Goal: Task Accomplishment & Management: Use online tool/utility

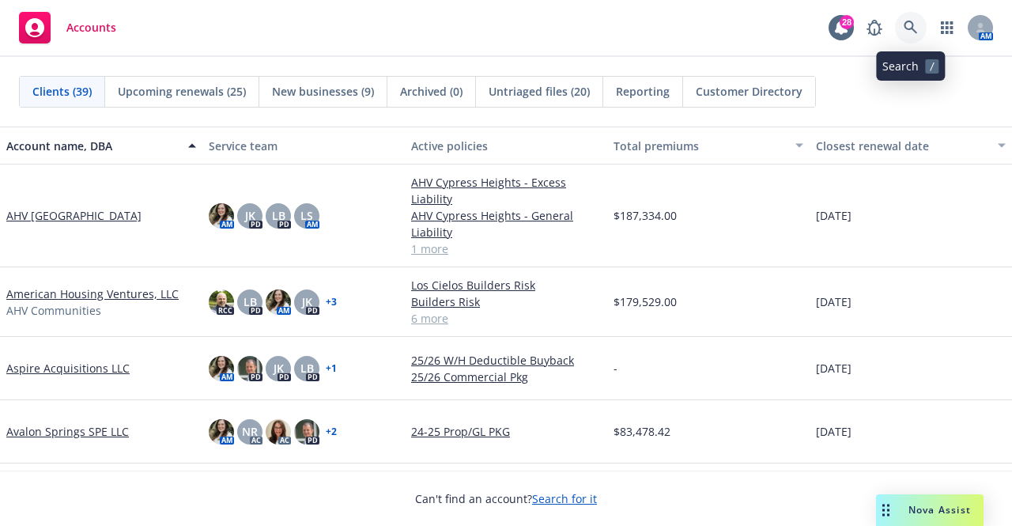
click at [917, 28] on icon at bounding box center [911, 28] width 14 height 14
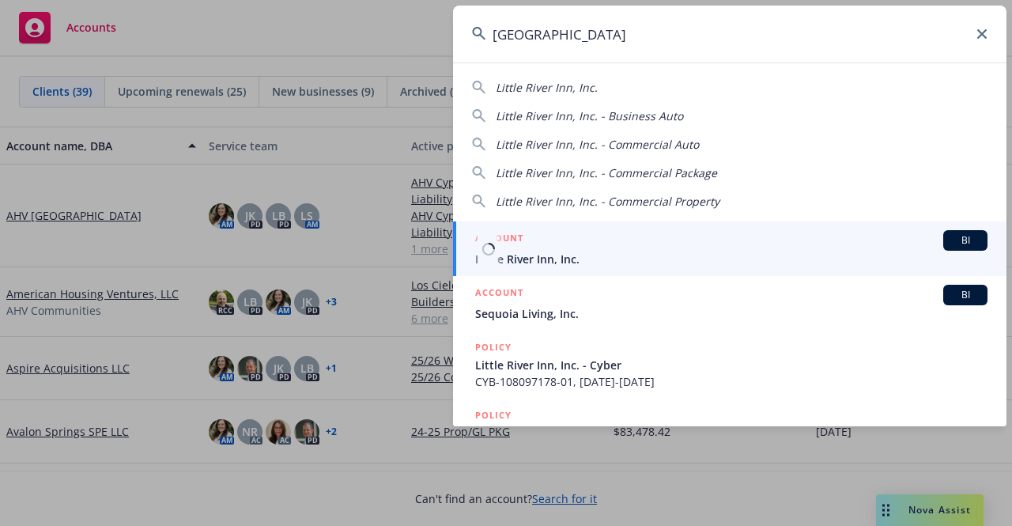
type input "little river inn"
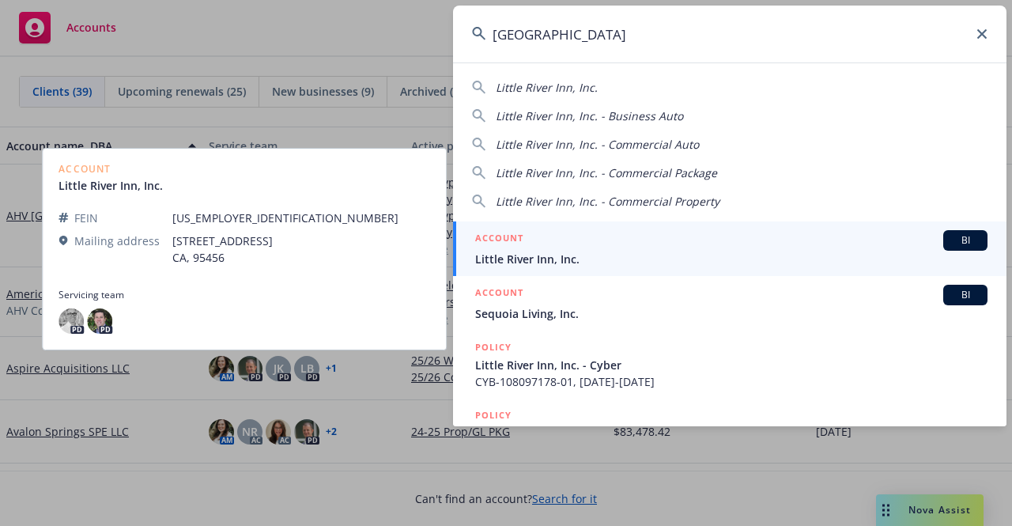
click at [570, 254] on span "Little River Inn, Inc." at bounding box center [731, 259] width 512 height 17
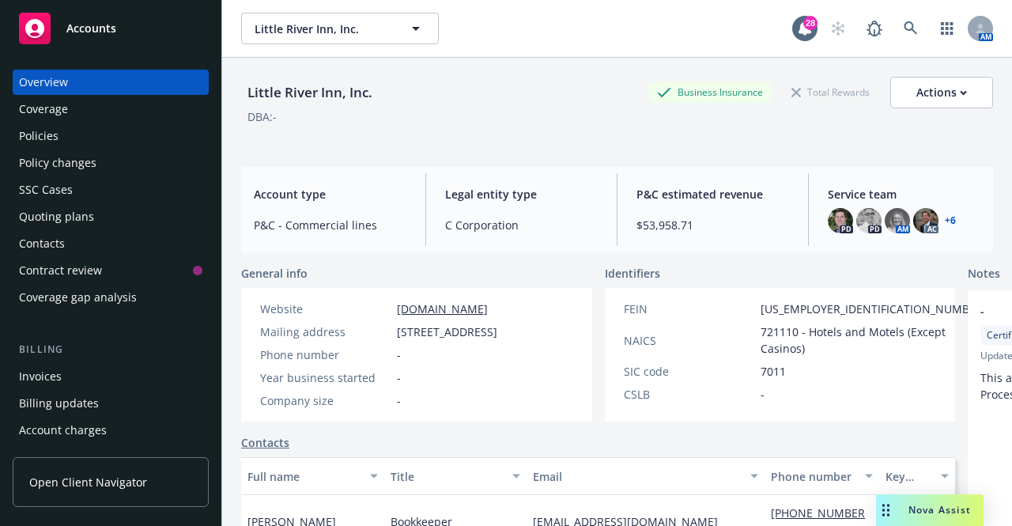
click at [106, 138] on div "Policies" at bounding box center [110, 135] width 183 height 25
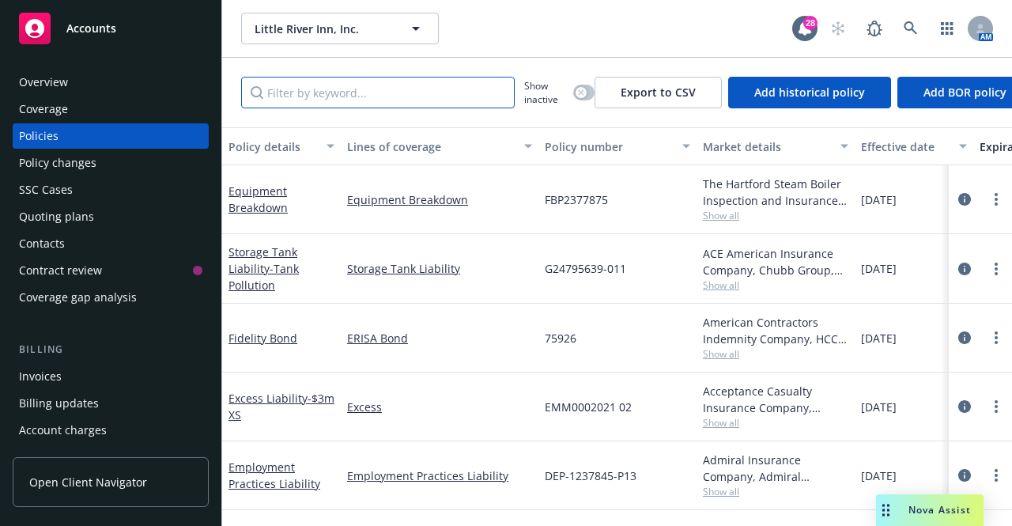
click at [359, 97] on input "Filter by keyword..." at bounding box center [378, 93] width 274 height 32
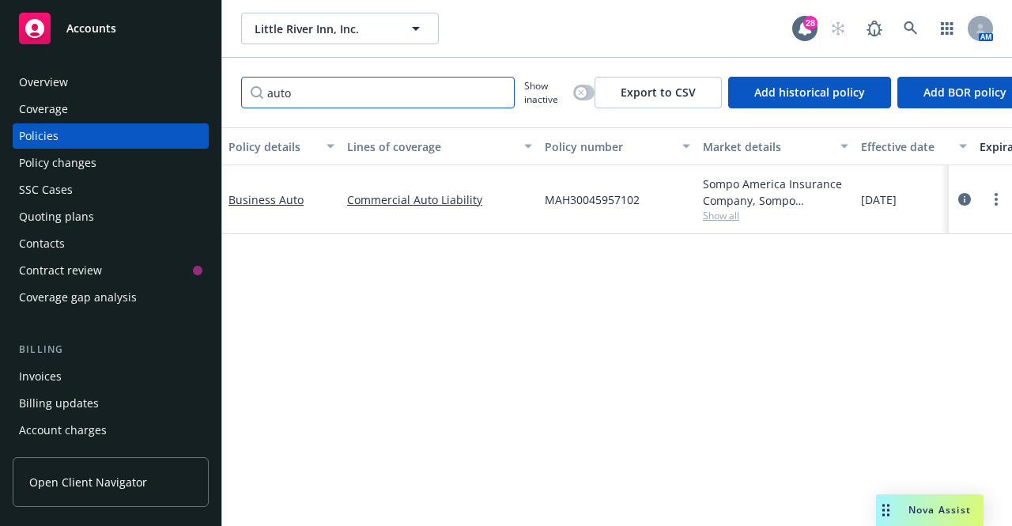
type input "auto"
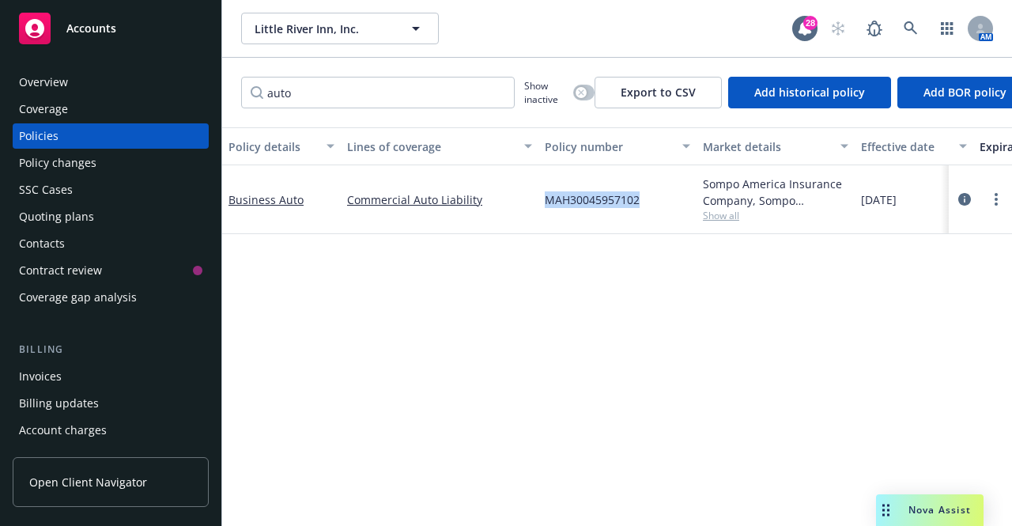
drag, startPoint x: 641, startPoint y: 197, endPoint x: 542, endPoint y: 206, distance: 99.3
click at [542, 206] on div "MAH30045957102" at bounding box center [617, 199] width 158 height 69
copy span "MAH30045957102"
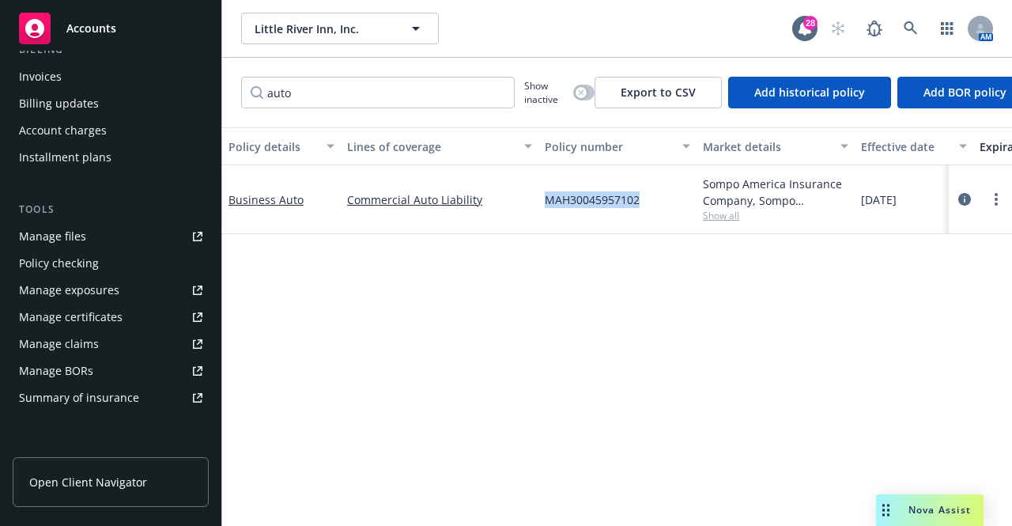
scroll to position [299, 0]
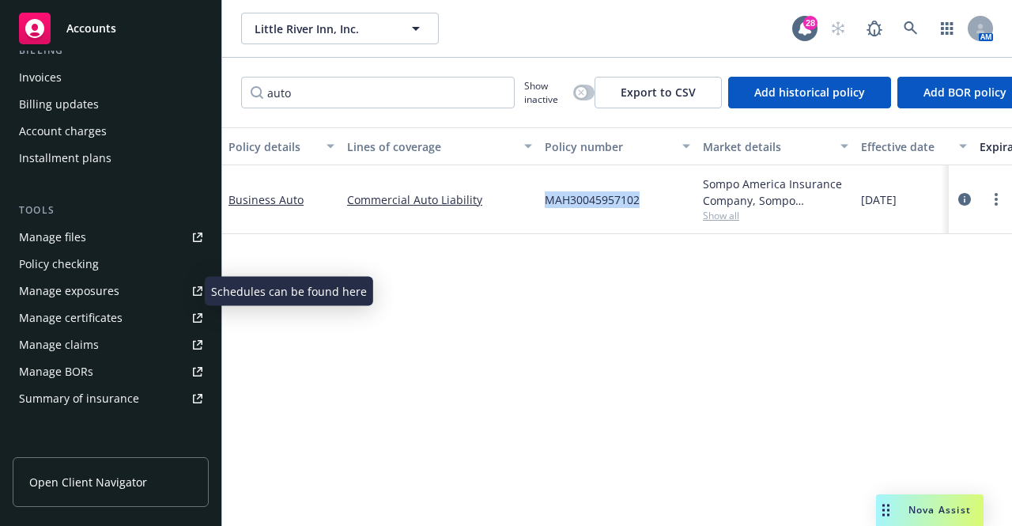
click at [79, 294] on div "Manage exposures" at bounding box center [69, 290] width 100 height 25
click at [991, 202] on link "more" at bounding box center [996, 199] width 19 height 19
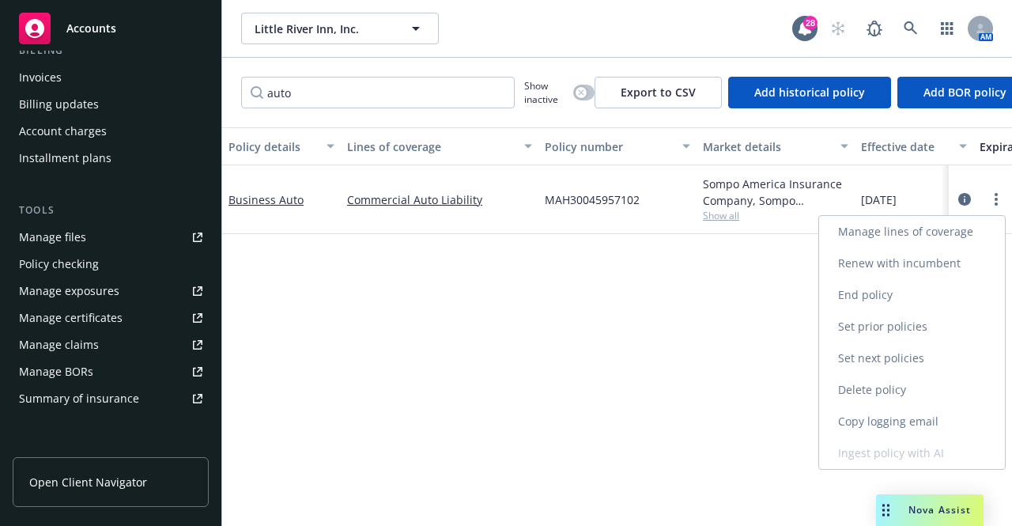
click at [895, 417] on link "Copy logging email" at bounding box center [912, 422] width 186 height 32
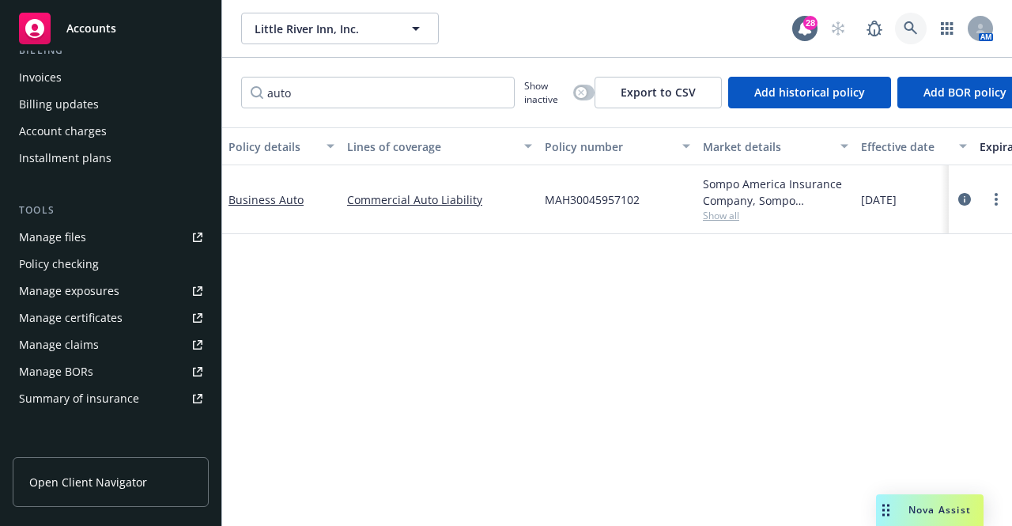
click at [904, 28] on icon at bounding box center [910, 27] width 13 height 13
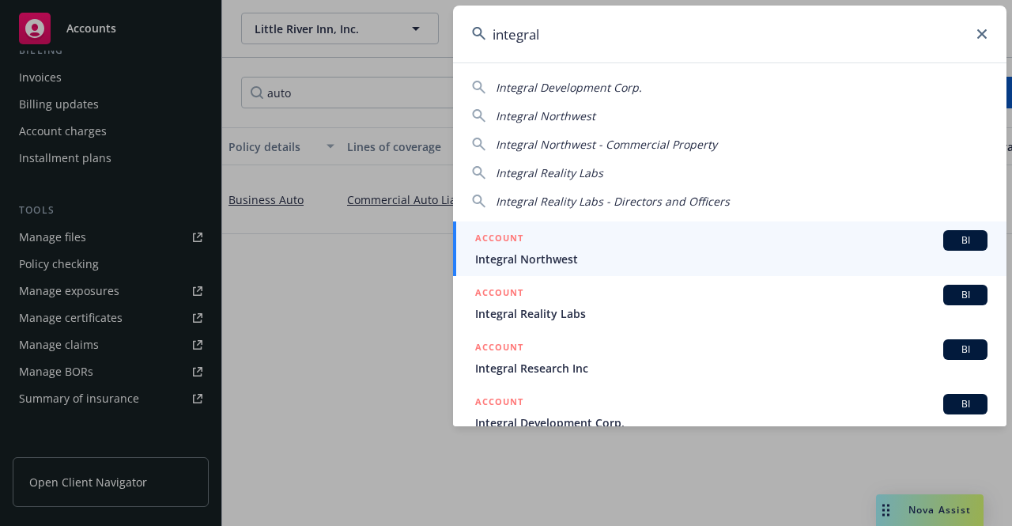
type input "integral"
click at [664, 255] on span "Integral Northwest" at bounding box center [731, 259] width 512 height 17
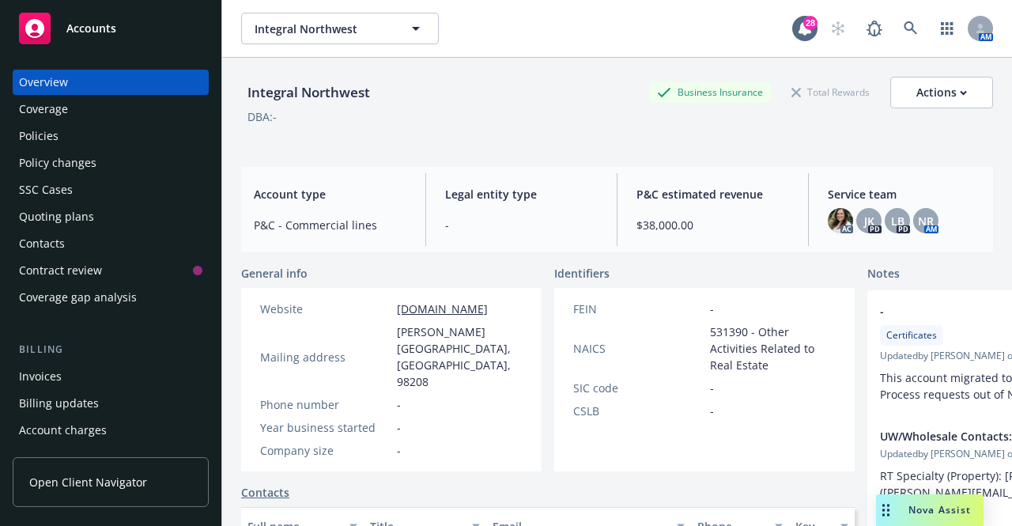
click at [39, 134] on div "Policies" at bounding box center [39, 135] width 40 height 25
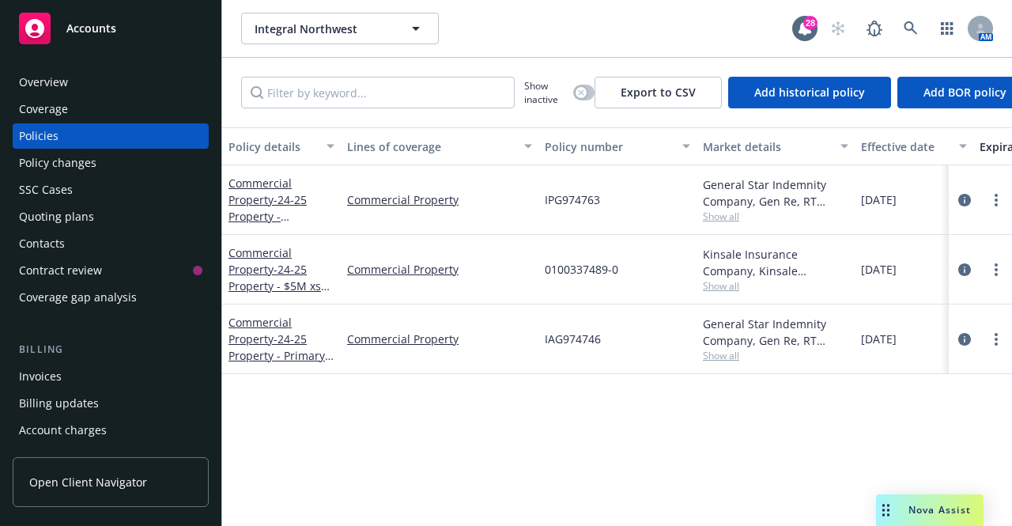
click at [1006, 198] on div at bounding box center [980, 200] width 63 height 70
click at [998, 200] on link "more" at bounding box center [996, 200] width 19 height 19
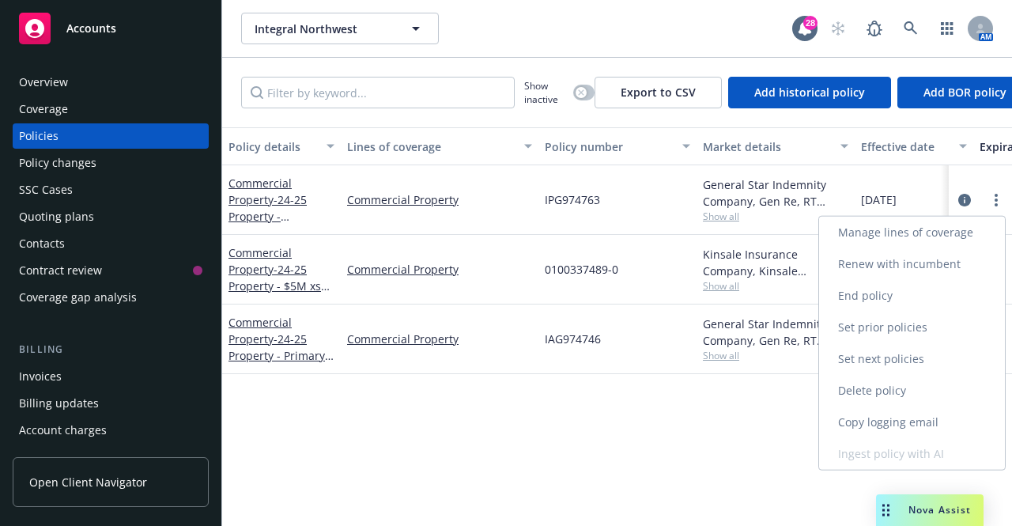
click at [885, 300] on link "End policy" at bounding box center [912, 296] width 186 height 32
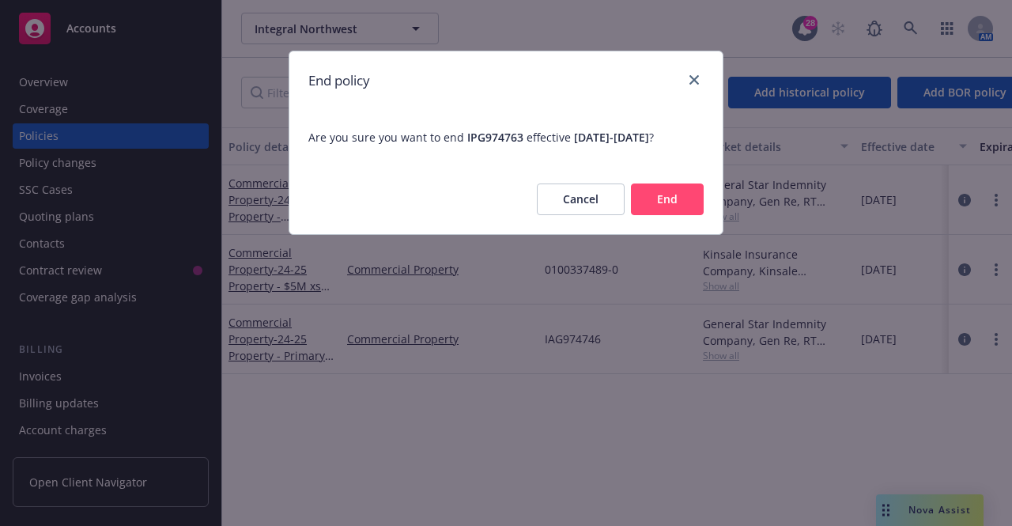
click at [565, 205] on button "Cancel" at bounding box center [581, 199] width 88 height 32
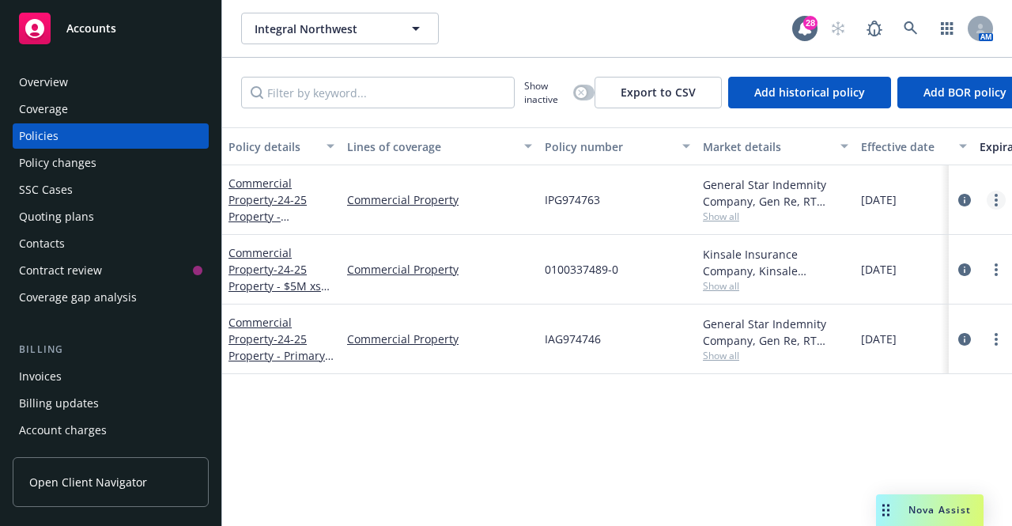
click at [998, 202] on link "more" at bounding box center [996, 200] width 19 height 19
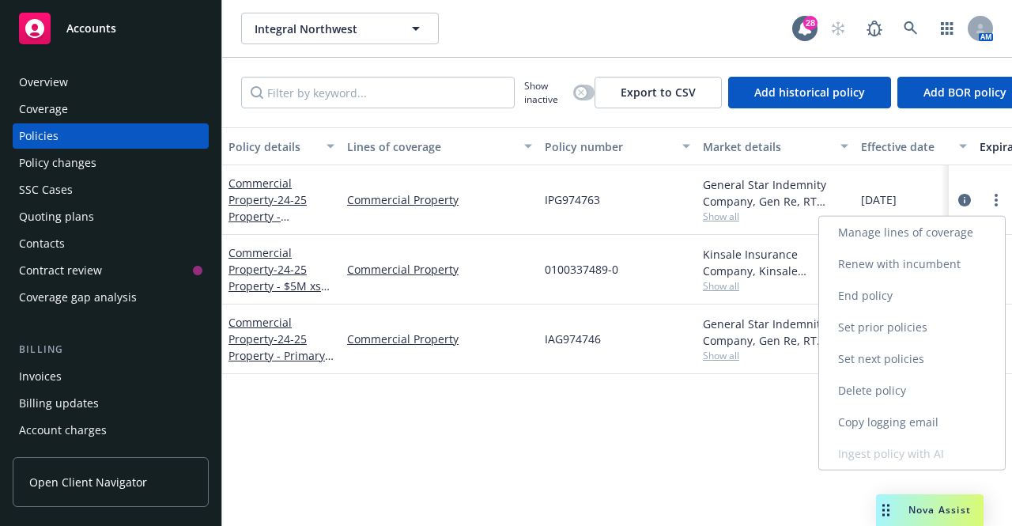
click at [889, 292] on link "End policy" at bounding box center [912, 296] width 186 height 32
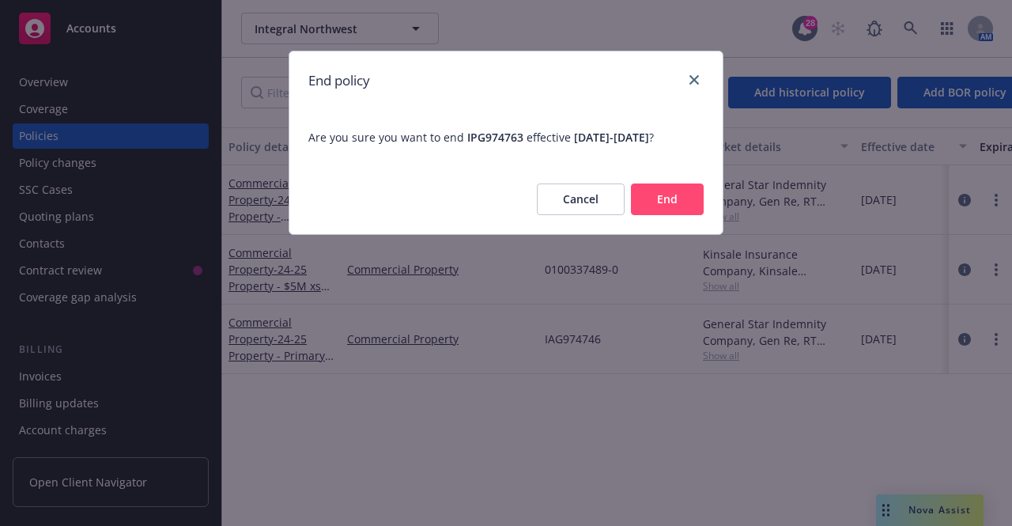
click at [669, 211] on button "End" at bounding box center [667, 199] width 73 height 32
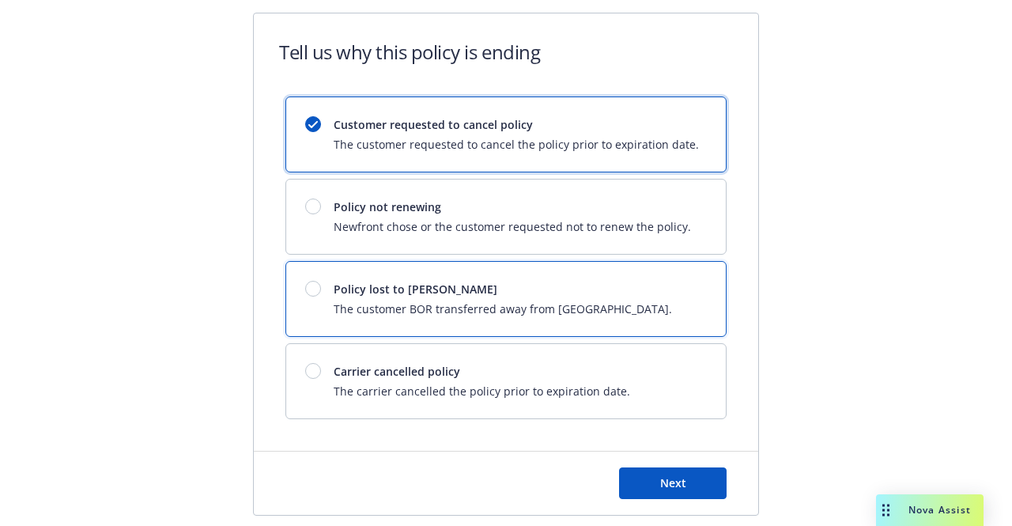
click at [451, 308] on span "The customer BOR transferred away from Newfront." at bounding box center [503, 308] width 338 height 17
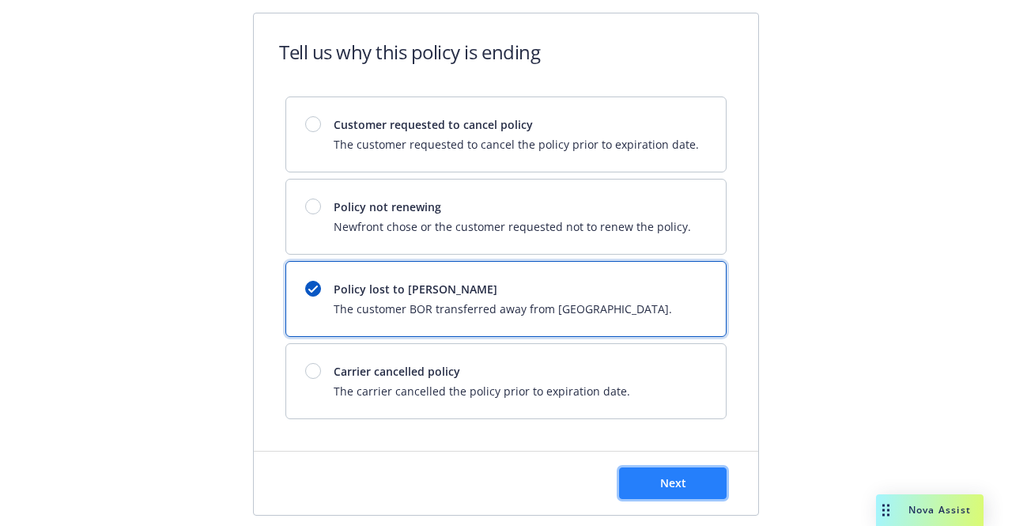
click at [652, 471] on button "Next" at bounding box center [673, 483] width 108 height 32
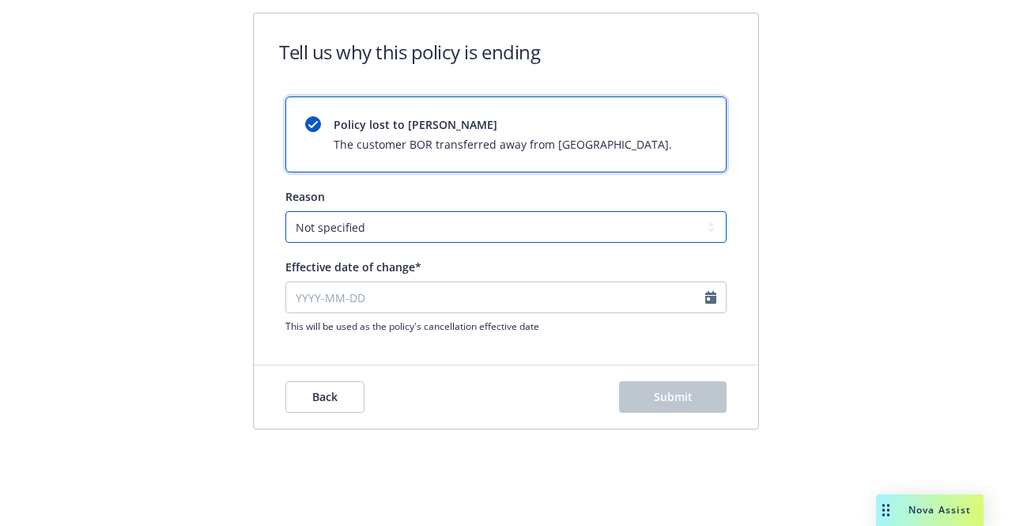
click at [425, 222] on select "Not specified Service Pricing Buyer change M&A, Bankruptcy, or Out of business …" at bounding box center [505, 227] width 441 height 32
click at [285, 211] on select "Not specified Service Pricing Buyer change M&A, Bankruptcy, or Out of business …" at bounding box center [505, 227] width 441 height 32
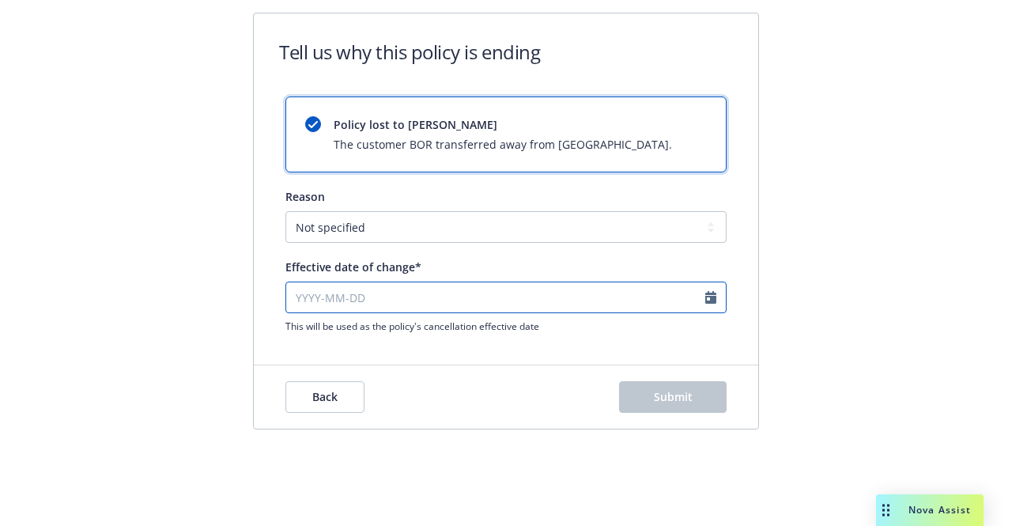
click at [355, 300] on input "Effective date of change*" at bounding box center [505, 297] width 441 height 32
select select "October"
select select "2025"
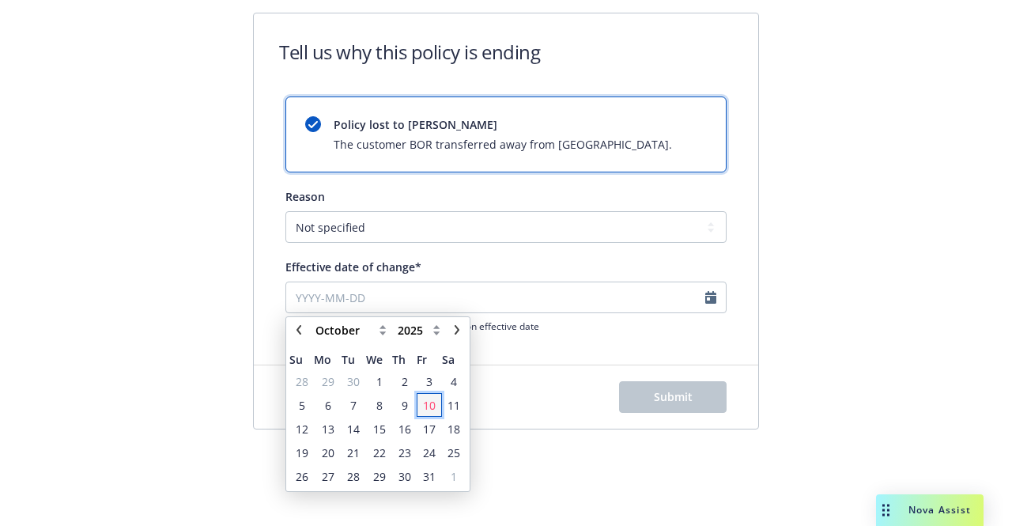
click at [431, 402] on span "10" at bounding box center [429, 405] width 13 height 17
type input "2025-10-10"
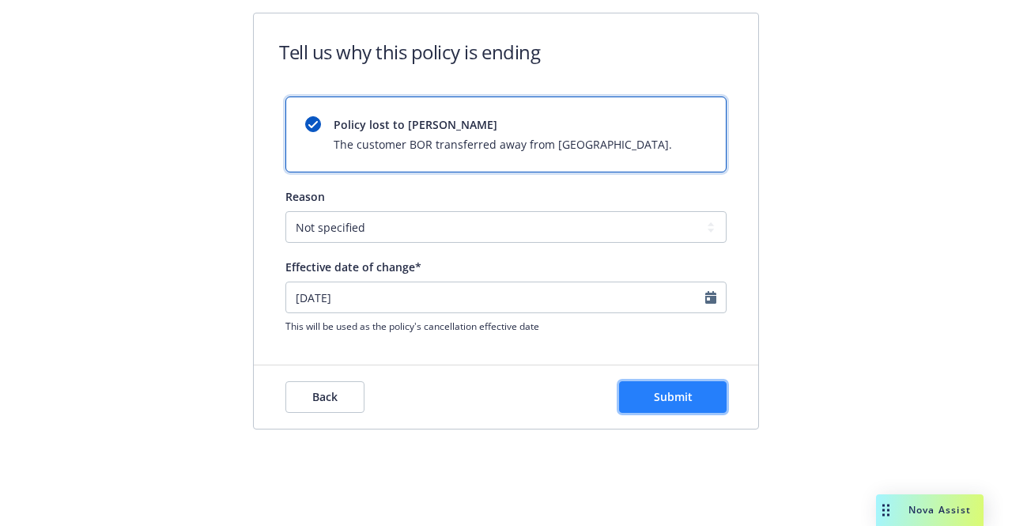
click at [644, 393] on button "Submit" at bounding box center [673, 397] width 108 height 32
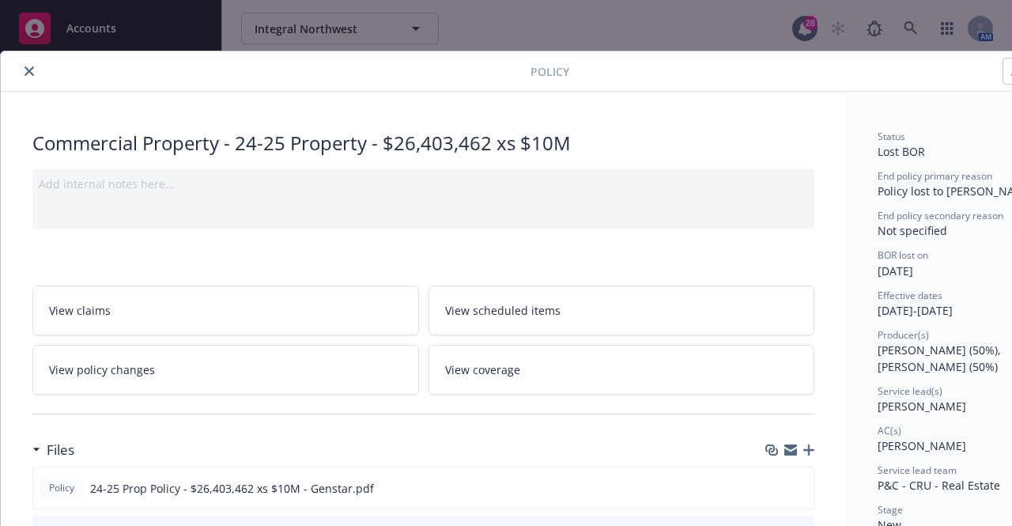
click at [30, 74] on icon "close" at bounding box center [29, 70] width 9 height 9
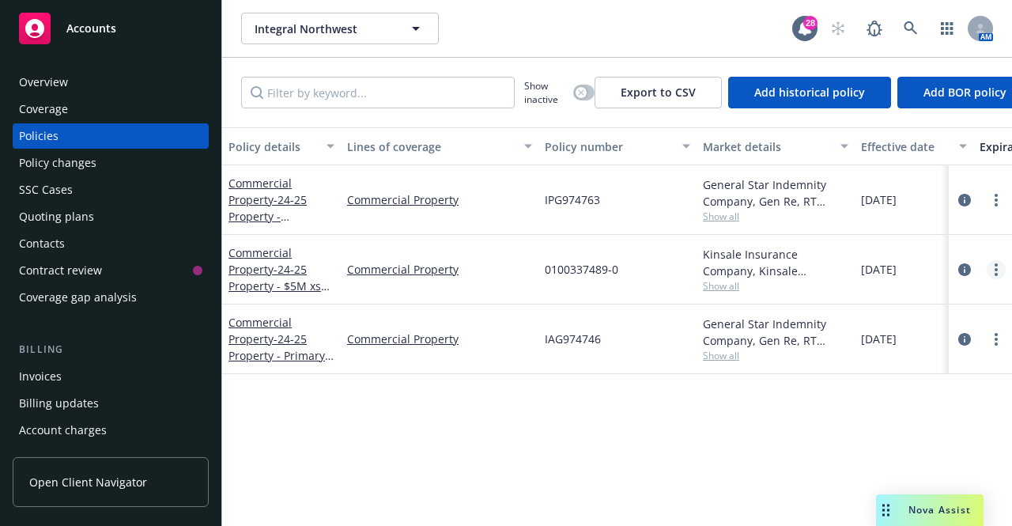
click at [996, 274] on circle "more" at bounding box center [995, 274] width 3 height 3
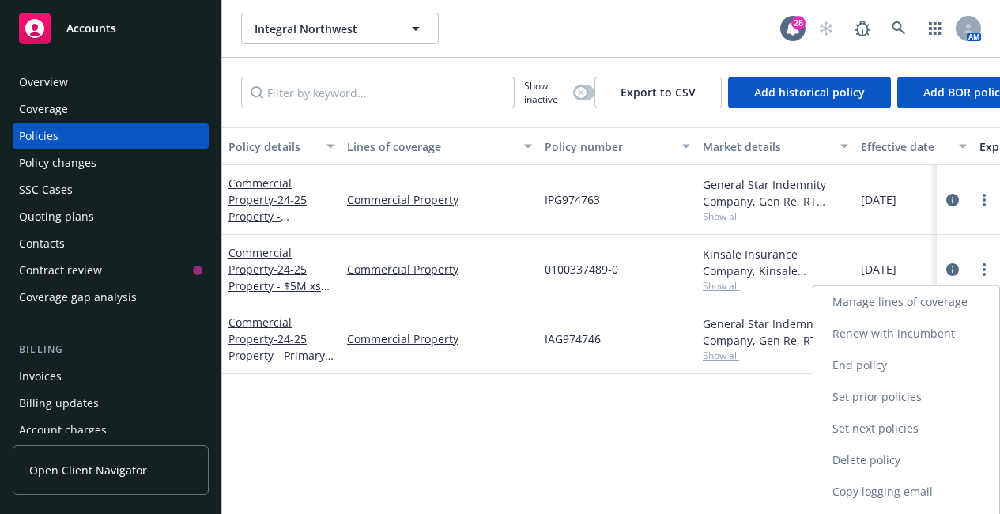
click at [889, 364] on link "End policy" at bounding box center [906, 365] width 186 height 32
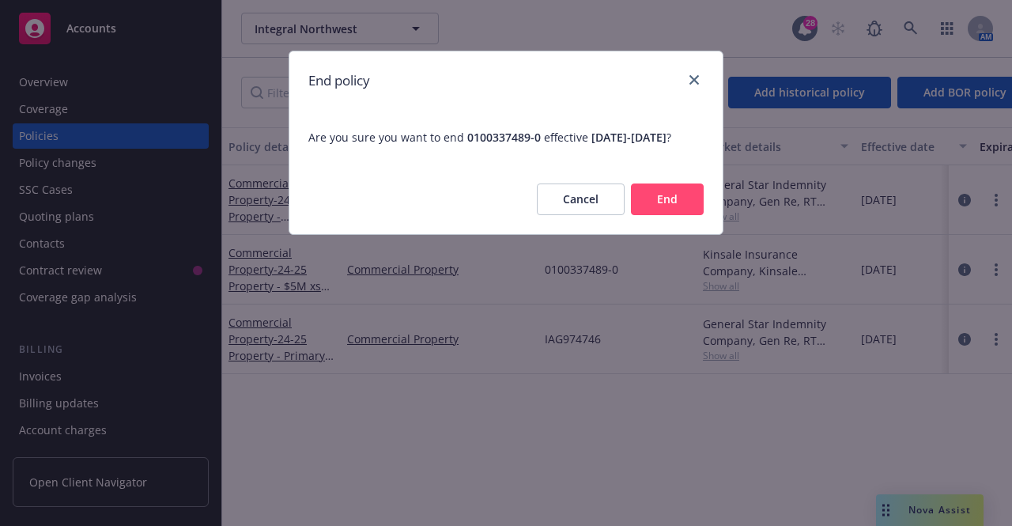
click at [658, 215] on button "End" at bounding box center [667, 199] width 73 height 32
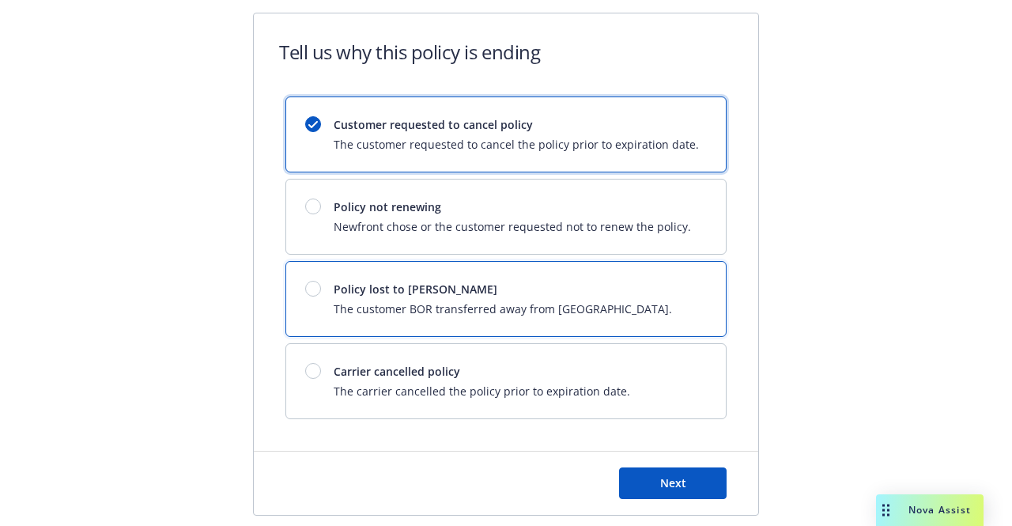
click at [305, 291] on div at bounding box center [313, 289] width 16 height 16
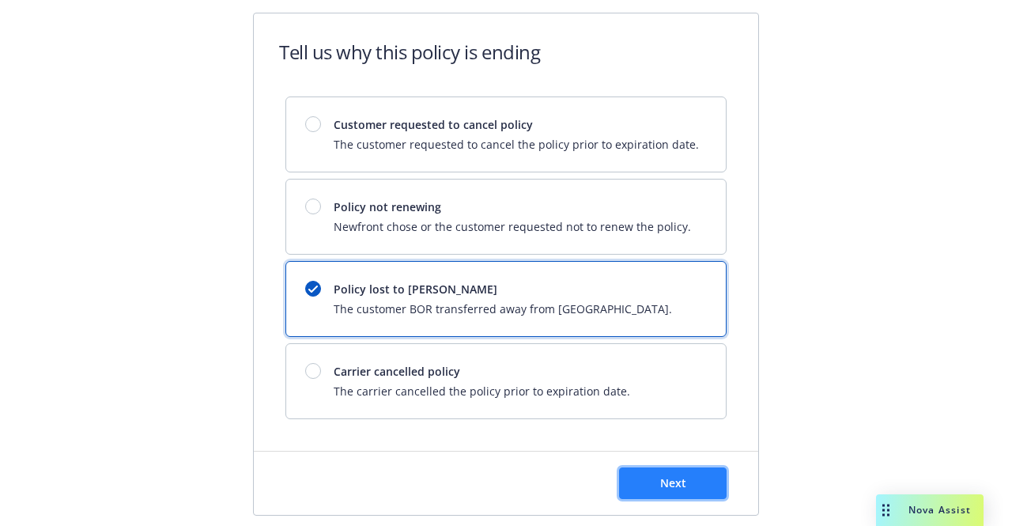
click at [699, 489] on button "Next" at bounding box center [673, 483] width 108 height 32
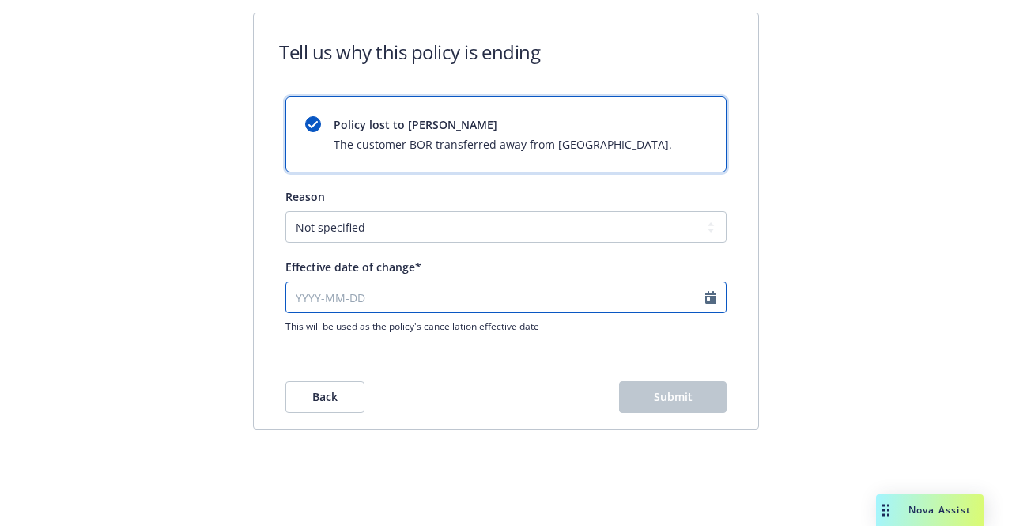
select select "October"
select select "2025"
click at [440, 304] on input "Effective date of change*" at bounding box center [505, 297] width 441 height 32
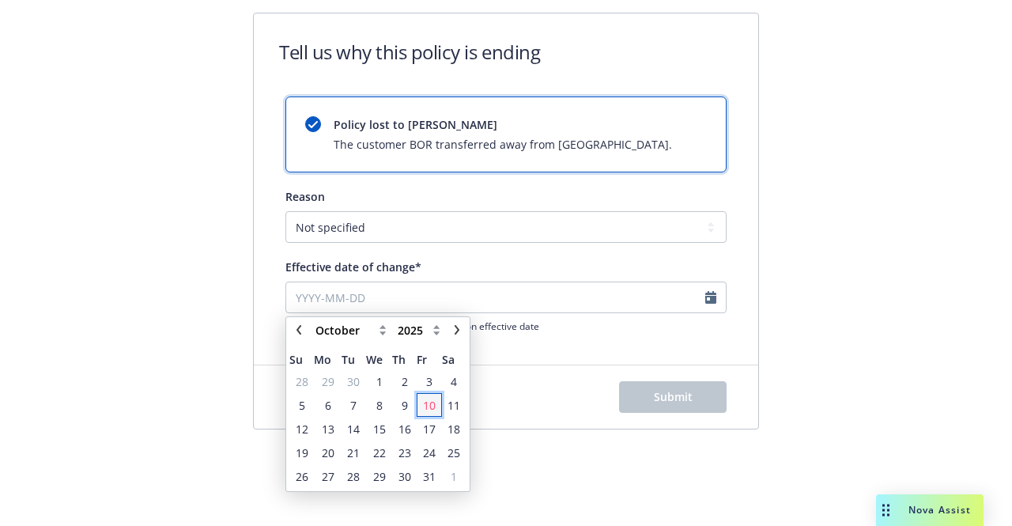
click at [429, 411] on span "10" at bounding box center [429, 405] width 13 height 17
type input "2025-10-10"
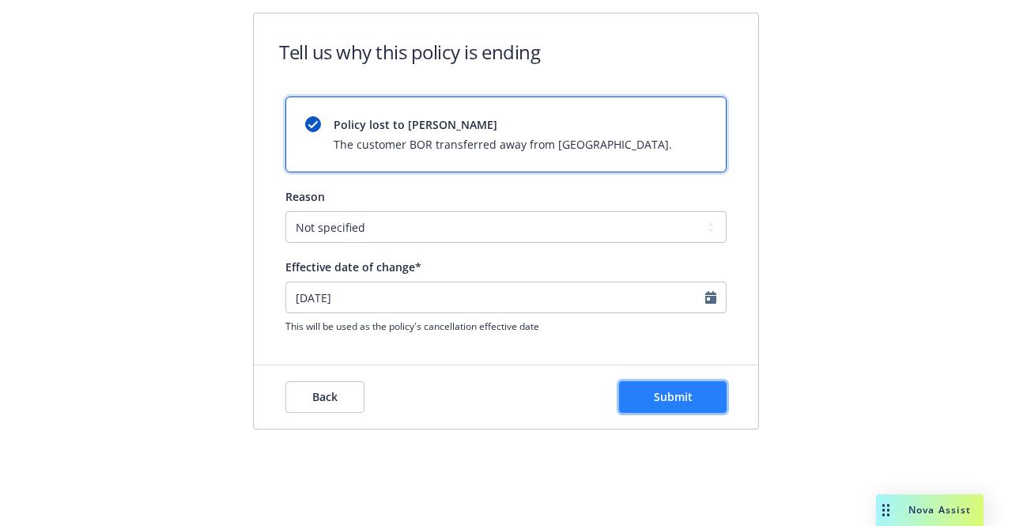
click at [647, 399] on button "Submit" at bounding box center [673, 397] width 108 height 32
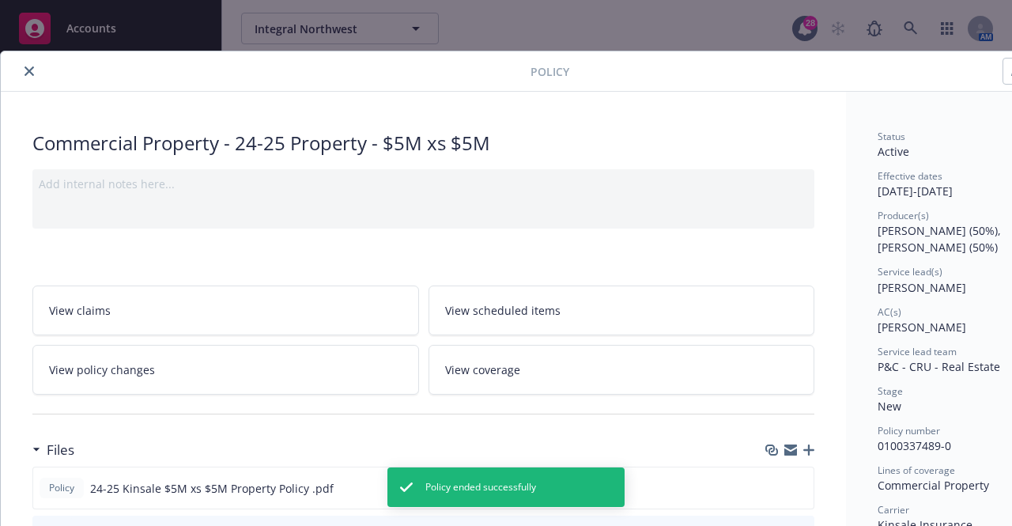
scroll to position [47, 0]
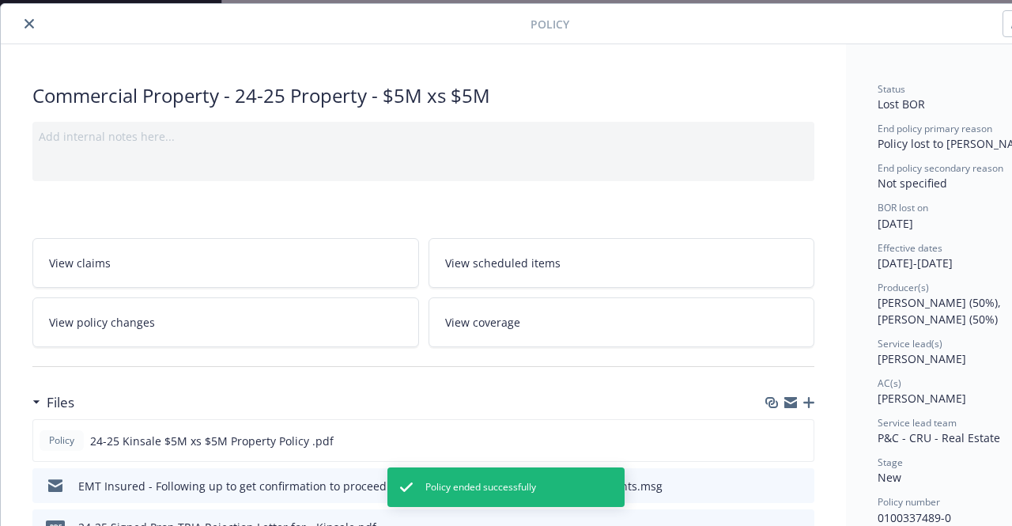
click at [30, 14] on button "close" at bounding box center [29, 23] width 19 height 19
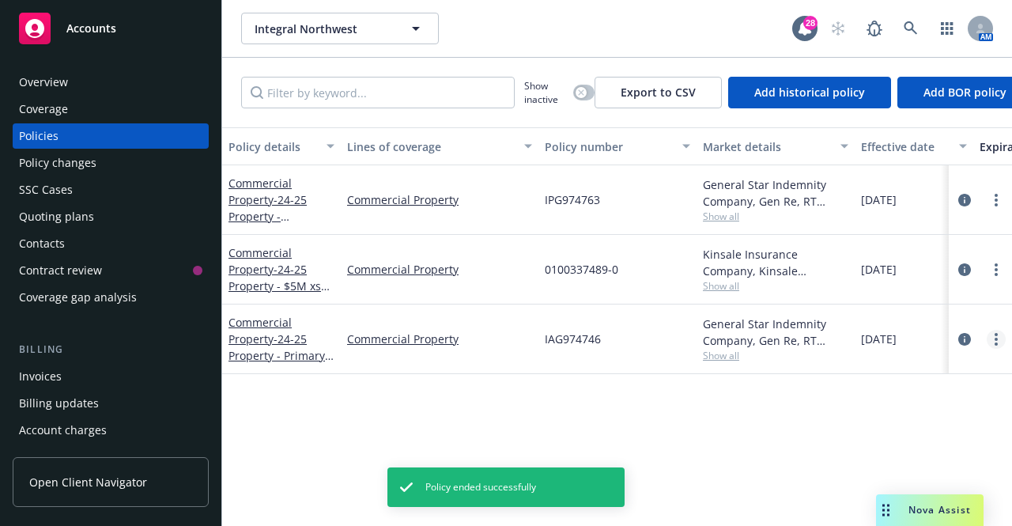
click at [992, 338] on link "more" at bounding box center [996, 339] width 19 height 19
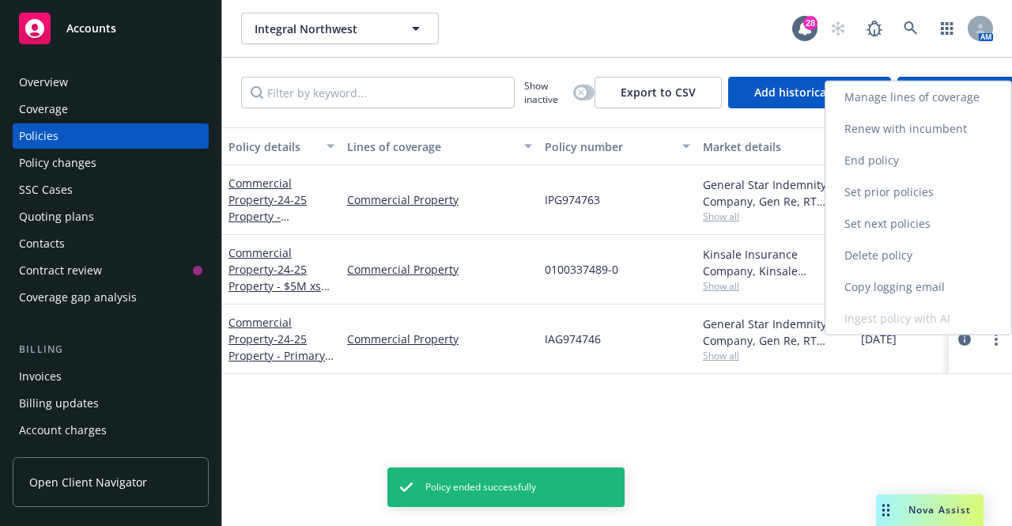
click at [892, 153] on link "End policy" at bounding box center [918, 161] width 186 height 32
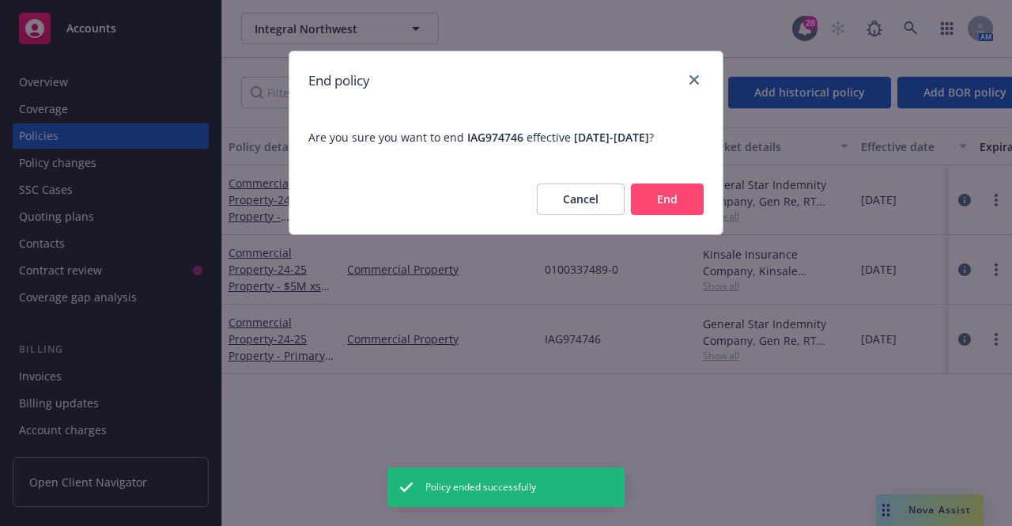
click at [681, 195] on button "End" at bounding box center [667, 199] width 73 height 32
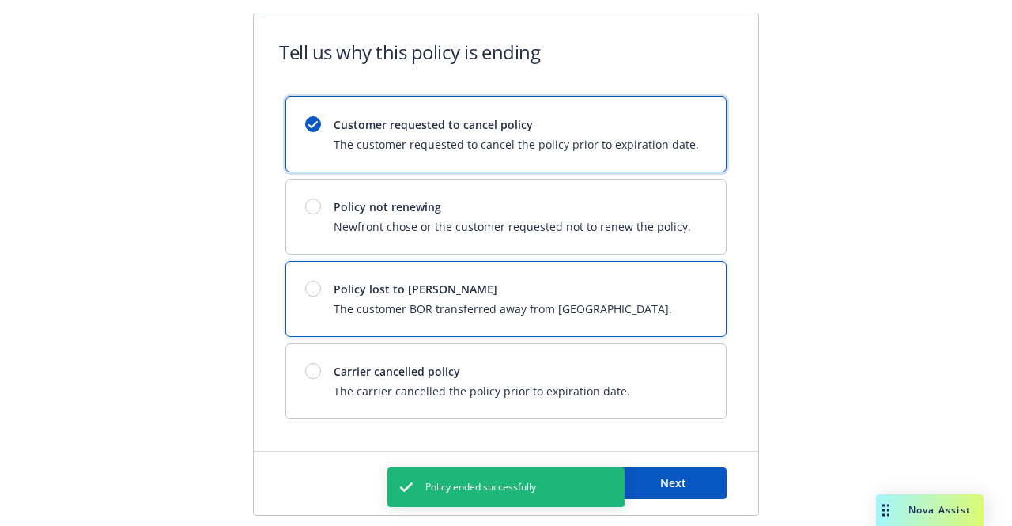
click at [315, 286] on div at bounding box center [319, 289] width 28 height 16
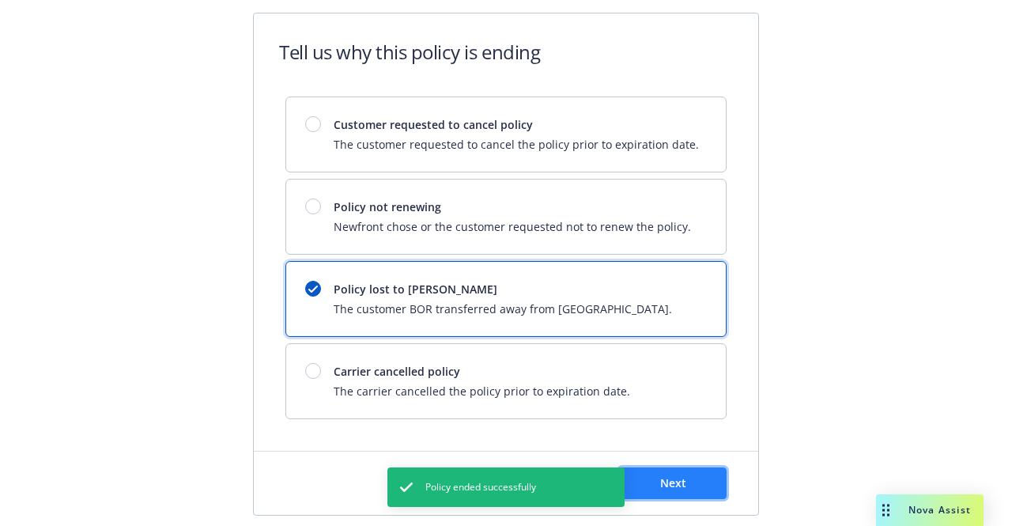
click at [679, 486] on span "Next" at bounding box center [673, 482] width 26 height 15
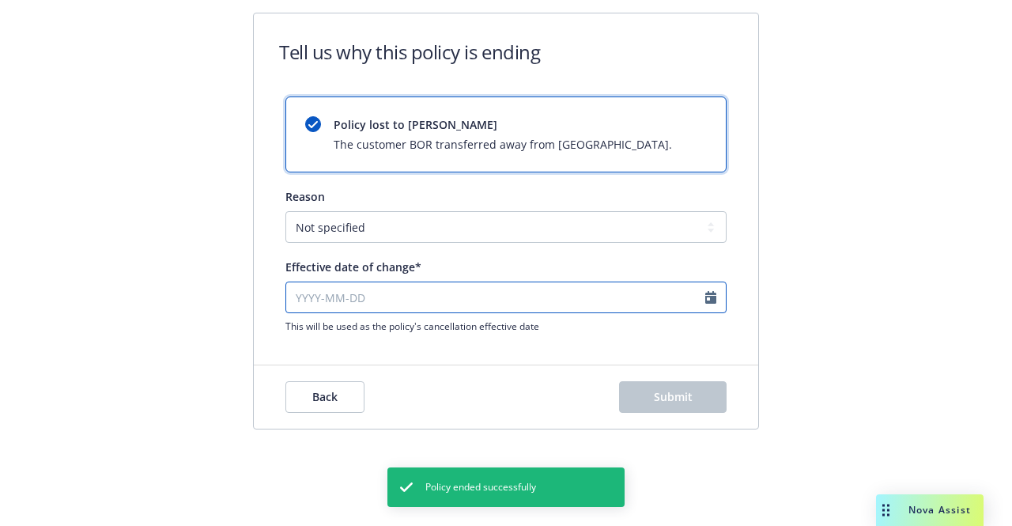
click at [518, 309] on input "Effective date of change*" at bounding box center [505, 297] width 441 height 32
select select "October"
select select "2025"
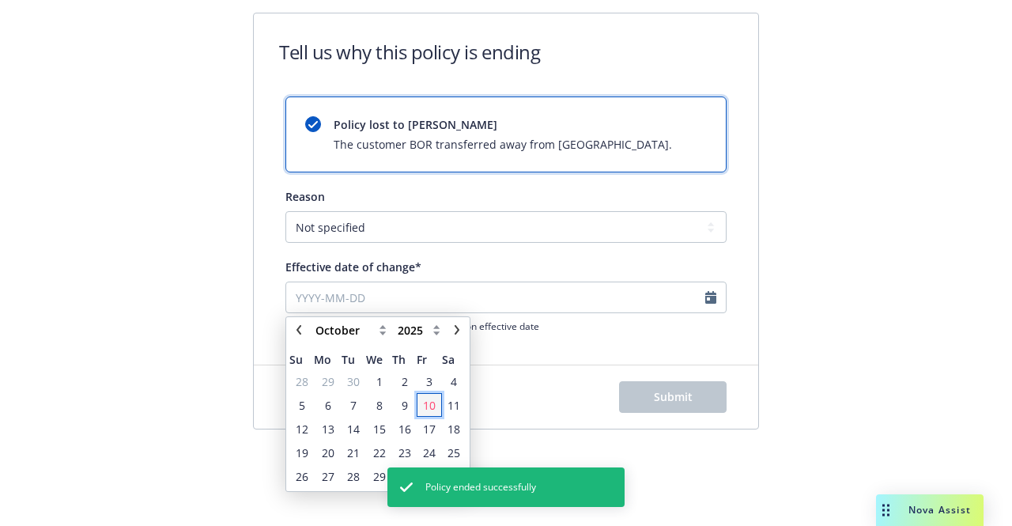
click at [433, 398] on span "10" at bounding box center [429, 405] width 13 height 17
type input "2025-10-10"
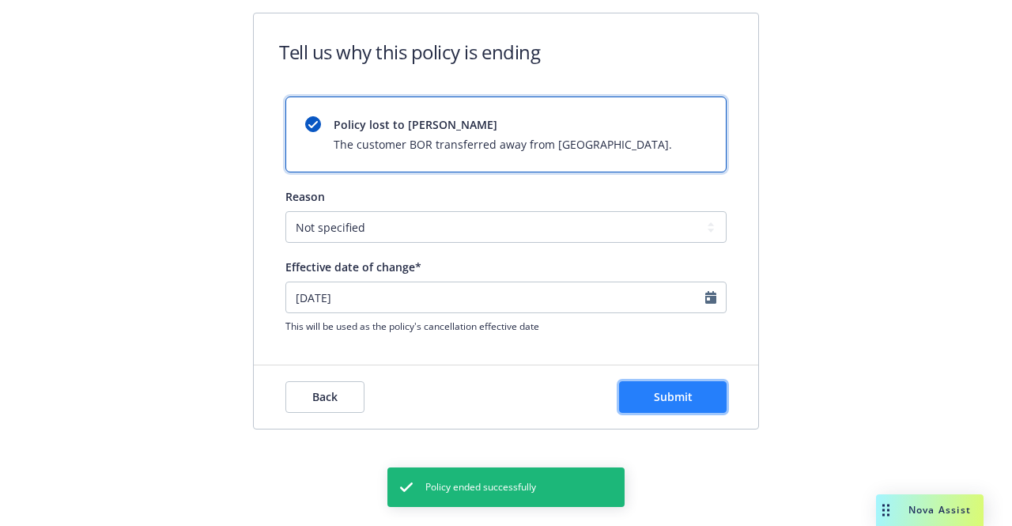
click at [691, 385] on button "Submit" at bounding box center [673, 397] width 108 height 32
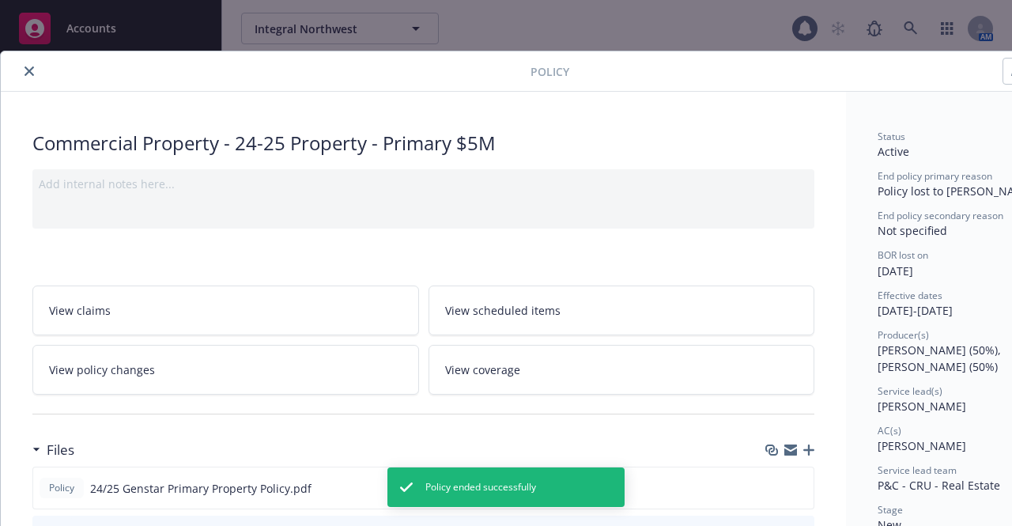
scroll to position [47, 0]
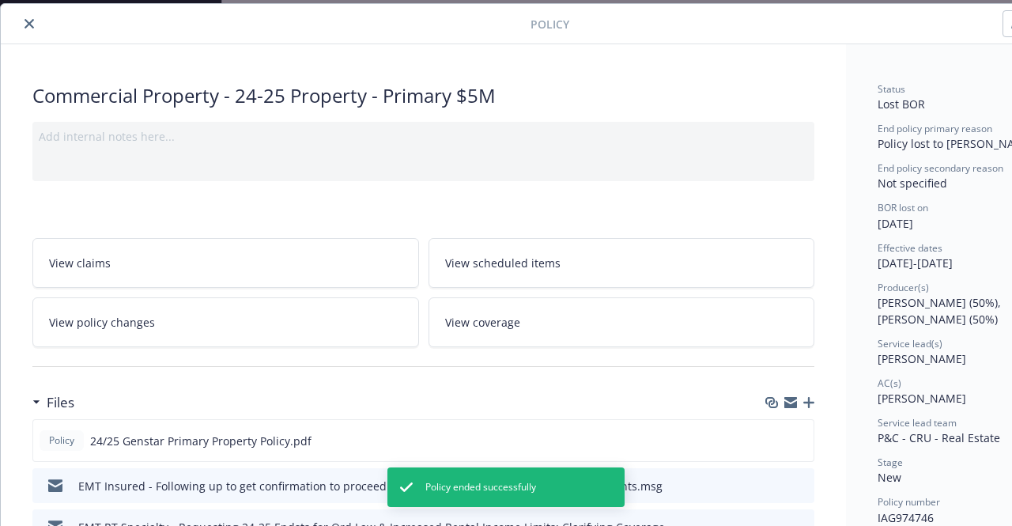
click at [26, 19] on icon "close" at bounding box center [29, 23] width 9 height 9
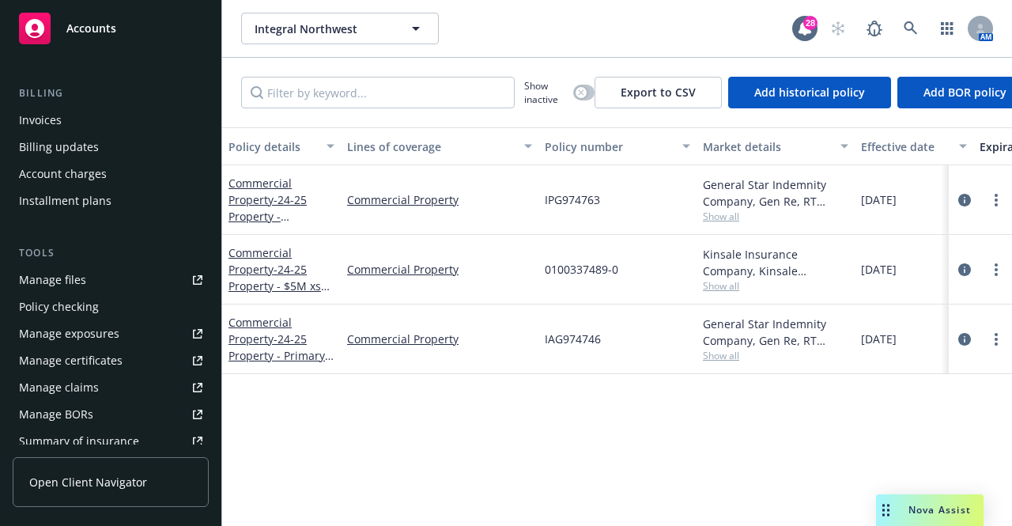
scroll to position [257, 0]
click at [75, 285] on div "Manage files" at bounding box center [52, 278] width 67 height 25
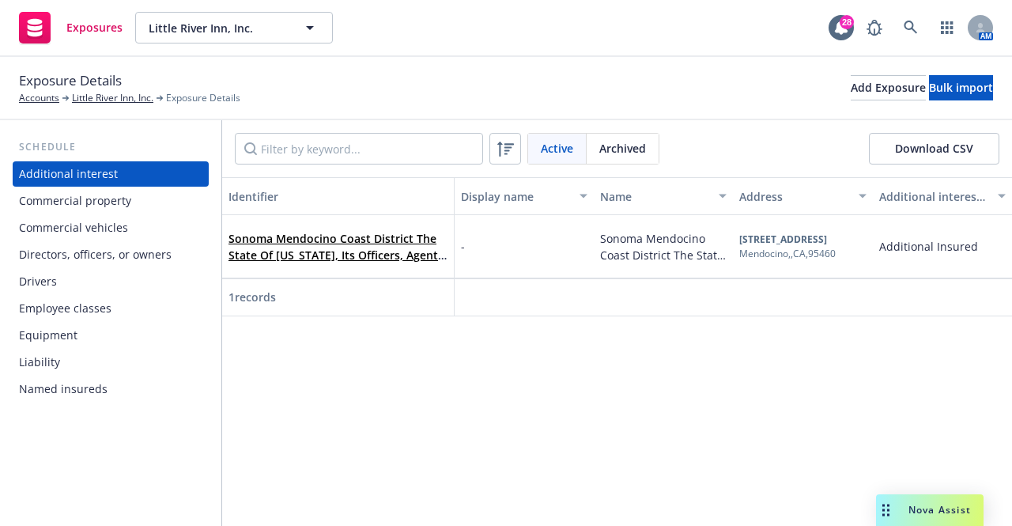
click at [113, 227] on div "Commercial vehicles" at bounding box center [73, 227] width 109 height 25
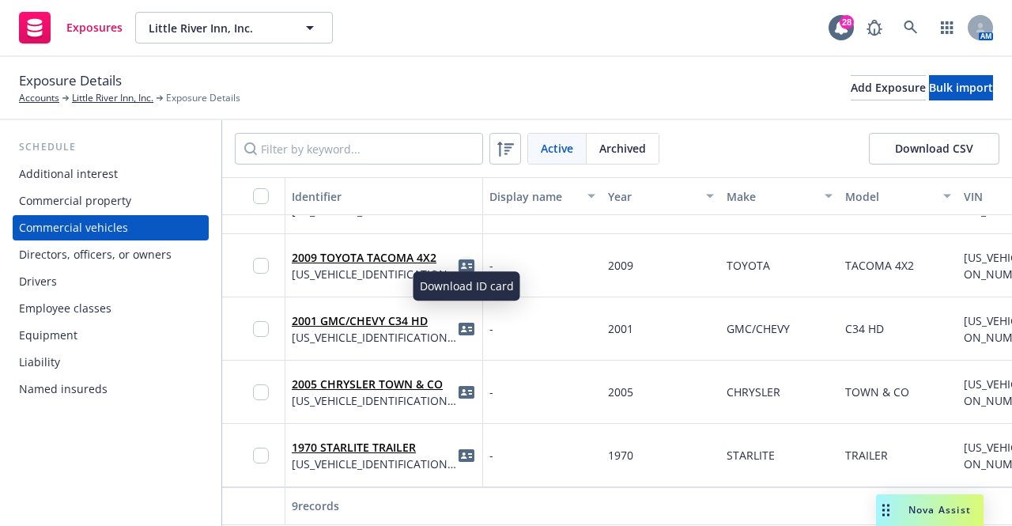
click at [466, 259] on icon "idCard" at bounding box center [467, 265] width 16 height 13
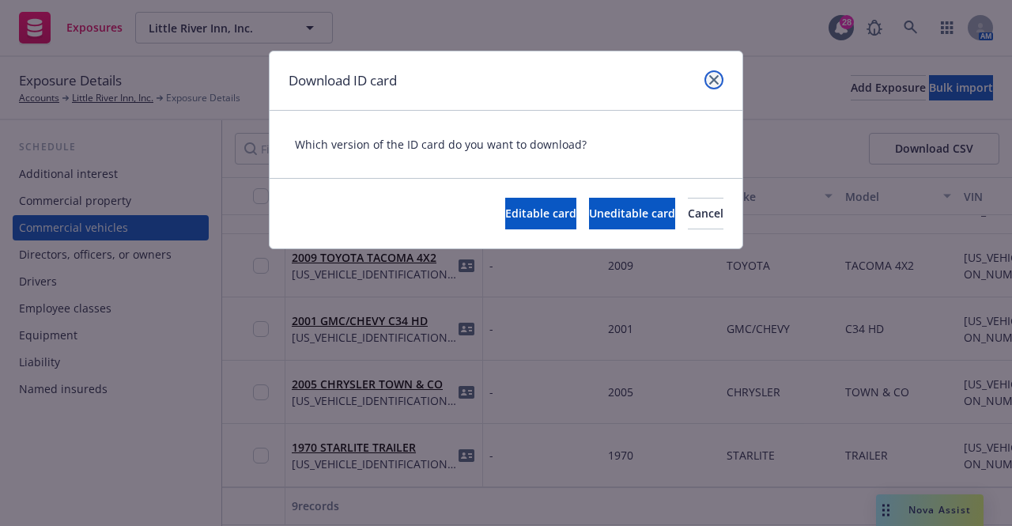
click at [712, 77] on icon "close" at bounding box center [713, 79] width 9 height 9
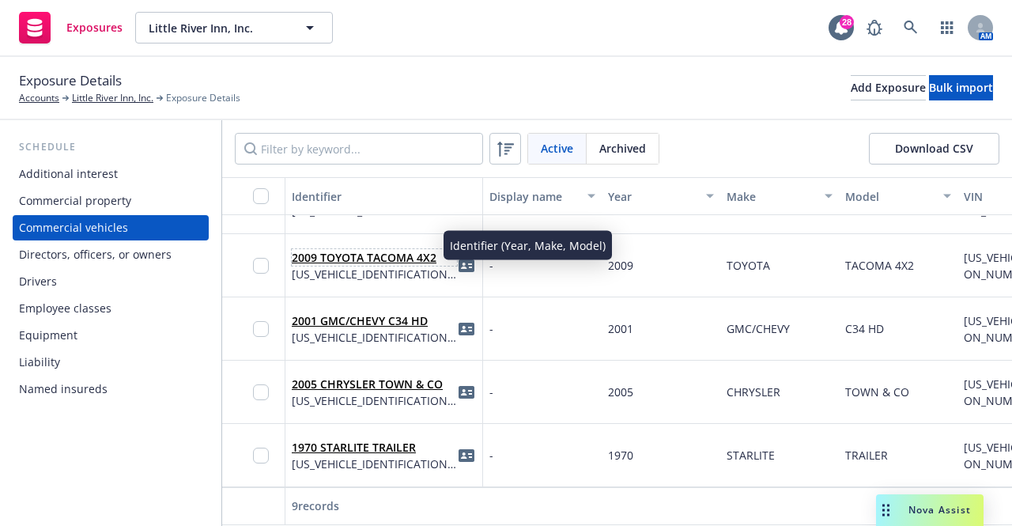
click at [387, 250] on link "2009 TOYOTA TACOMA 4X2" at bounding box center [364, 257] width 145 height 15
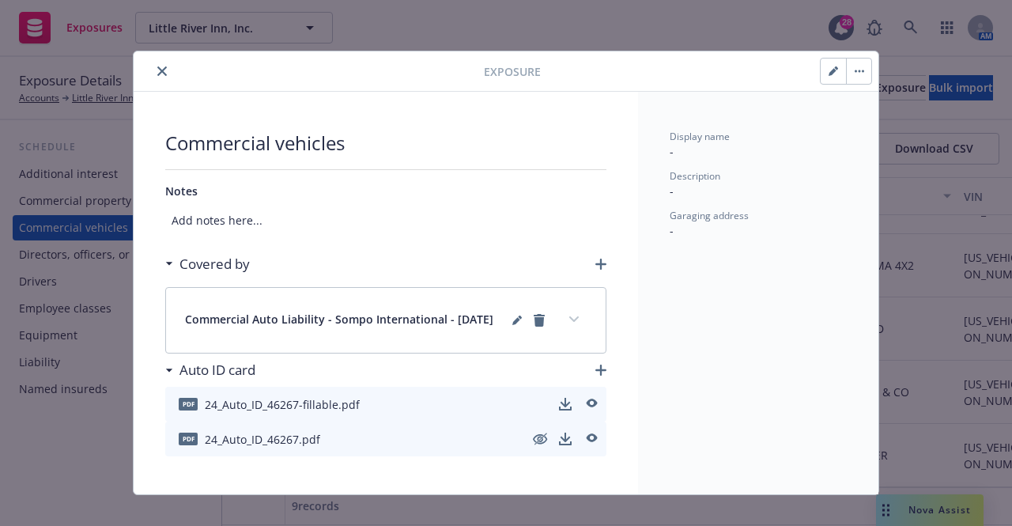
click at [596, 266] on icon "button" at bounding box center [600, 264] width 11 height 11
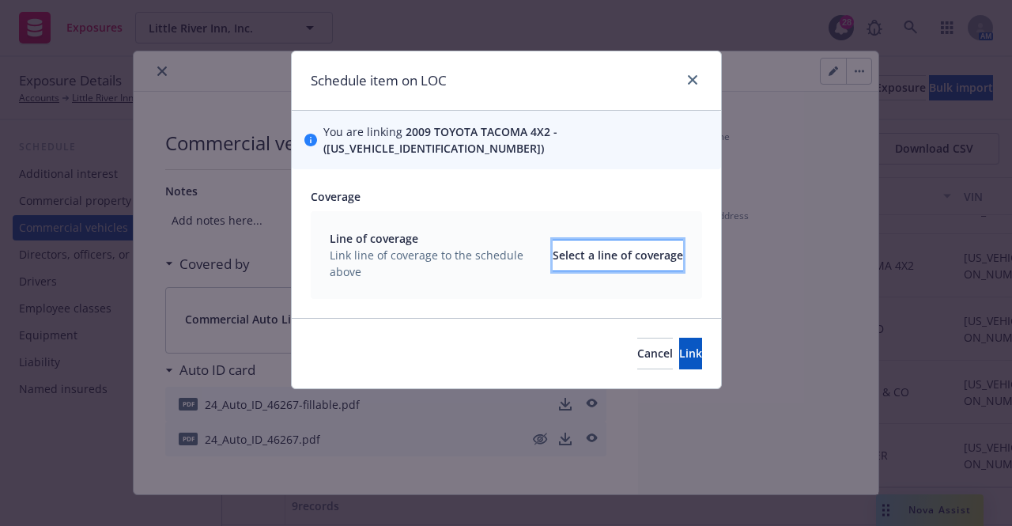
click at [556, 242] on div "Select a line of coverage" at bounding box center [618, 255] width 130 height 30
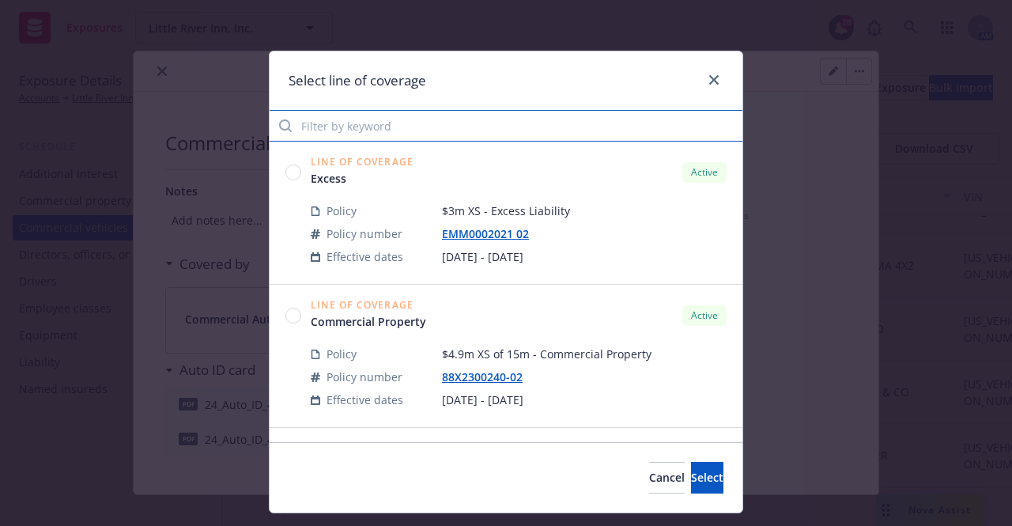
click at [342, 134] on input "Filter by keyword" at bounding box center [506, 126] width 473 height 32
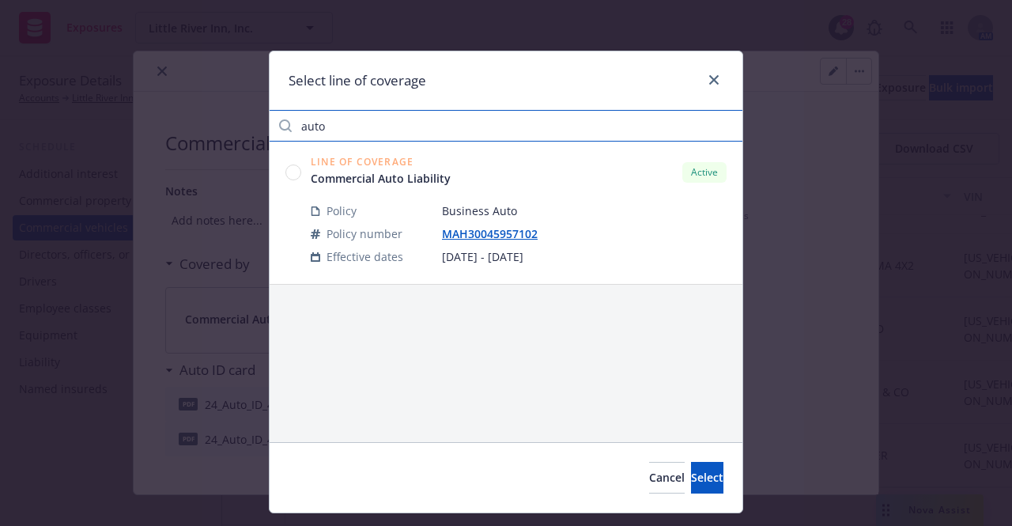
type input "auto"
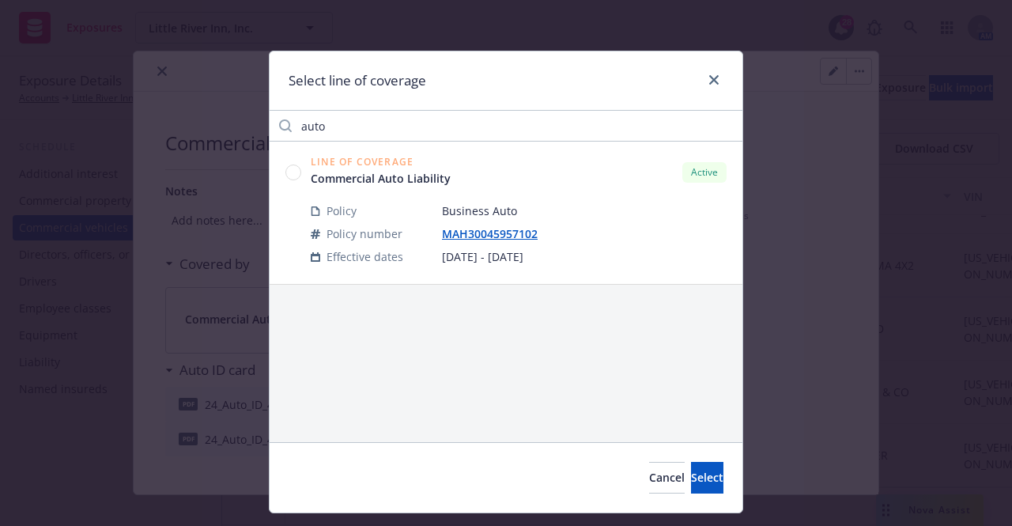
click at [289, 170] on circle at bounding box center [293, 171] width 15 height 15
click at [691, 485] on span "Select" at bounding box center [707, 477] width 32 height 15
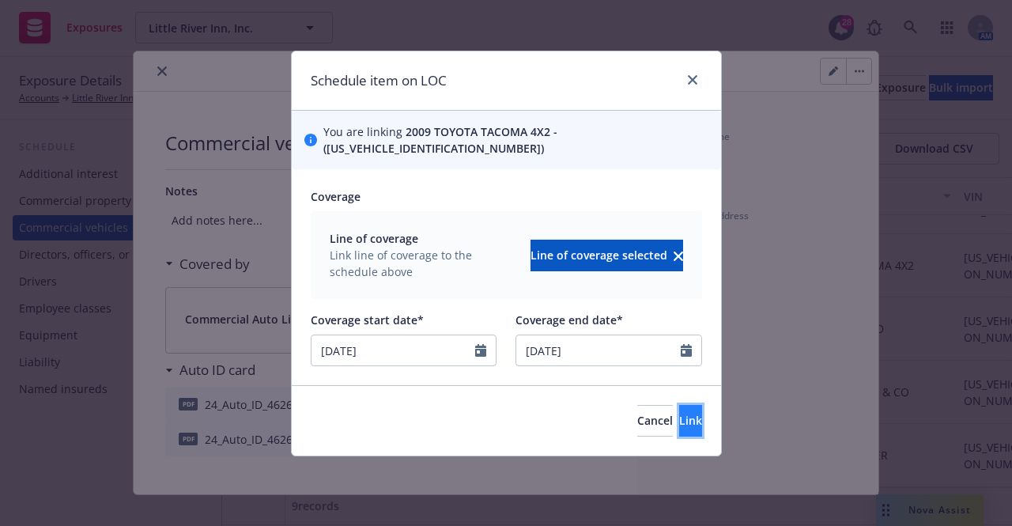
click at [679, 413] on span "Link" at bounding box center [690, 420] width 23 height 15
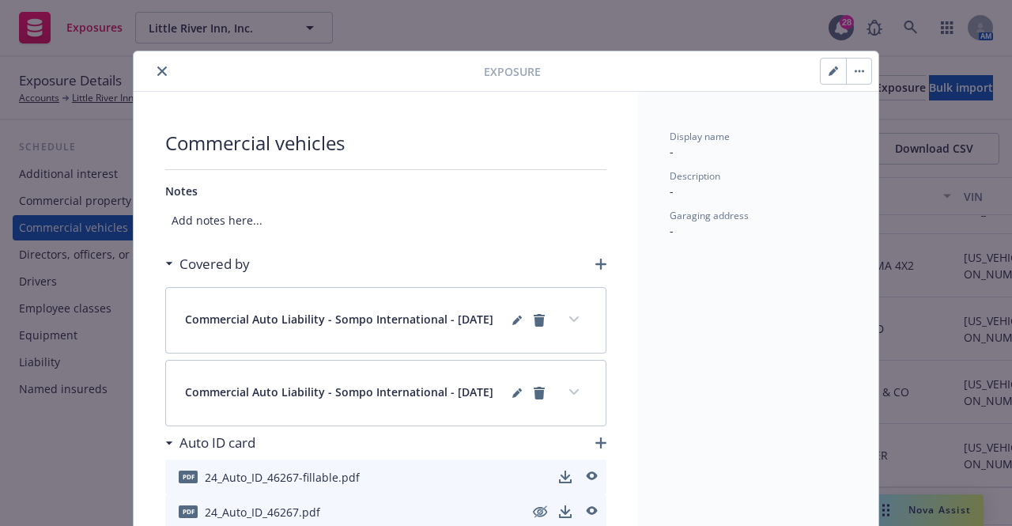
click at [157, 70] on icon "close" at bounding box center [161, 70] width 9 height 9
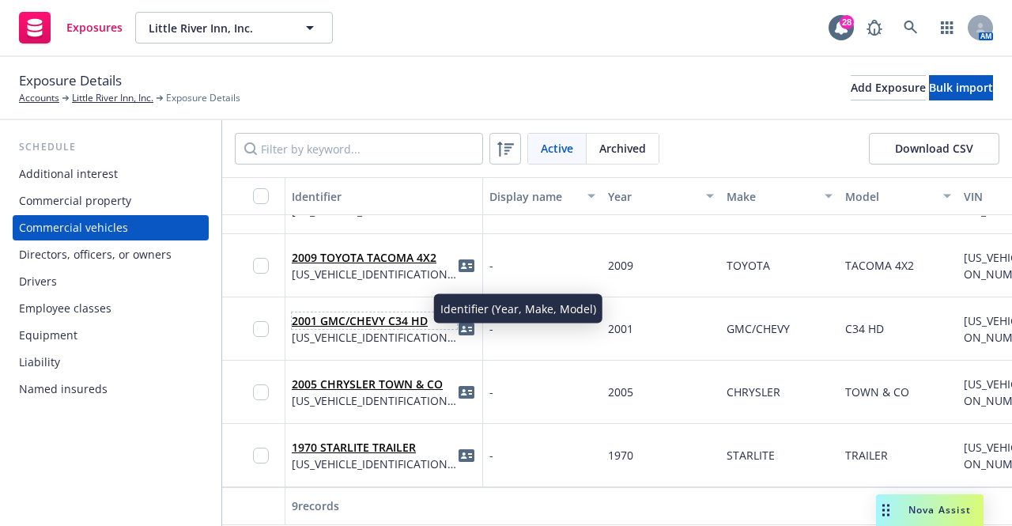
click at [376, 313] on link "2001 GMC/CHEVY C34 HD" at bounding box center [360, 320] width 136 height 15
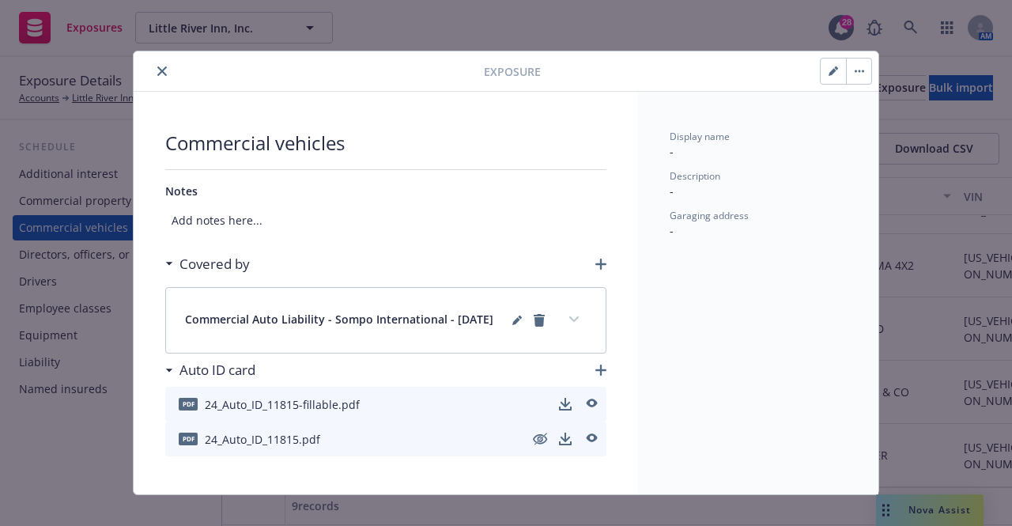
click at [595, 263] on icon "button" at bounding box center [600, 264] width 11 height 11
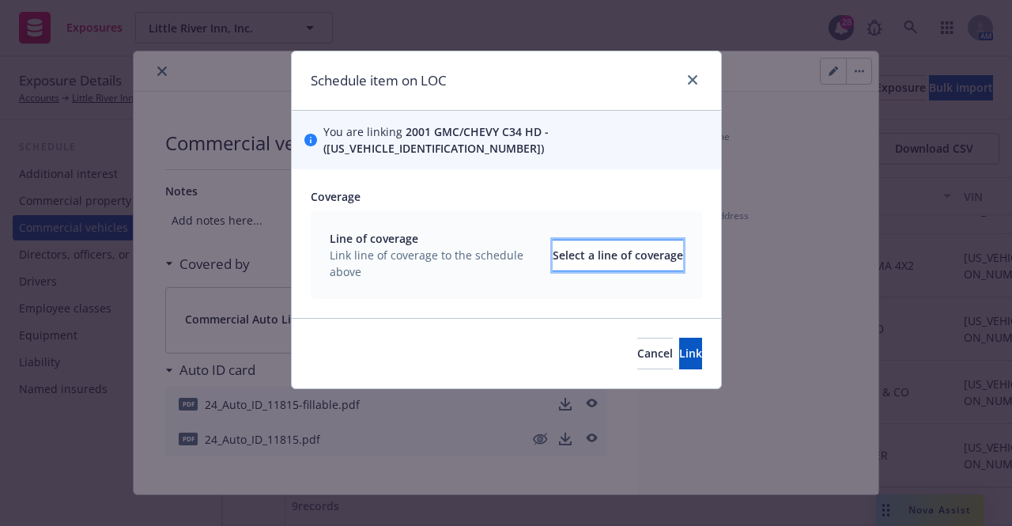
click at [553, 249] on div "Select a line of coverage" at bounding box center [618, 255] width 130 height 30
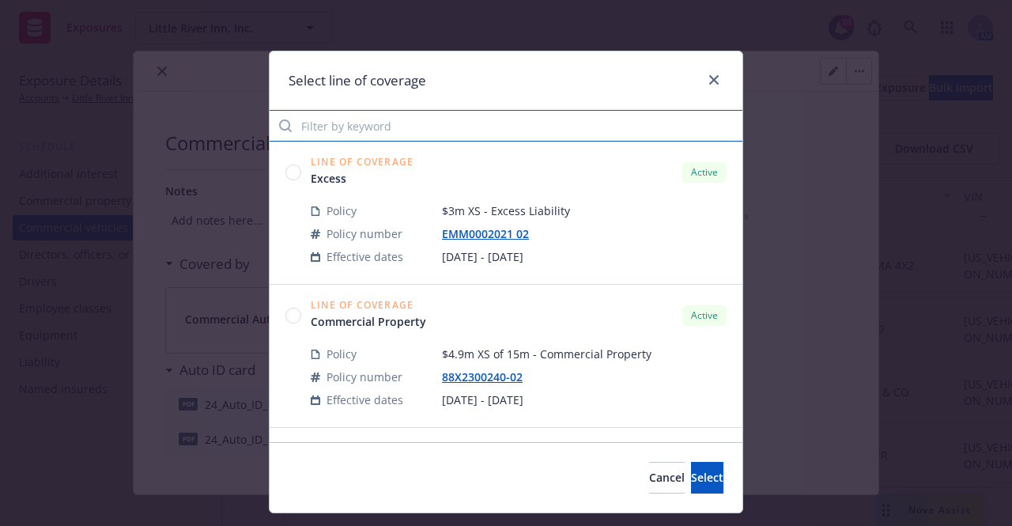
click at [417, 137] on input "Filter by keyword" at bounding box center [506, 126] width 473 height 32
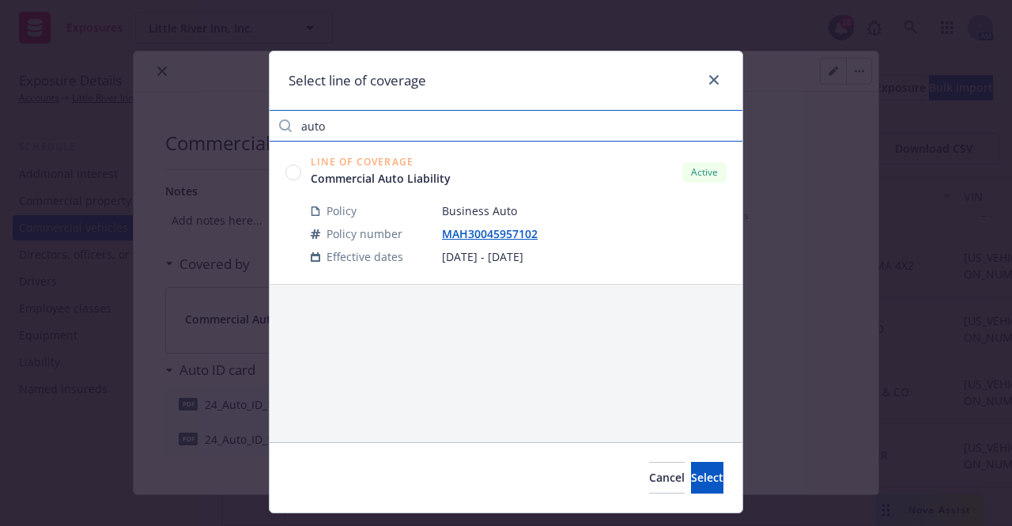
type input "auto"
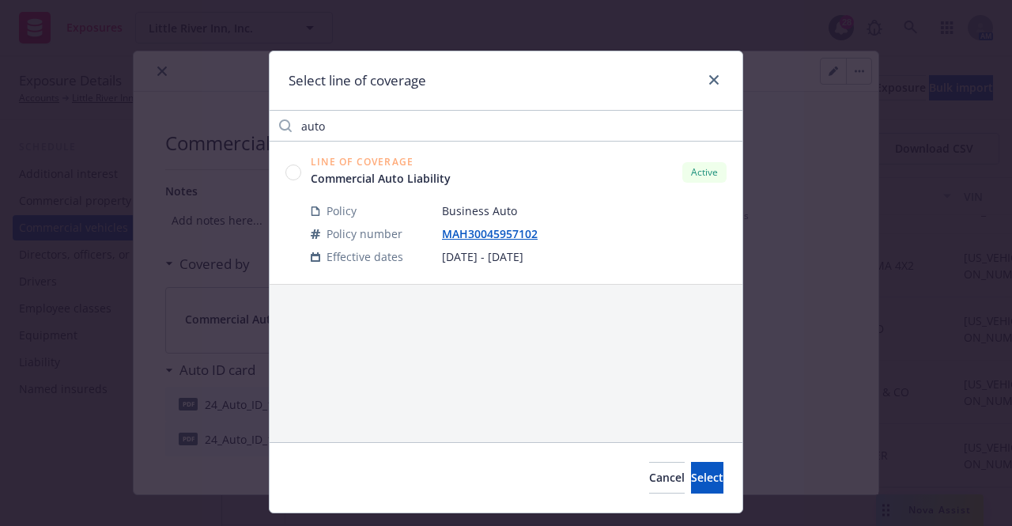
click at [297, 183] on div "Line of Coverage Commercial Auto Liability Active" at bounding box center [505, 171] width 441 height 29
click at [294, 175] on circle at bounding box center [293, 171] width 15 height 15
click at [691, 480] on span "Select" at bounding box center [707, 477] width 32 height 15
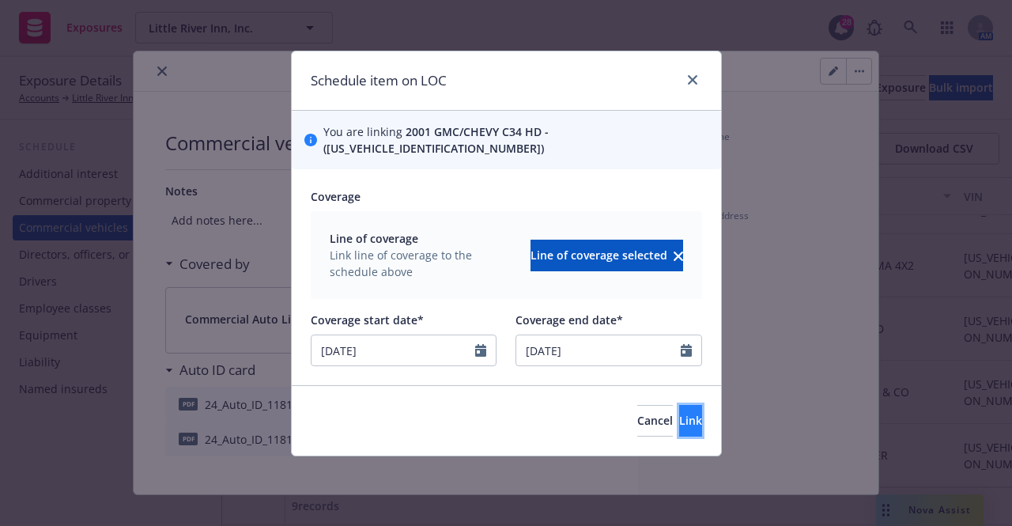
click at [679, 405] on button "Link" at bounding box center [690, 421] width 23 height 32
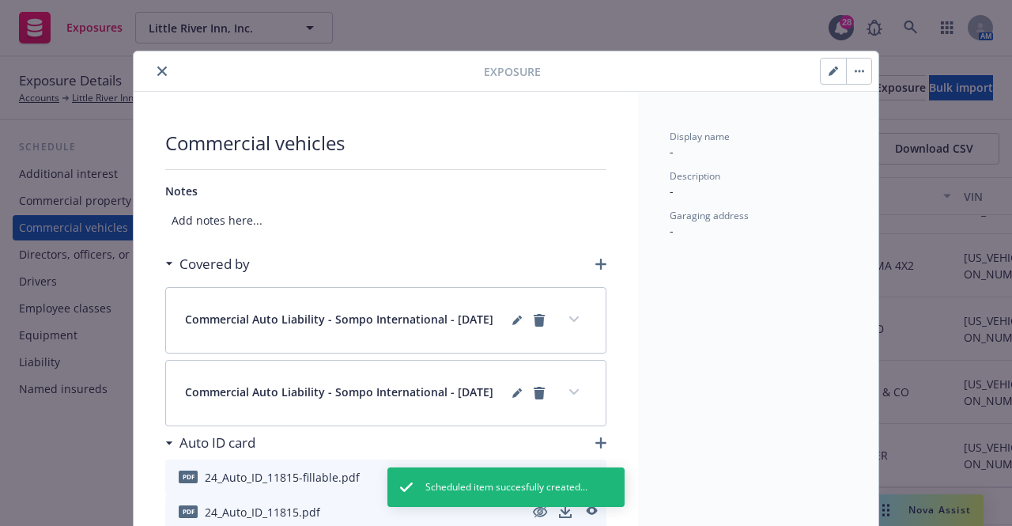
click at [160, 67] on icon "close" at bounding box center [161, 70] width 9 height 9
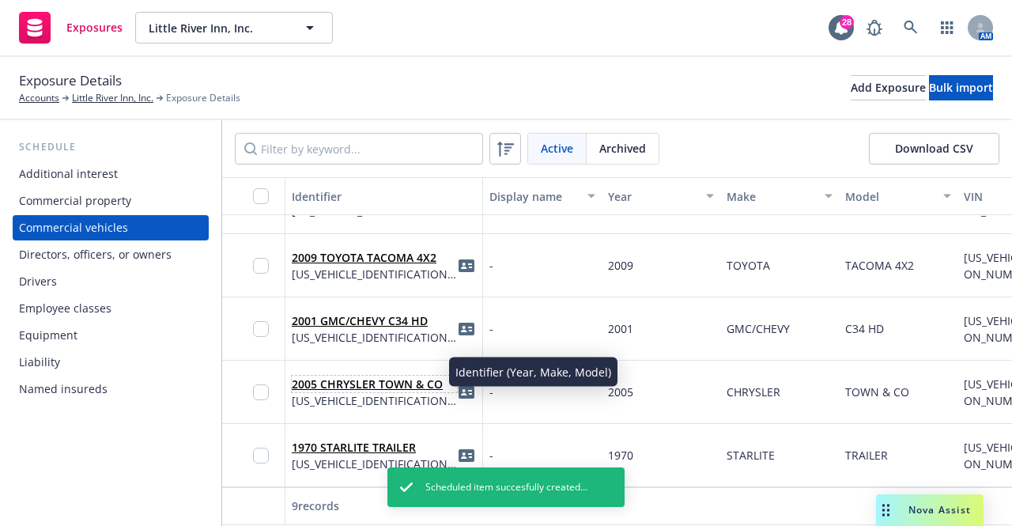
click at [412, 376] on link "2005 CHRYSLER TOWN & CO" at bounding box center [367, 383] width 151 height 15
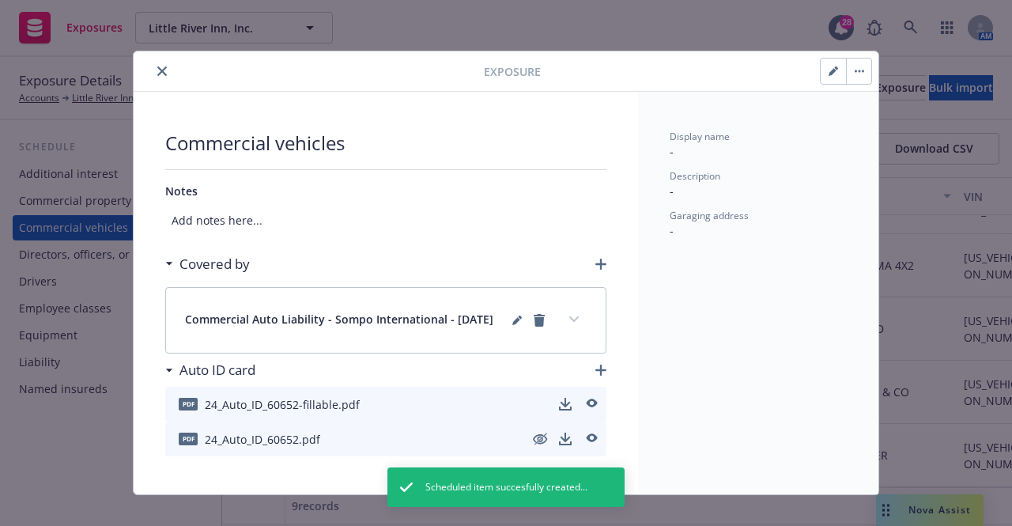
click at [595, 266] on icon "button" at bounding box center [600, 264] width 11 height 11
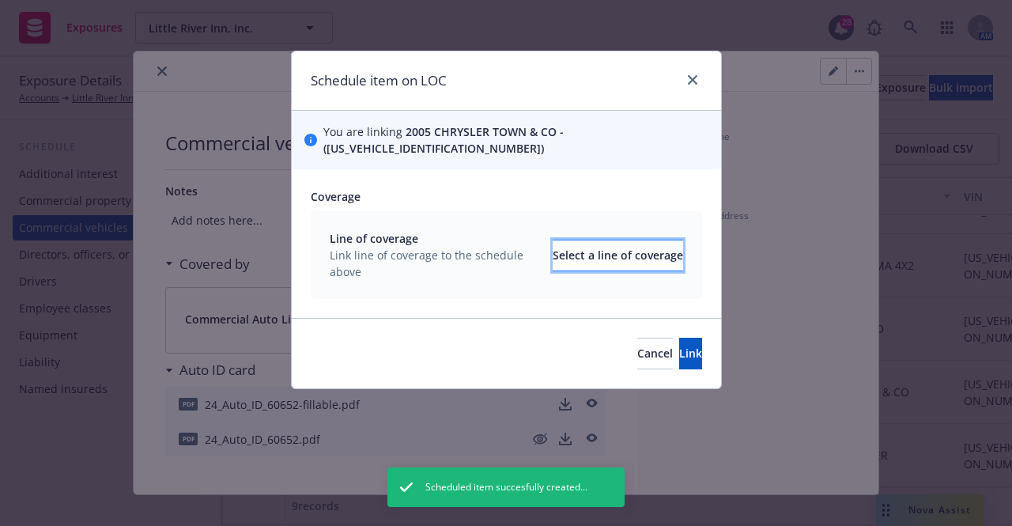
click at [553, 248] on div "Select a line of coverage" at bounding box center [618, 255] width 130 height 30
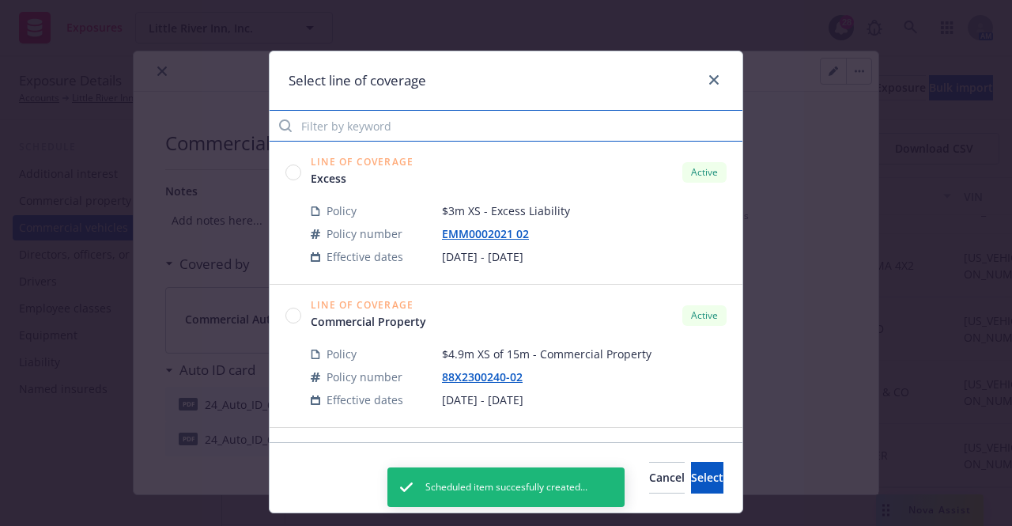
click at [406, 121] on input "Filter by keyword" at bounding box center [506, 126] width 473 height 32
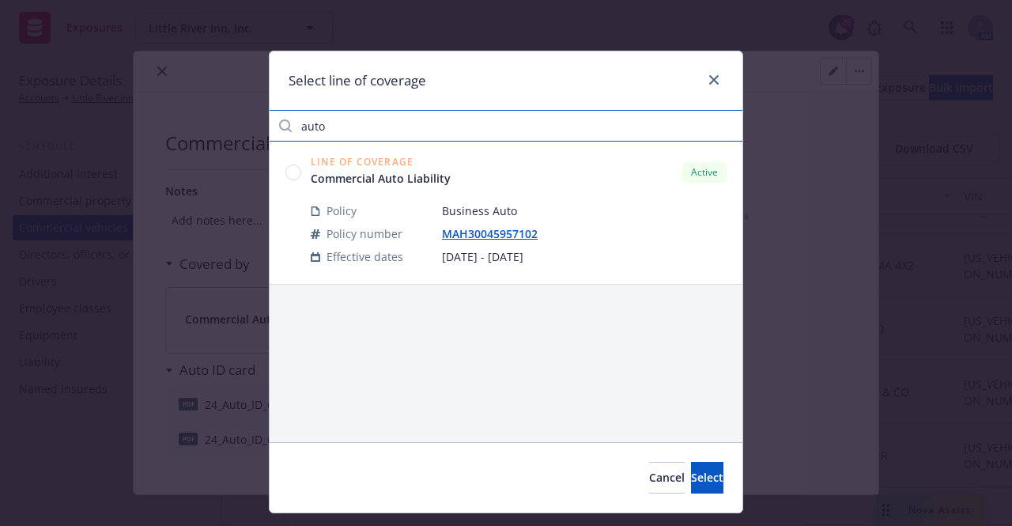
type input "auto"
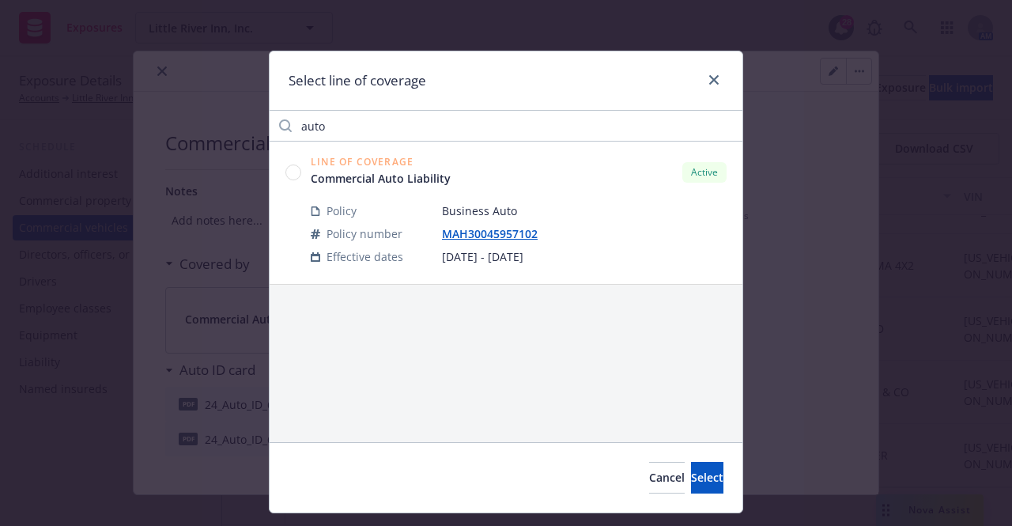
click at [290, 168] on circle at bounding box center [293, 171] width 15 height 15
click at [691, 481] on button "Select" at bounding box center [707, 478] width 32 height 32
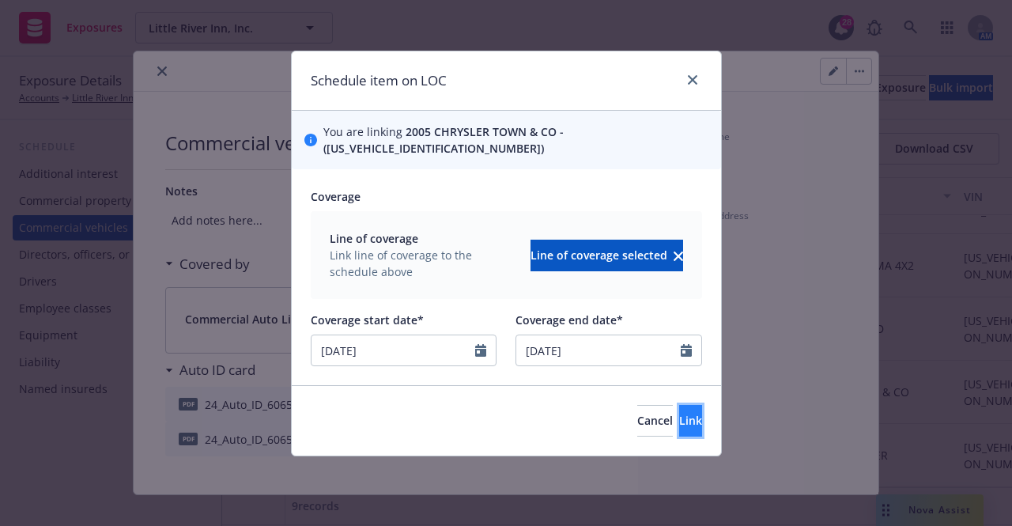
click at [684, 407] on button "Link" at bounding box center [690, 421] width 23 height 32
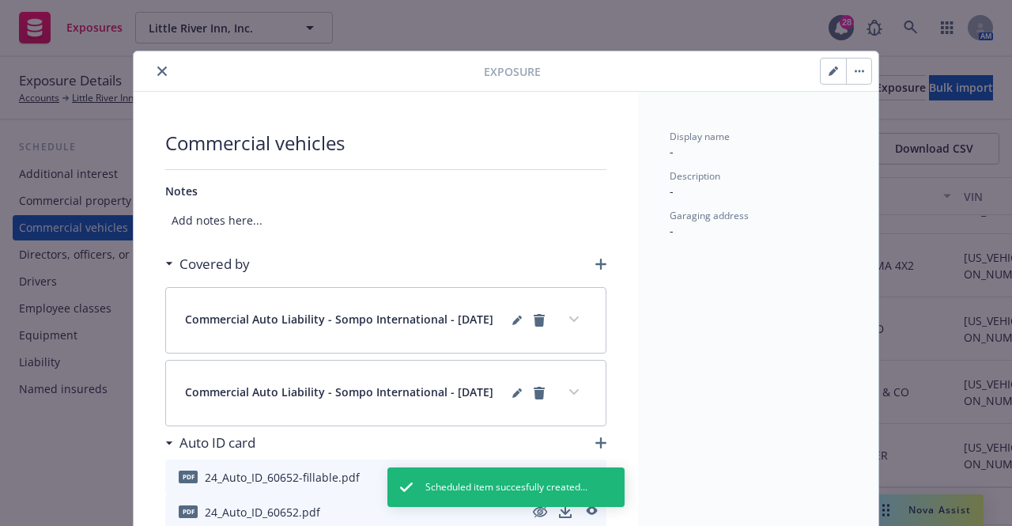
click at [163, 76] on button "close" at bounding box center [162, 71] width 19 height 19
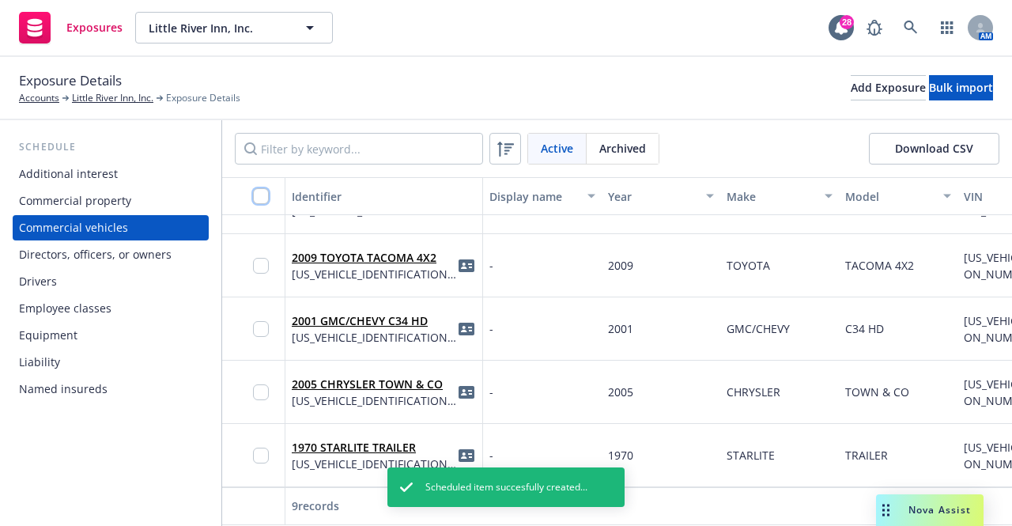
click at [259, 191] on input "checkbox" at bounding box center [261, 196] width 16 height 16
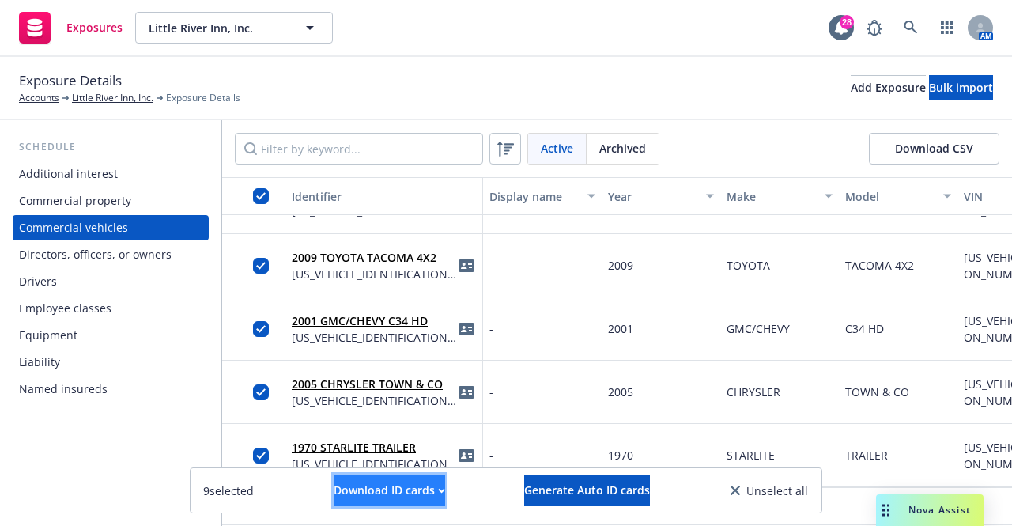
click at [357, 481] on div "Download ID cards" at bounding box center [389, 490] width 111 height 30
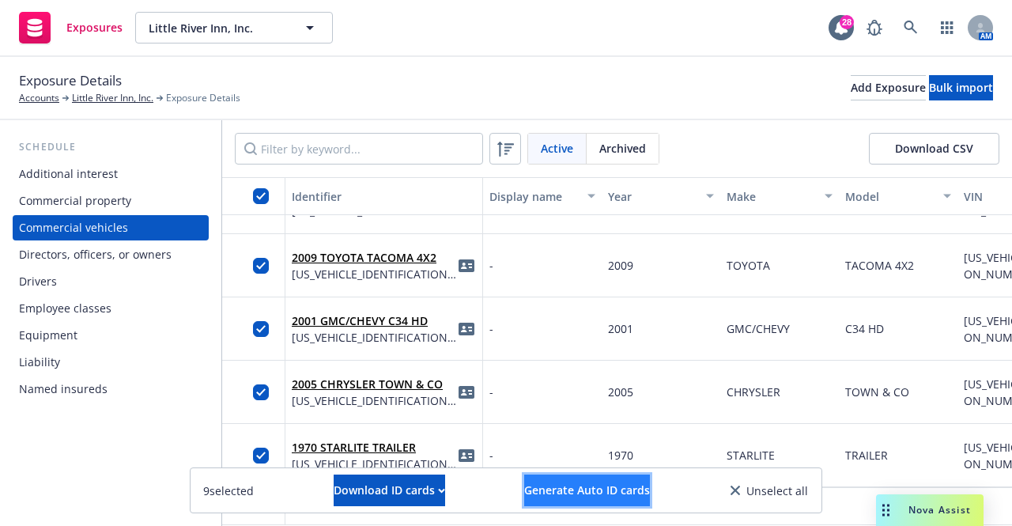
click at [595, 488] on span "Generate Auto ID cards" at bounding box center [587, 489] width 126 height 15
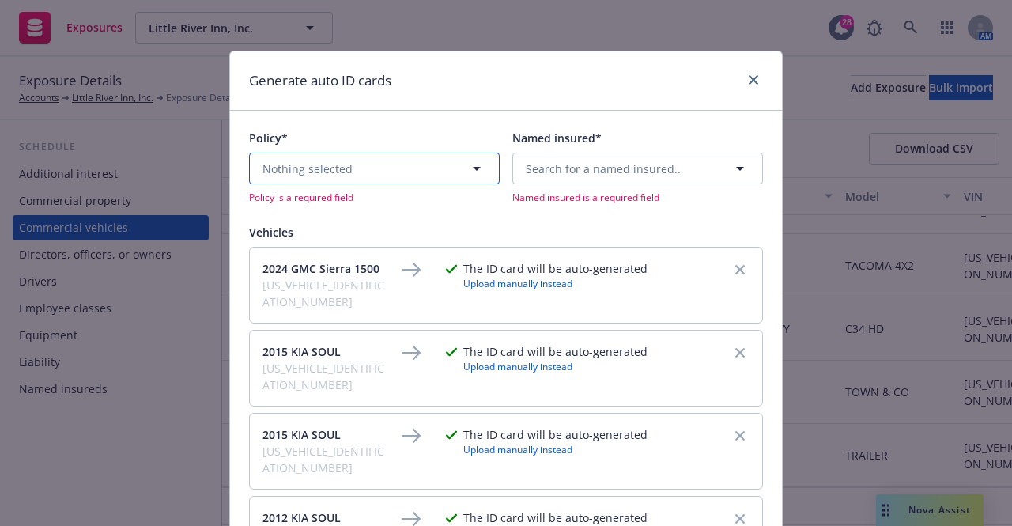
click at [327, 160] on span "Nothing selected" at bounding box center [307, 168] width 90 height 17
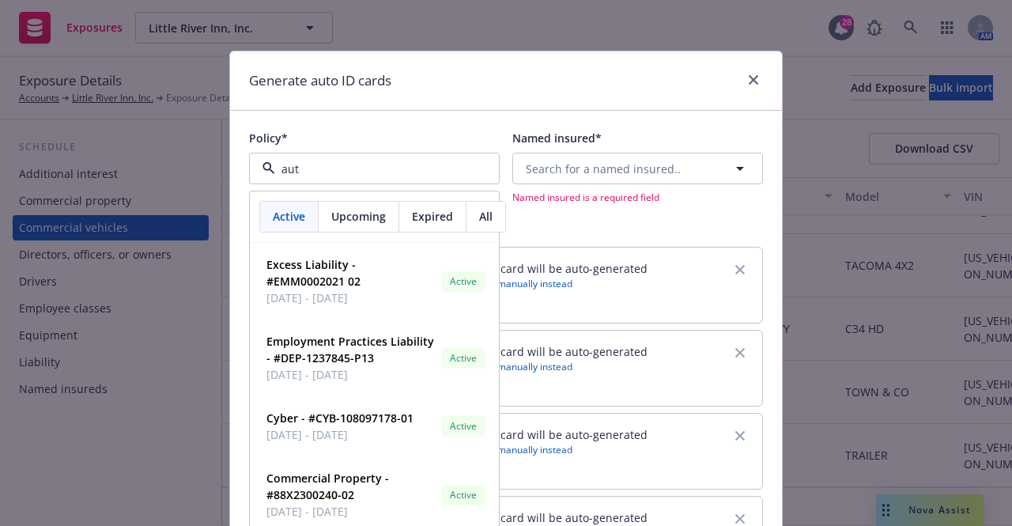
type input "auto"
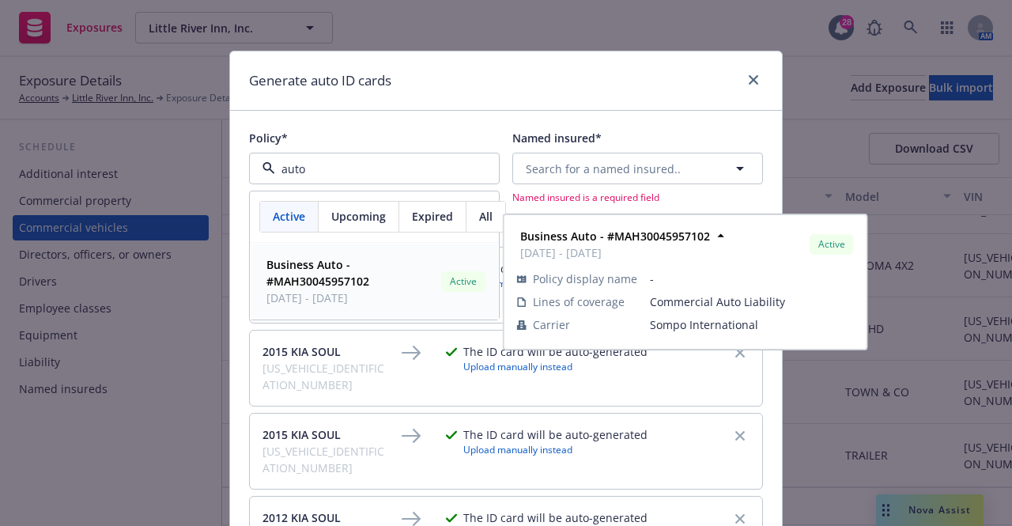
click at [335, 289] on span "Business Auto - #MAH30045957102" at bounding box center [350, 272] width 168 height 33
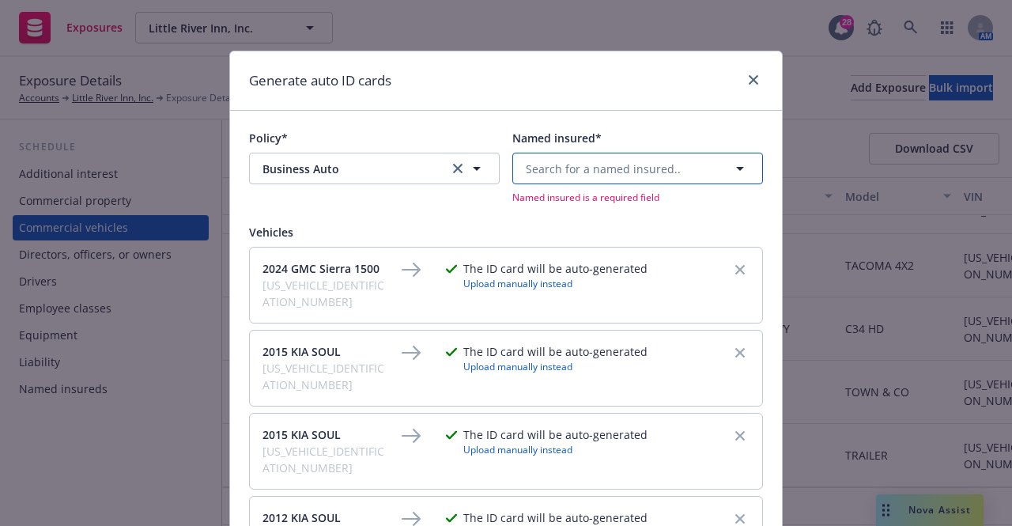
click at [604, 163] on span "Search for a named insured.." at bounding box center [603, 168] width 155 height 17
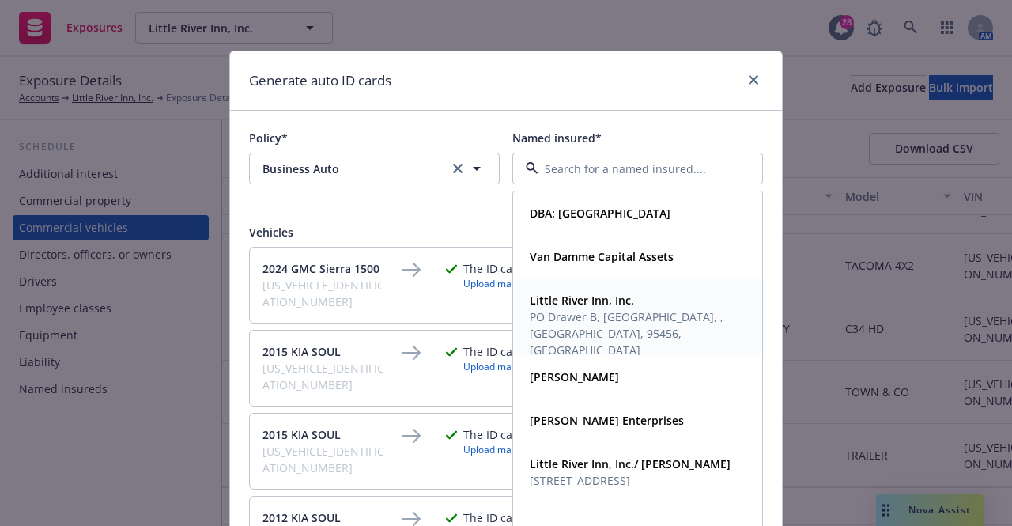
click at [560, 311] on span "PO Drawer B, Little River, , CA, 95456, USA" at bounding box center [636, 333] width 213 height 50
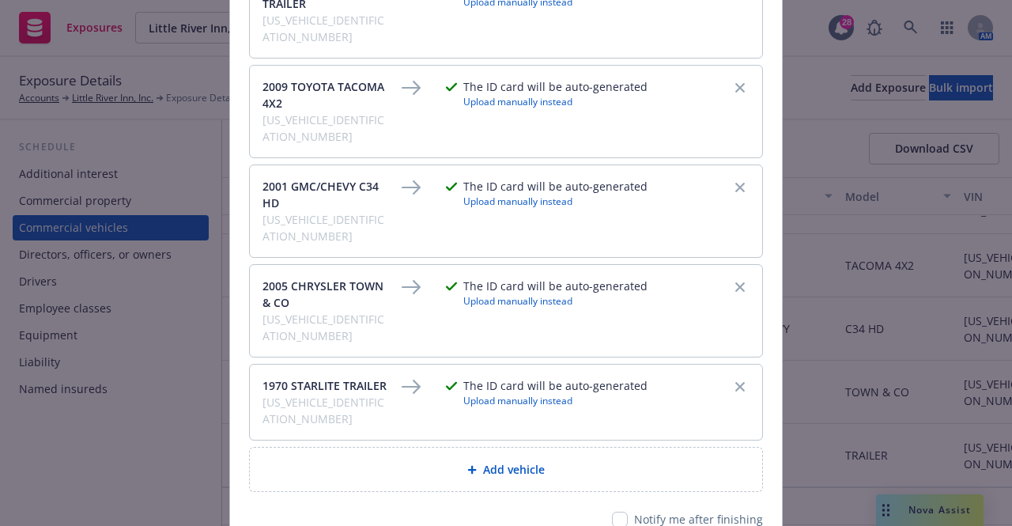
scroll to position [608, 0]
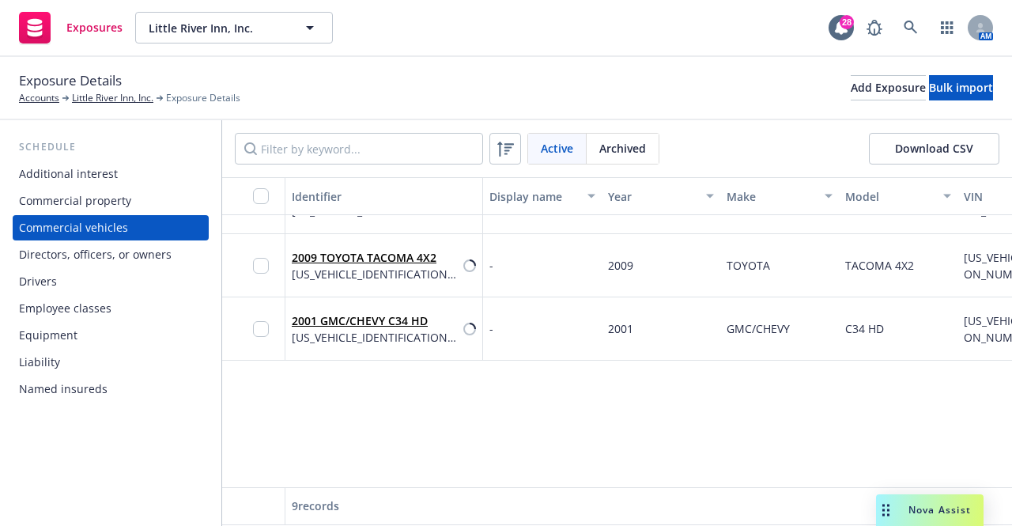
scroll to position [0, 0]
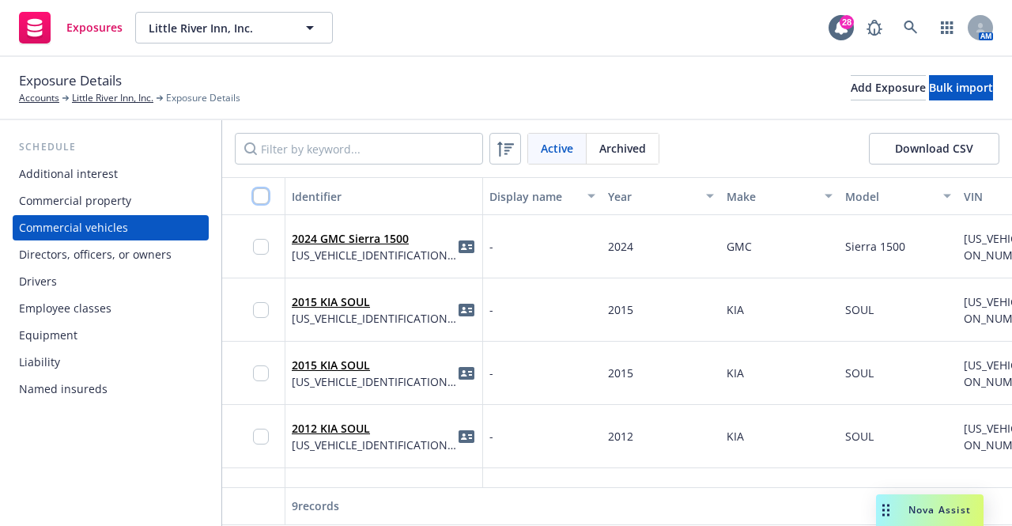
click at [264, 196] on input "checkbox" at bounding box center [261, 196] width 16 height 16
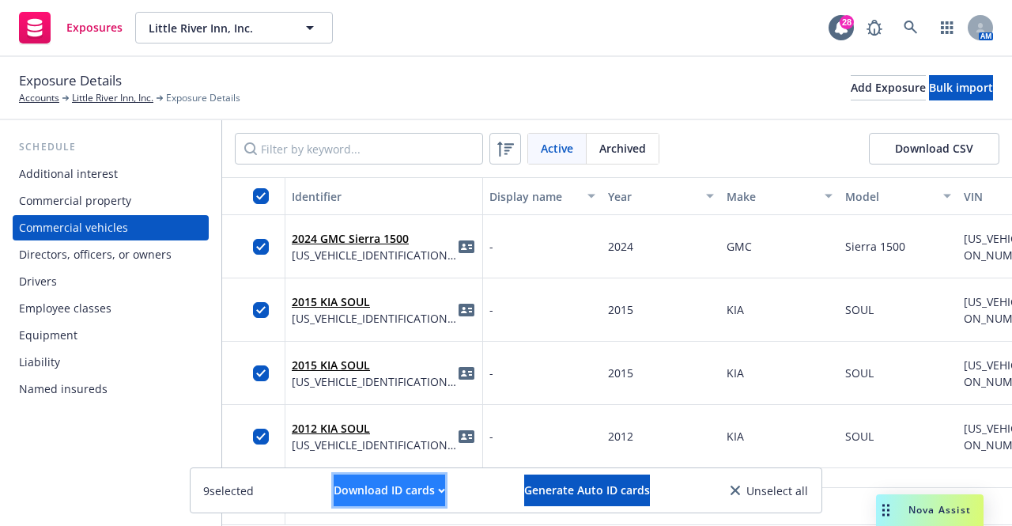
click at [421, 485] on div "Download ID cards" at bounding box center [389, 490] width 111 height 30
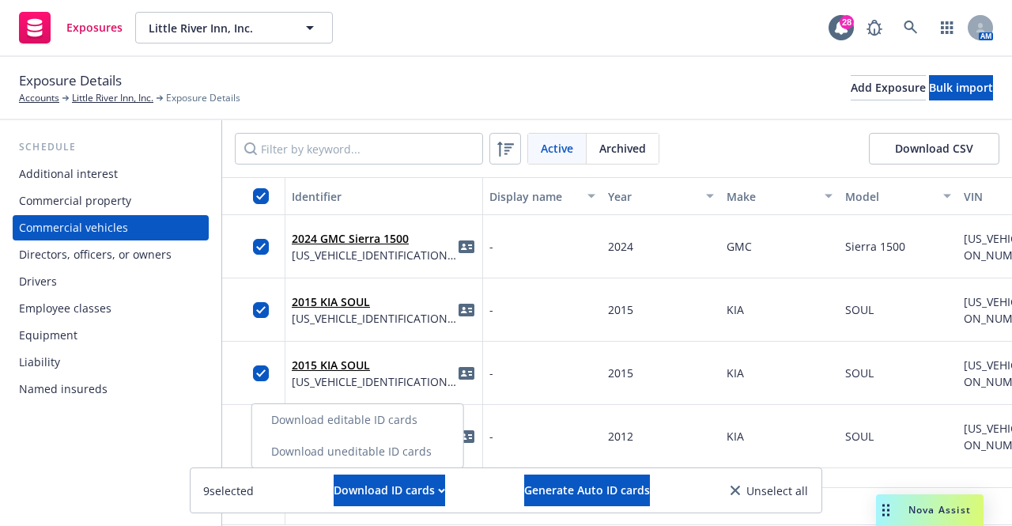
click at [383, 458] on link "Download uneditable ID cards" at bounding box center [357, 452] width 211 height 32
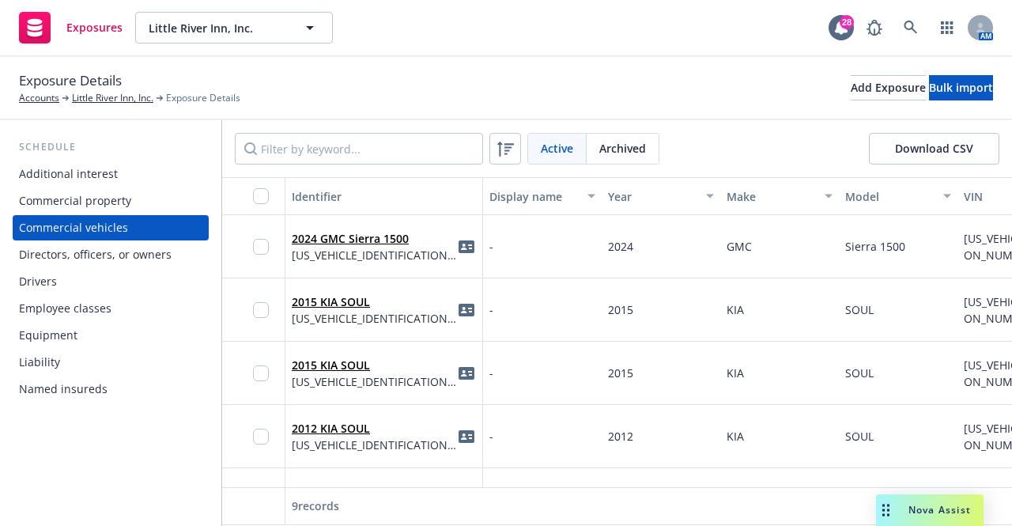
drag, startPoint x: 676, startPoint y: 50, endPoint x: 632, endPoint y: 76, distance: 51.4
click at [632, 76] on div "Exposure Details Accounts Little River Inn, Inc. Exposure Details Add Exposure …" at bounding box center [506, 87] width 974 height 35
click at [908, 22] on icon at bounding box center [911, 28] width 14 height 14
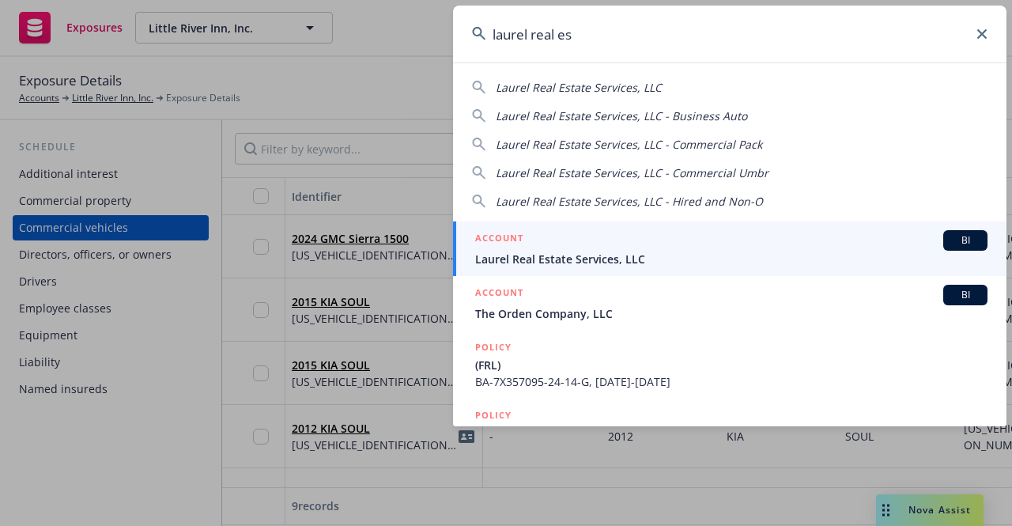
type input "laurel real es"
click at [642, 254] on span "Laurel Real Estate Services, LLC" at bounding box center [731, 259] width 512 height 17
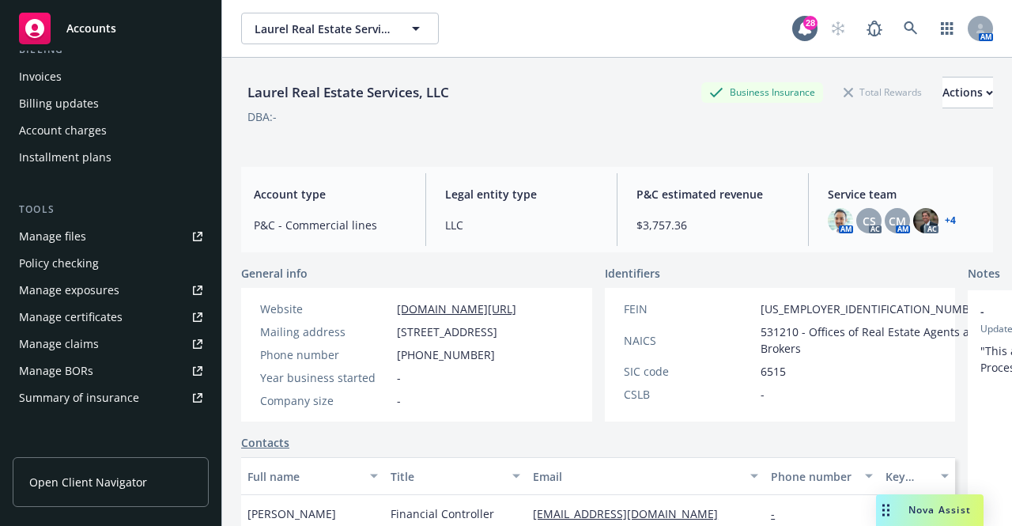
scroll to position [300, 0]
click at [945, 221] on link "+ 4" at bounding box center [950, 220] width 11 height 9
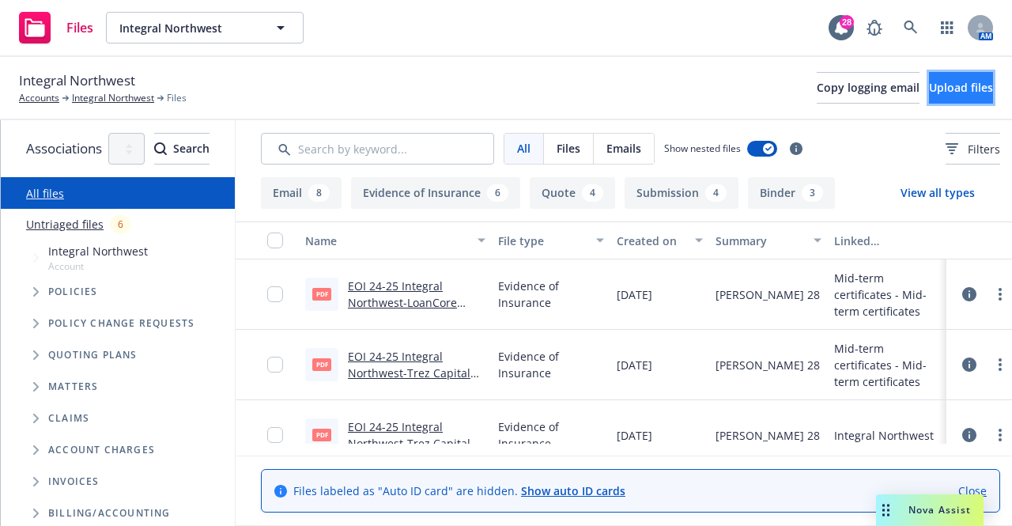
click at [929, 88] on span "Upload files" at bounding box center [961, 87] width 64 height 15
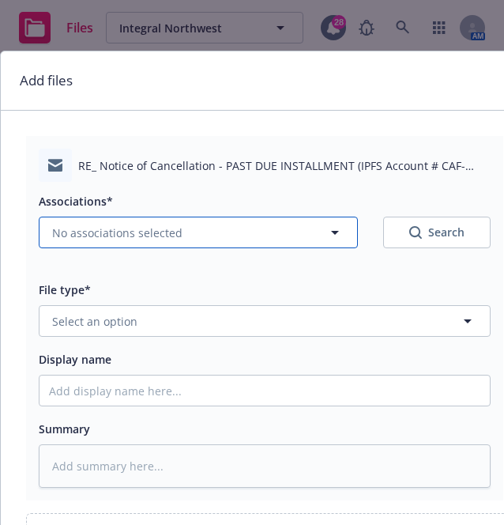
click at [172, 242] on button "No associations selected" at bounding box center [198, 233] width 319 height 32
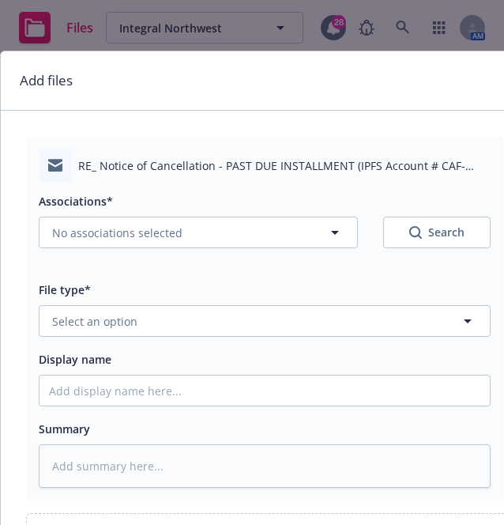
type textarea "x"
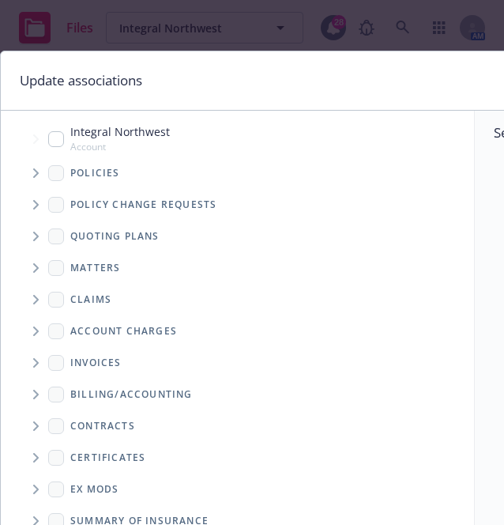
click at [40, 172] on span "Tree Example" at bounding box center [35, 172] width 25 height 25
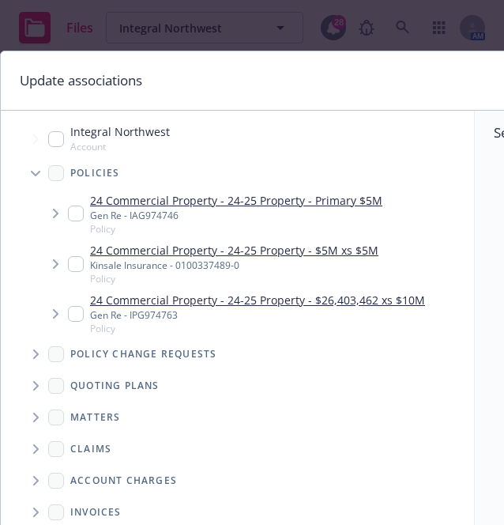
click at [58, 138] on input "Tree Example" at bounding box center [56, 139] width 16 height 16
checkbox input "true"
click at [74, 217] on input "Tree Example" at bounding box center [76, 214] width 16 height 16
checkbox input "true"
type textarea "x"
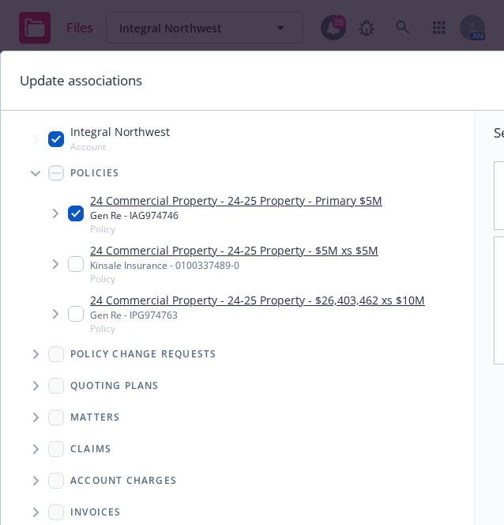
click at [75, 261] on input "Tree Example" at bounding box center [76, 264] width 16 height 16
checkbox input "true"
click at [75, 308] on input "Tree Example" at bounding box center [76, 314] width 16 height 16
checkbox input "true"
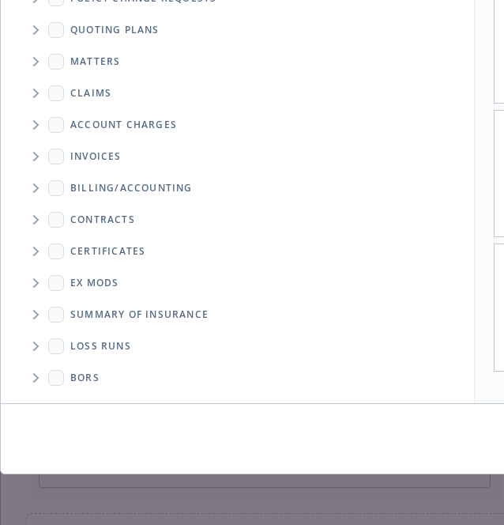
scroll to position [273, 256]
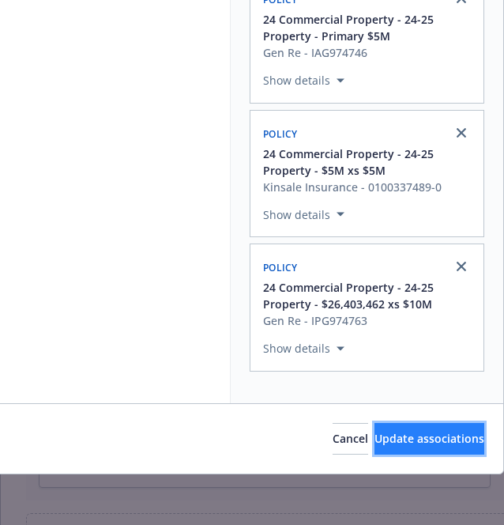
click at [438, 431] on span "Update associations" at bounding box center [430, 438] width 110 height 15
type textarea "x"
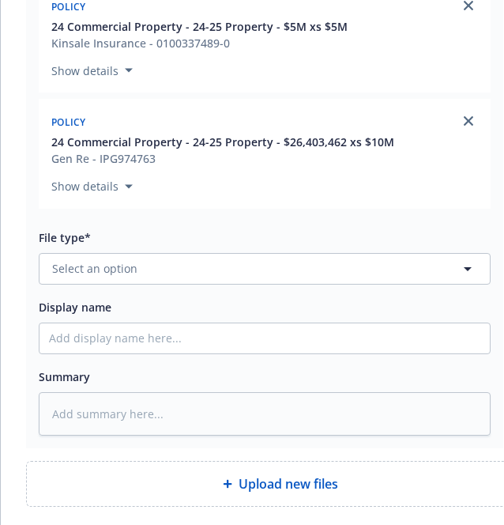
scroll to position [474, 0]
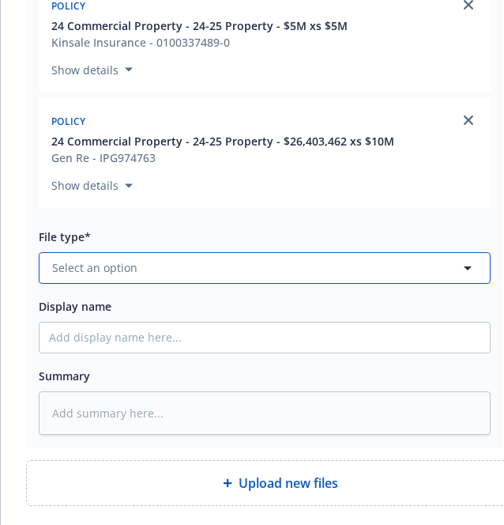
click at [207, 270] on button "Select an option" at bounding box center [265, 268] width 452 height 32
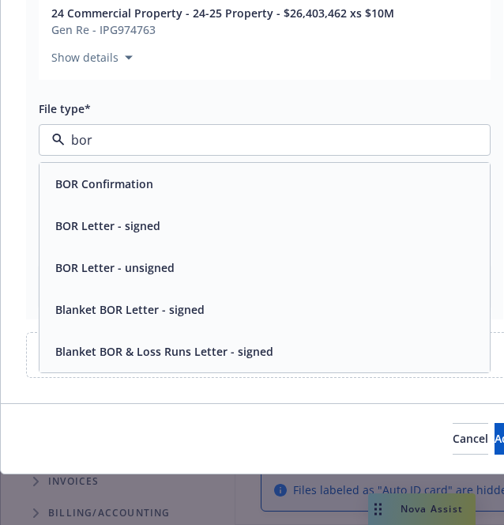
scroll to position [403, 0]
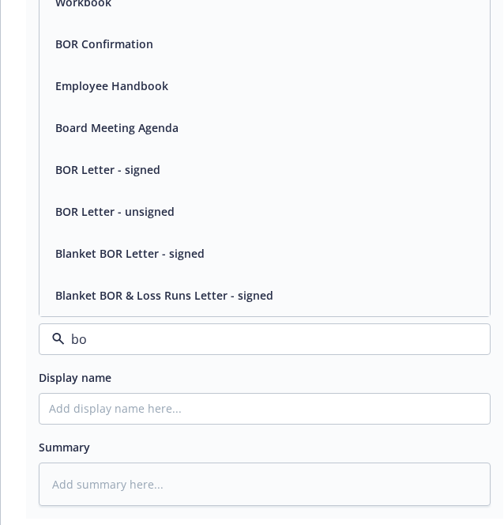
type input "b"
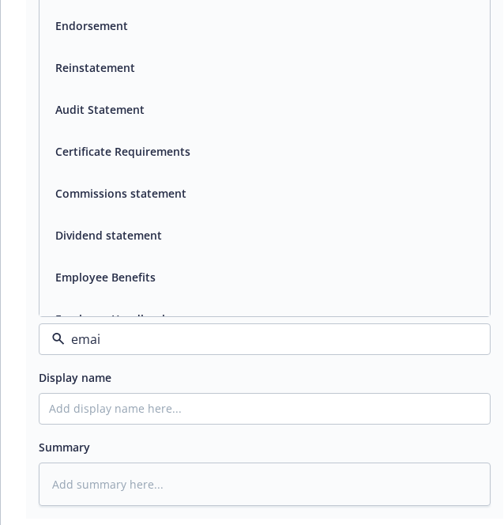
type input "email"
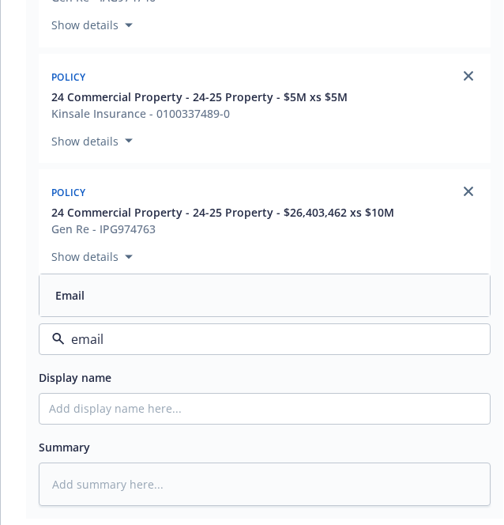
click at [229, 284] on div "Email" at bounding box center [265, 295] width 432 height 23
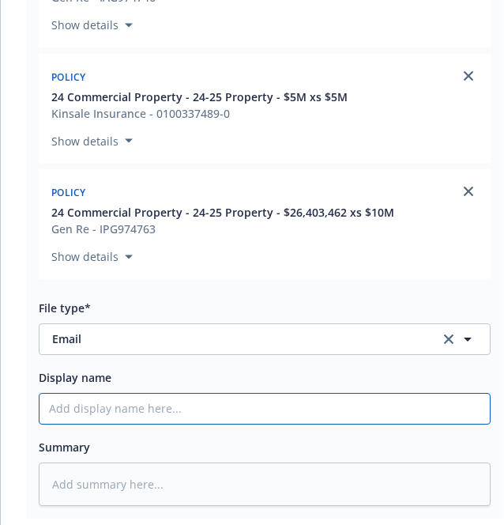
click at [196, 404] on input "Display name" at bounding box center [265, 409] width 451 height 30
type textarea "x"
type input "E"
type textarea "x"
type input "EM"
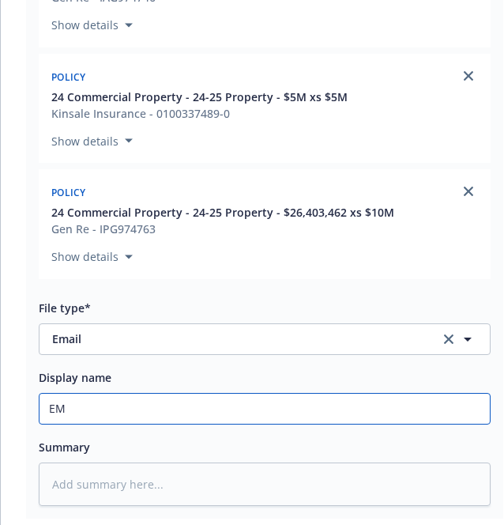
type textarea "x"
type input "EMF"
type textarea "x"
type input "EMF"
type textarea "x"
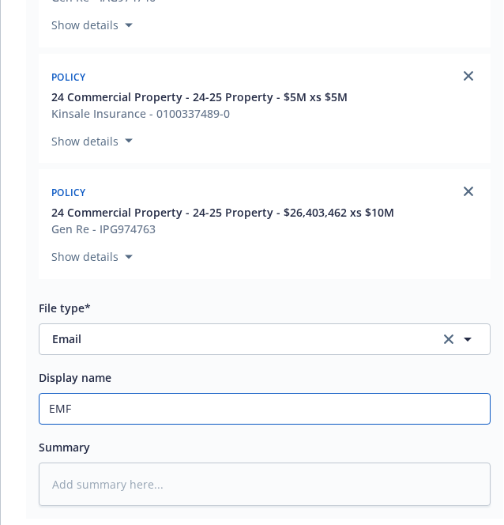
type input "EMF I"
type textarea "x"
type input "EMF In"
type textarea "x"
type input "EMF Ins"
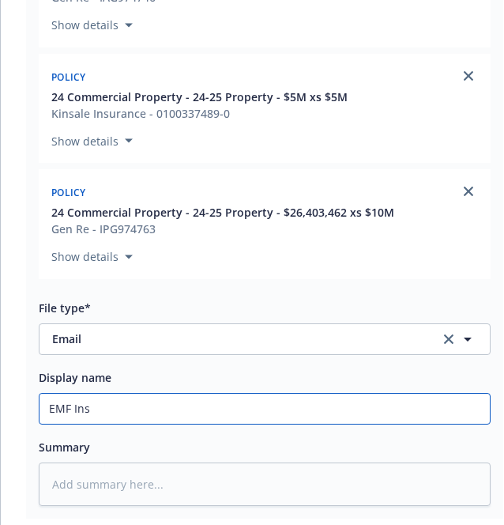
type textarea "x"
type input "EMF Insu"
type textarea "x"
type input "EMF Insur"
type textarea "x"
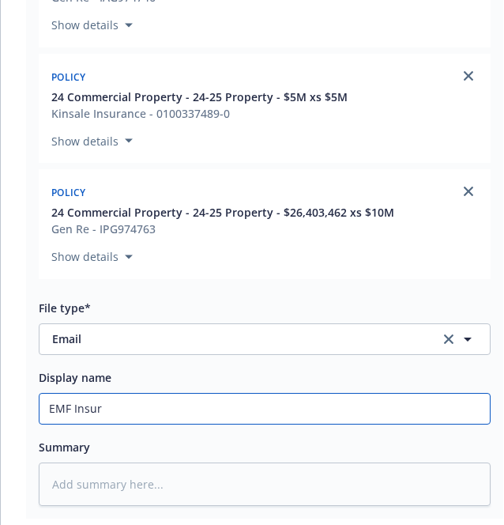
type input "EMF Insure"
type textarea "x"
type input "EMF Insured"
type textarea "x"
type input "EMF Insured 0"
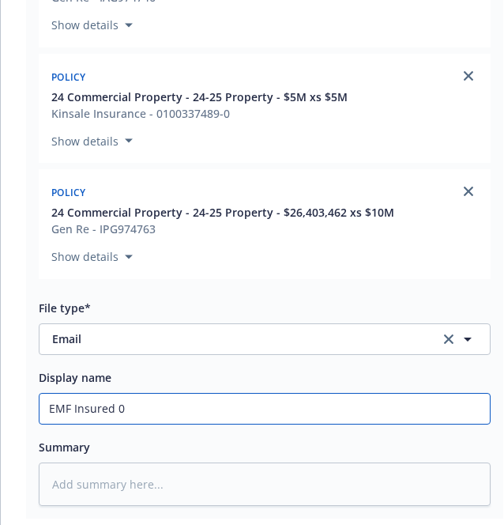
type textarea "x"
type input "EMF Insured 0"
type textarea "x"
type input "EMF Insured 0"
type textarea "x"
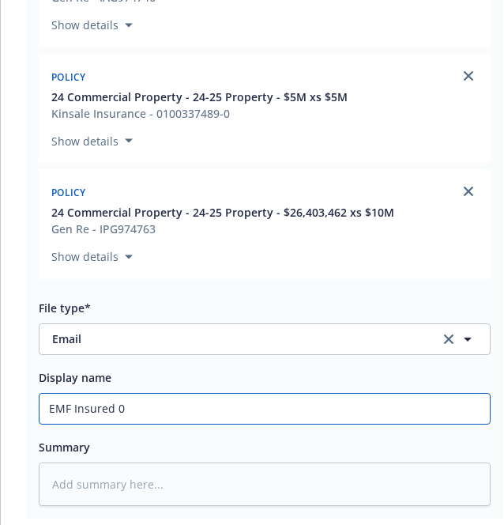
type input "EMF Insured"
type textarea "x"
type input "EMF Insured -"
type textarea "x"
type input "EMF Insured -"
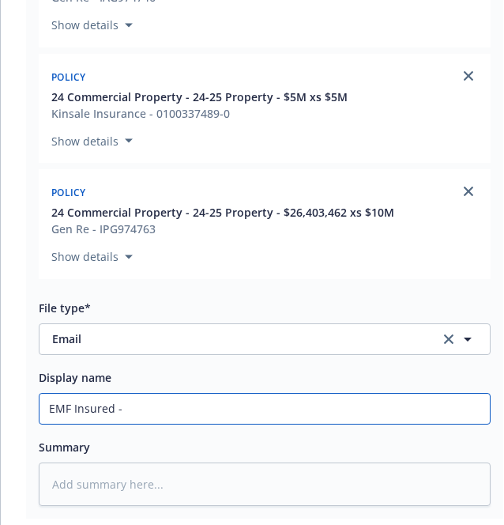
type textarea "x"
type input "EMF Insured - L"
type textarea "x"
type input "EMF Insured - Lo"
type textarea "x"
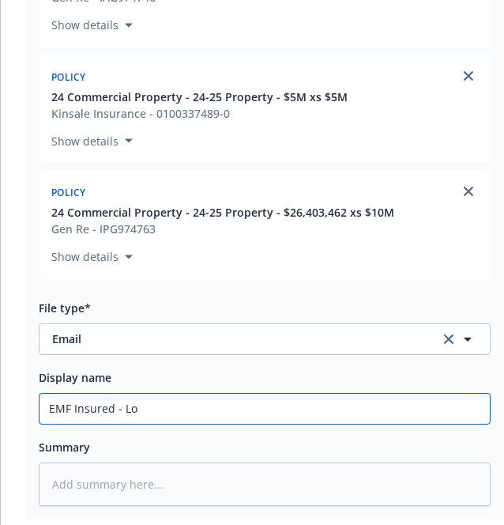
type input "EMF Insured - Los"
type textarea "x"
type input "EMF Insured - Lost"
type textarea "x"
type input "EMF Insured - Lost B"
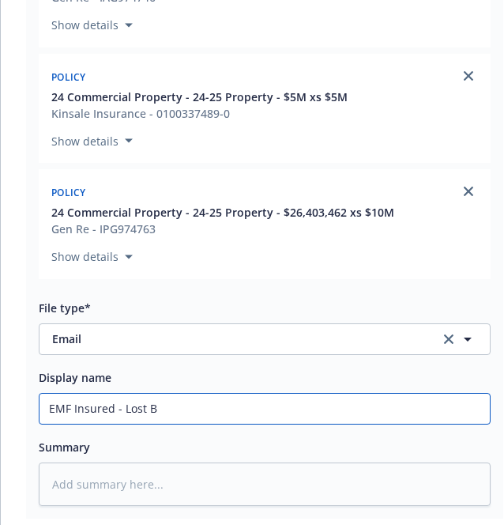
type textarea "x"
type input "EMF Insured - Lost BO"
type textarea "x"
type input "EMF Insured - Lost BOR"
type textarea "x"
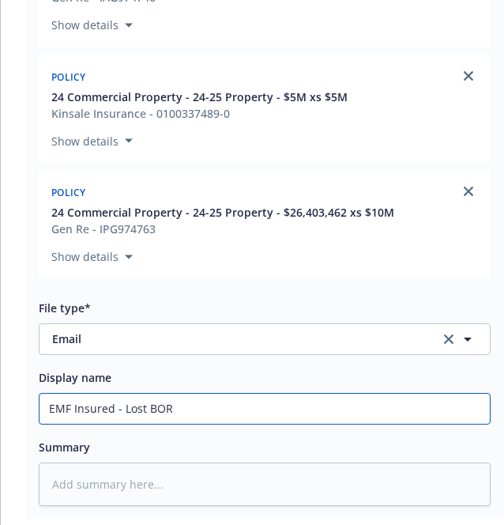
type input "EMF Insured - Lost BOR"
type textarea "x"
type input "EMF Insured - Lost BOR n"
type textarea "x"
type input "EMF Insured - Lost BOR no"
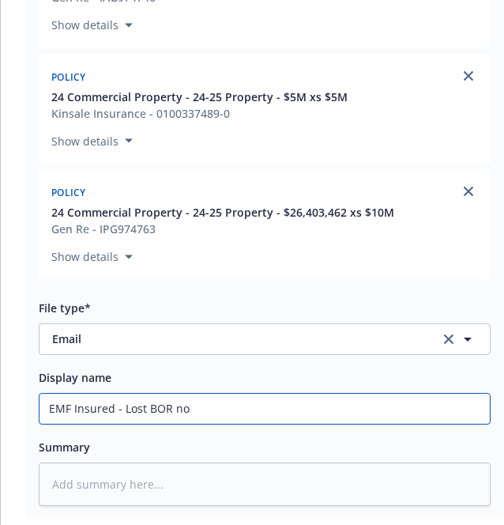
type textarea "x"
type input "EMF Insured - Lost BOR not"
type textarea "x"
type input "EMF Insured - Lost BOR noti"
type textarea "x"
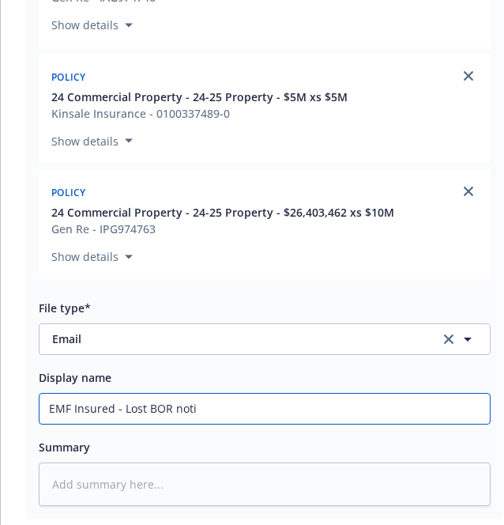
type input "EMF Insured - Lost BOR notic"
type textarea "x"
type input "EMF Insured - Lost BOR notice"
type textarea "x"
type input "EMF Insured - Lost BOR notice"
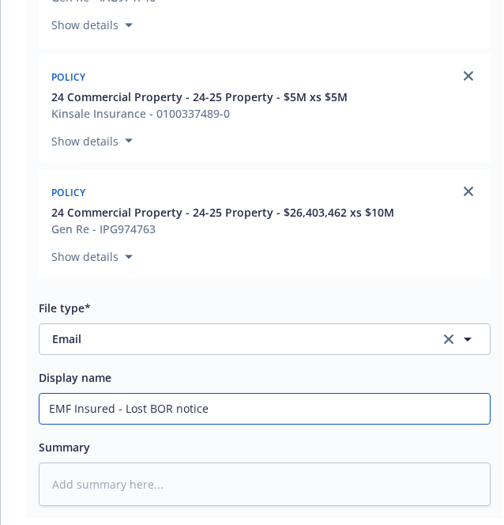
type textarea "x"
type input "EMF Insured - Lost BOR notice -"
type textarea "x"
type input "EMF Insured - Lost BOR notice -"
type textarea "x"
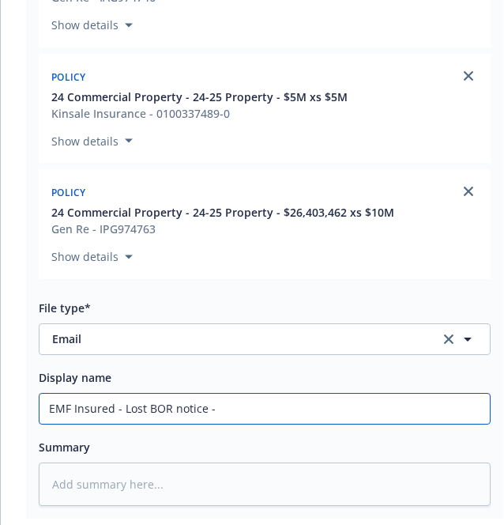
type input "EMF Insured - Lost BOR notice -"
type textarea "x"
type input "EMF Insured - Lost BOR notice"
type textarea "x"
type input "EMF Insured - Lost BOR notice"
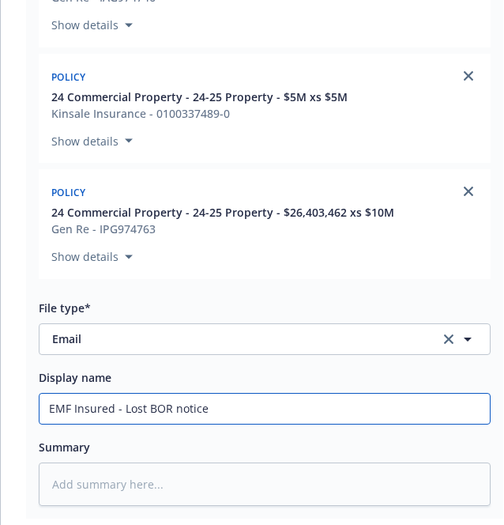
type textarea "x"
type input "EMF Insured - Lost BOR notice"
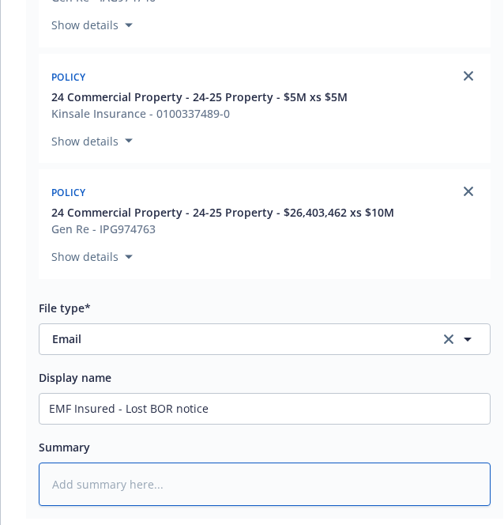
click at [209, 489] on textarea at bounding box center [265, 483] width 452 height 43
type textarea "x"
type textarea "B"
type textarea "x"
type textarea "BO"
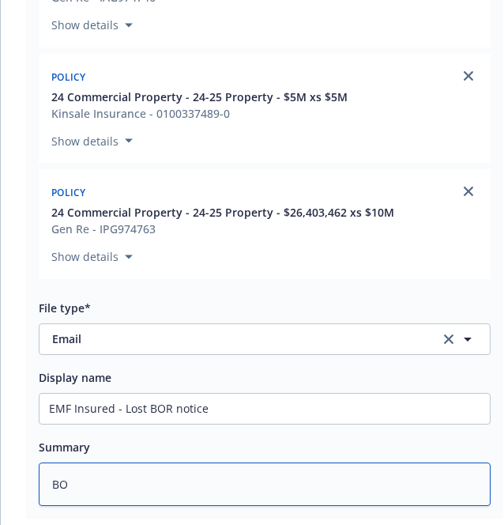
type textarea "x"
type textarea "BOR"
type textarea "x"
type textarea "BOR"
type textarea "x"
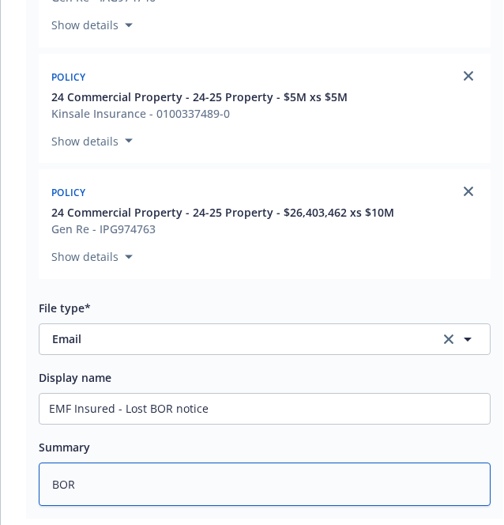
type textarea "BOR N"
type textarea "x"
type textarea "BOR No"
type textarea "x"
type textarea "BOR Not"
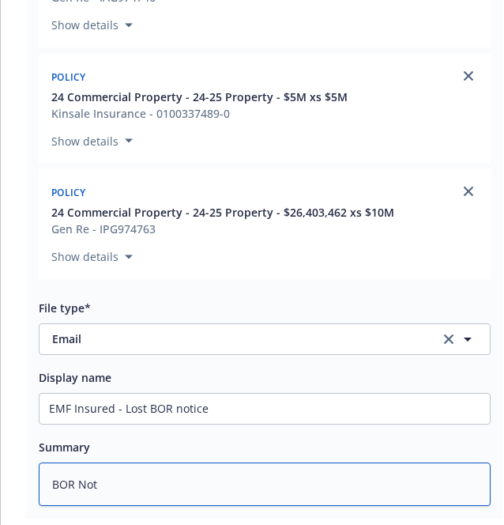
type textarea "x"
type textarea "BOR Noti"
type textarea "x"
type textarea "BOR Notic"
type textarea "x"
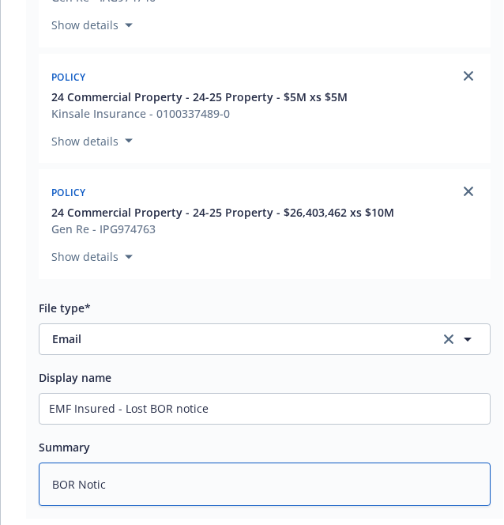
type textarea "BOR Notice"
type textarea "x"
type textarea "BOR Notice"
type textarea "x"
type textarea "BOR Notice -"
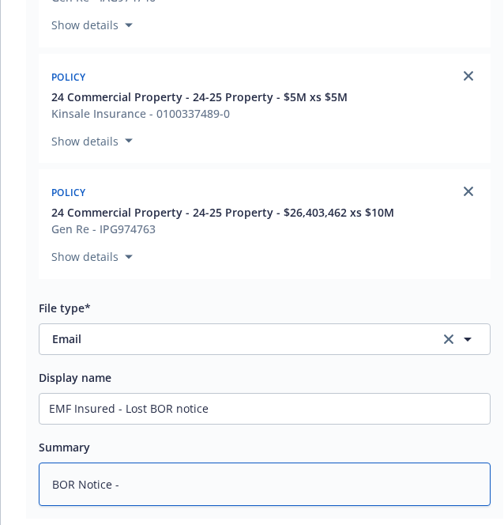
type textarea "x"
type textarea "BOR Notice -"
type textarea "x"
type textarea "BOR Notice - ""
paste textarea "We have designated IMA and RPA as the BOR."
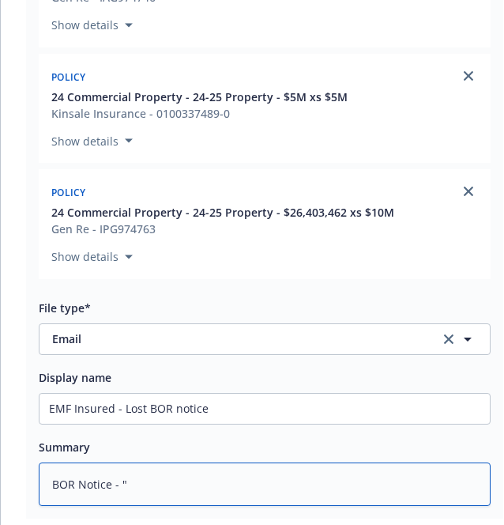
type textarea "x"
type textarea "BOR Notice - "We have designated IMA and RPA as the BOR."
type textarea "x"
type textarea "BOR Notice - "We have designated IMA and RPA as the BOR.""
type textarea "x"
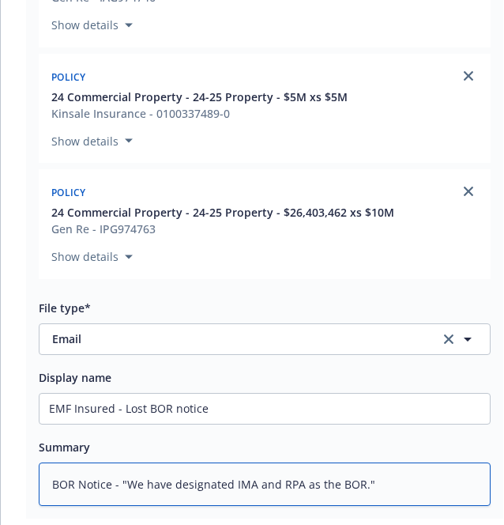
type textarea "BOR Notice - "We have designated IMA and RPA as the BOR."
type textarea "x"
type textarea "BOR Notice - "We have designated IMA and RPA as the BOR"
type textarea "x"
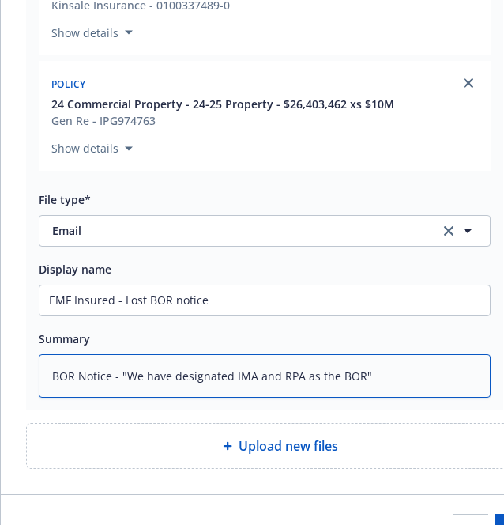
scroll to position [614, 0]
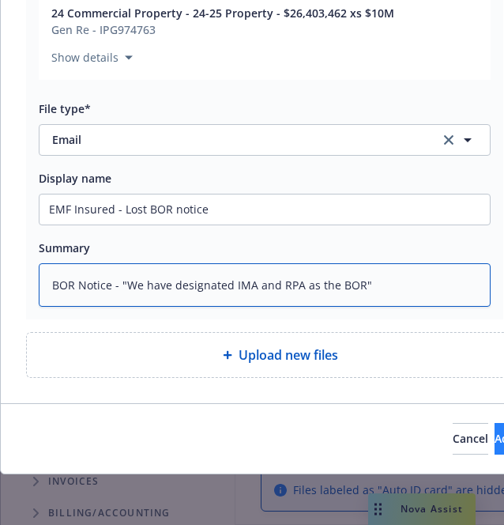
type textarea "BOR Notice - "We have designated IMA and RPA as the BOR""
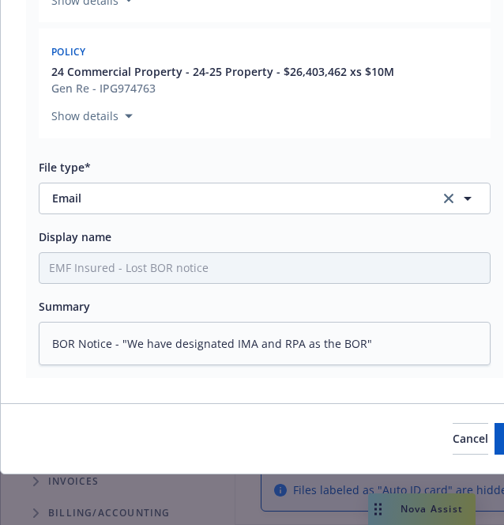
type textarea "x"
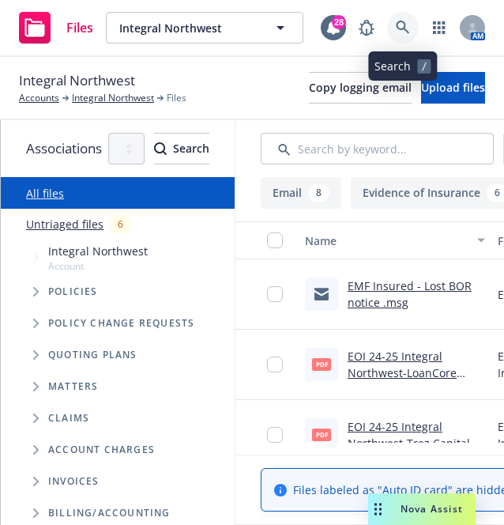
click at [394, 28] on link at bounding box center [403, 28] width 32 height 32
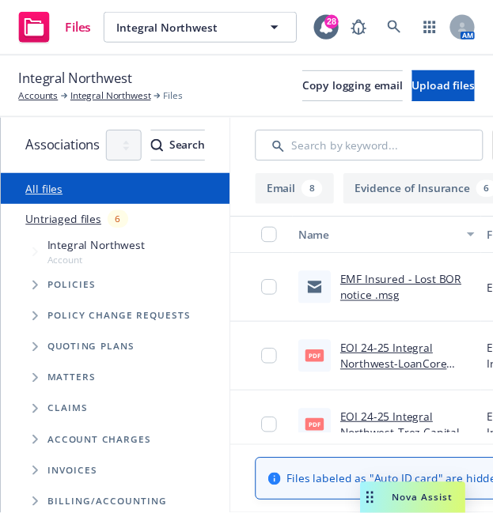
scroll to position [0, 6]
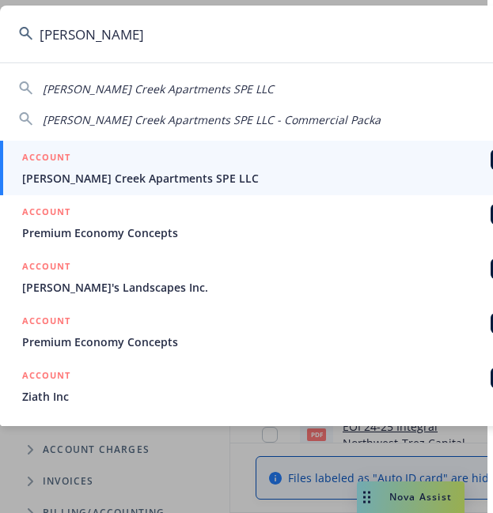
click at [99, 26] on input "landon" at bounding box center [276, 34] width 553 height 57
drag, startPoint x: 99, startPoint y: 26, endPoint x: 40, endPoint y: 26, distance: 58.5
click at [40, 26] on input "landon" at bounding box center [276, 34] width 553 height 57
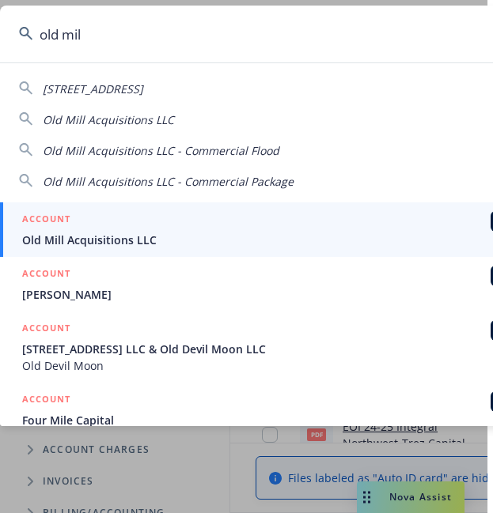
drag, startPoint x: 117, startPoint y: 47, endPoint x: 17, endPoint y: 50, distance: 100.4
click at [17, 50] on input "old mil" at bounding box center [276, 34] width 553 height 57
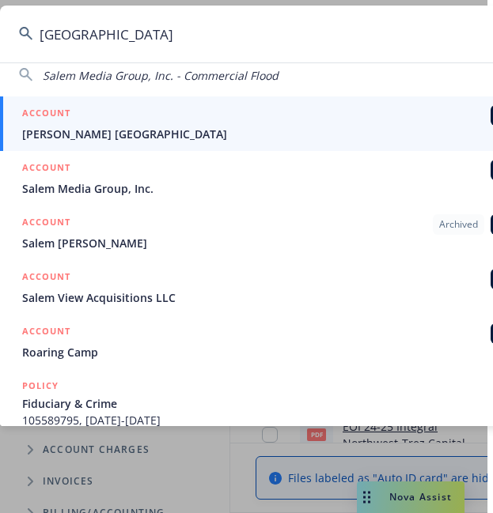
scroll to position [138, 0]
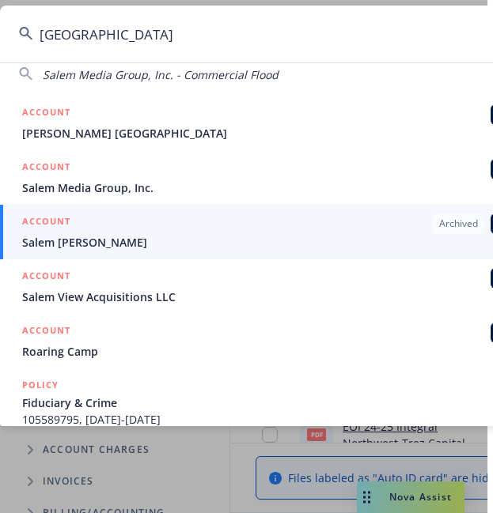
drag, startPoint x: 123, startPoint y: 29, endPoint x: 25, endPoint y: 24, distance: 99.0
click at [25, 24] on input "salem" at bounding box center [276, 34] width 553 height 57
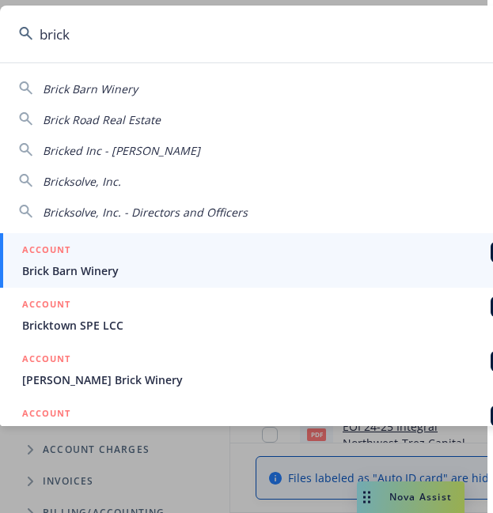
scroll to position [0, 0]
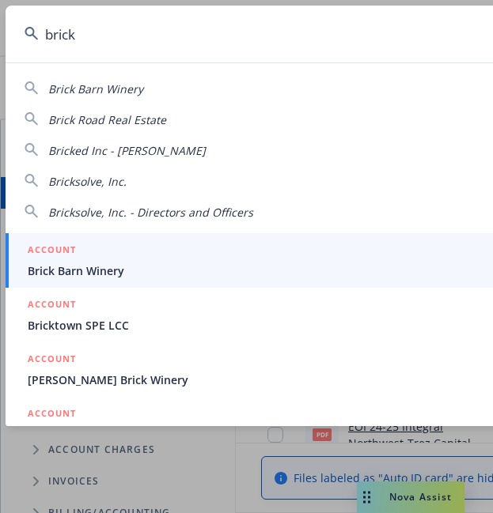
drag, startPoint x: 85, startPoint y: 45, endPoint x: -3, endPoint y: 43, distance: 88.6
click at [0, 43] on html "Files Integral Northwest Integral Northwest 28 AM Integral Northwest Accounts I…" at bounding box center [246, 256] width 493 height 513
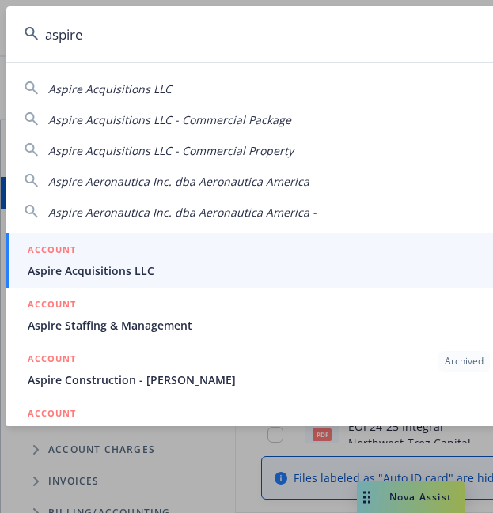
drag, startPoint x: 93, startPoint y: 36, endPoint x: -20, endPoint y: 30, distance: 113.2
click at [0, 30] on html "Files Integral Northwest Integral Northwest 28 AM Integral Northwest Accounts I…" at bounding box center [246, 256] width 493 height 513
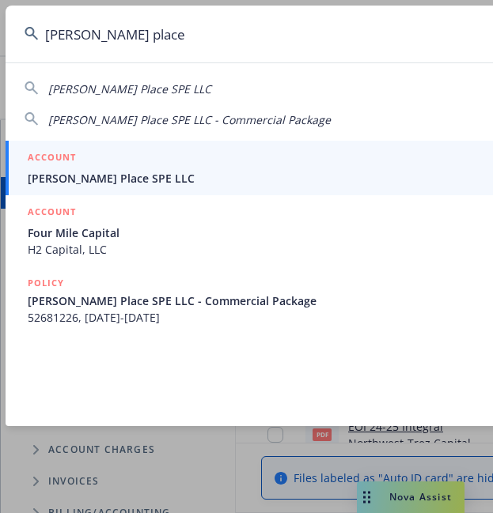
drag, startPoint x: 160, startPoint y: 34, endPoint x: -4, endPoint y: 34, distance: 163.6
click at [0, 34] on html "Files Integral Northwest Integral Northwest 28 AM Integral Northwest Accounts I…" at bounding box center [246, 256] width 493 height 513
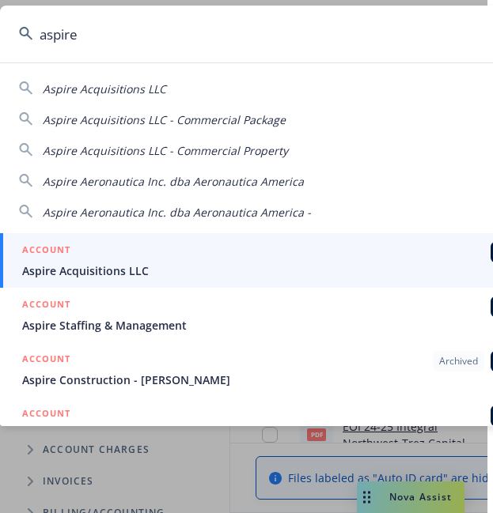
type input "aspire"
click at [104, 259] on div "ACCOUNT BI" at bounding box center [278, 252] width 512 height 21
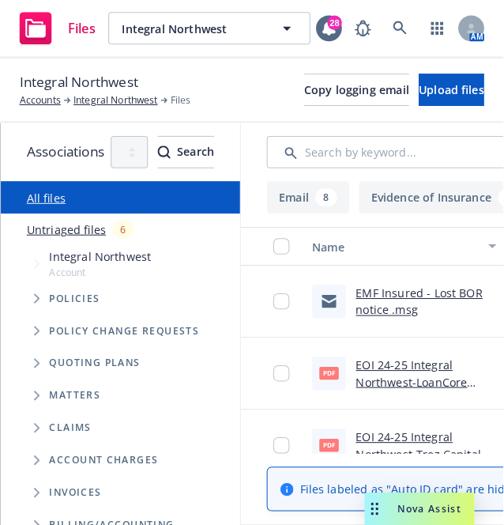
scroll to position [0, 0]
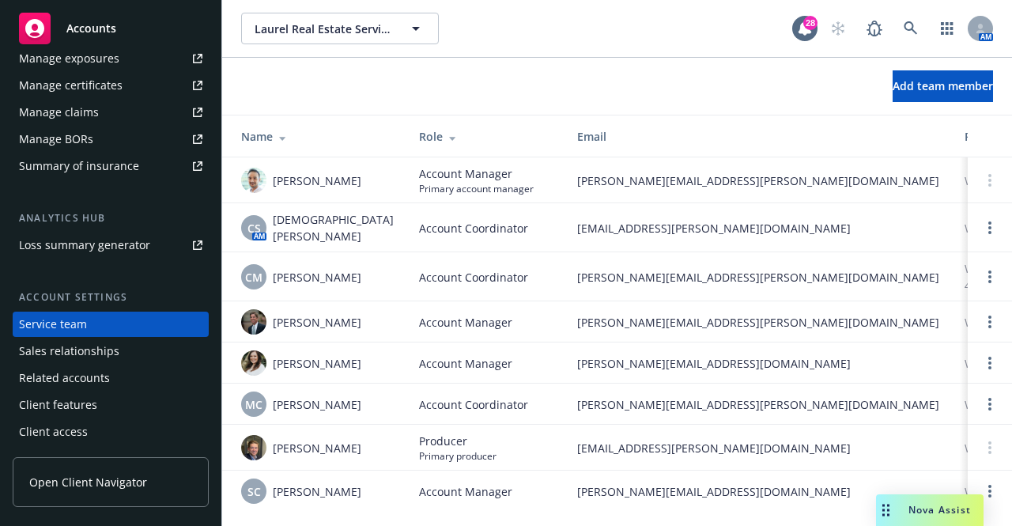
scroll to position [9, 0]
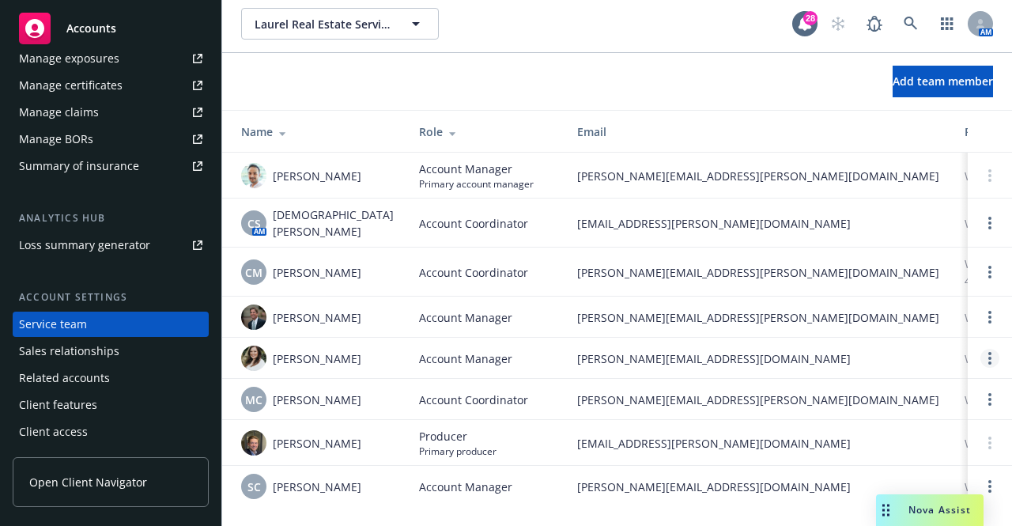
click at [980, 349] on link "Open options" at bounding box center [989, 358] width 19 height 19
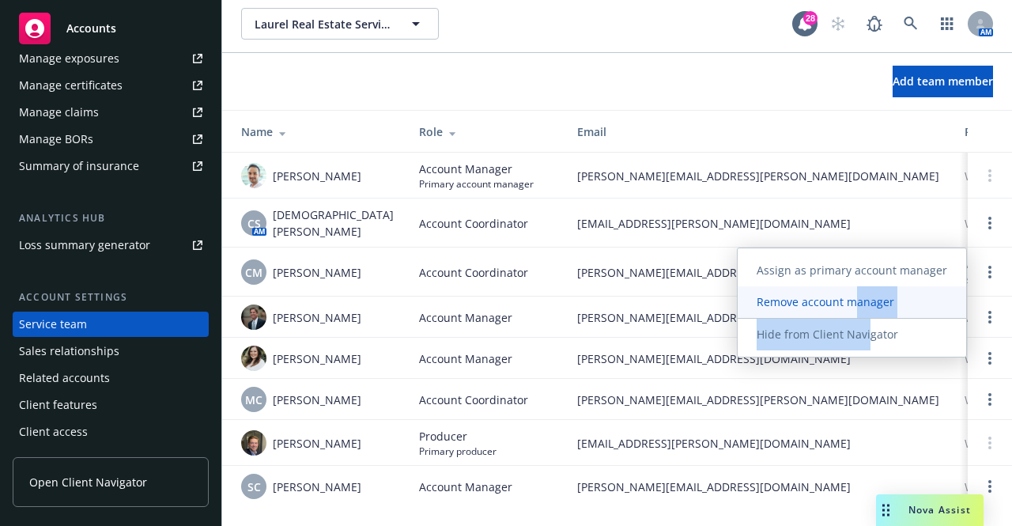
drag, startPoint x: 876, startPoint y: 331, endPoint x: 865, endPoint y: 301, distance: 32.0
click at [865, 301] on div "Assign as primary account manager Remove account manager Hide from Client Navig…" at bounding box center [852, 303] width 228 height 96
click at [865, 301] on span "Remove account manager" at bounding box center [825, 301] width 175 height 15
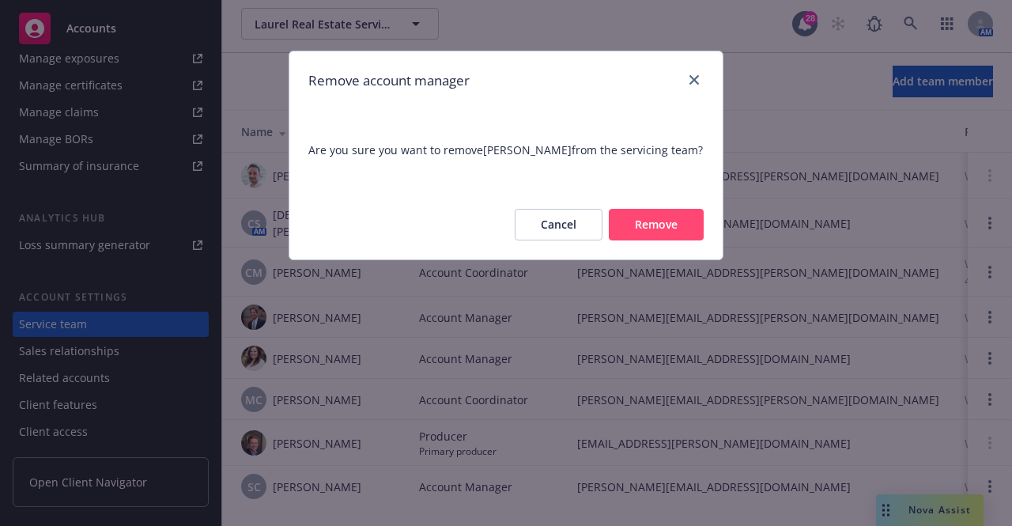
click at [694, 228] on button "Remove" at bounding box center [656, 225] width 95 height 32
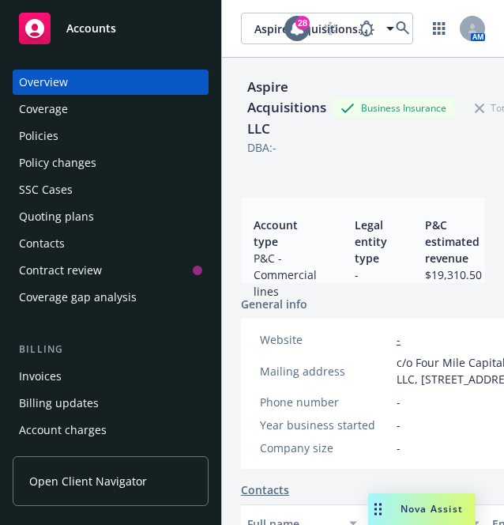
click at [87, 134] on div "Policies" at bounding box center [110, 135] width 183 height 25
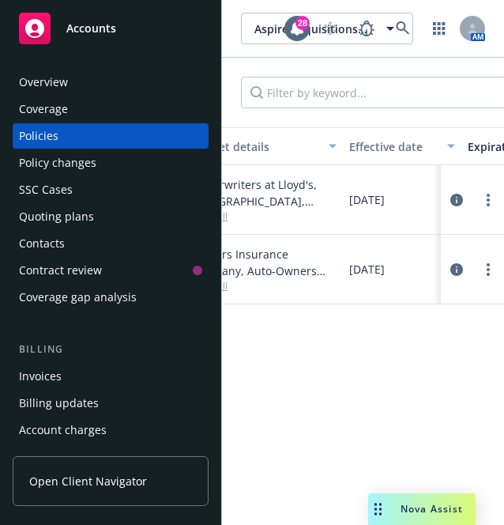
scroll to position [0, 515]
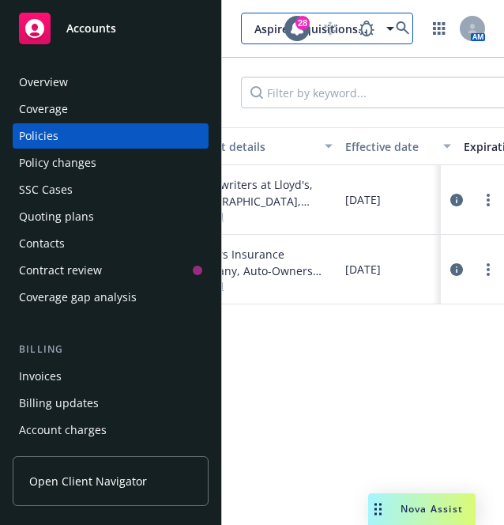
click at [254, 31] on button "Aspire Acquisitions LLC" at bounding box center [327, 29] width 172 height 32
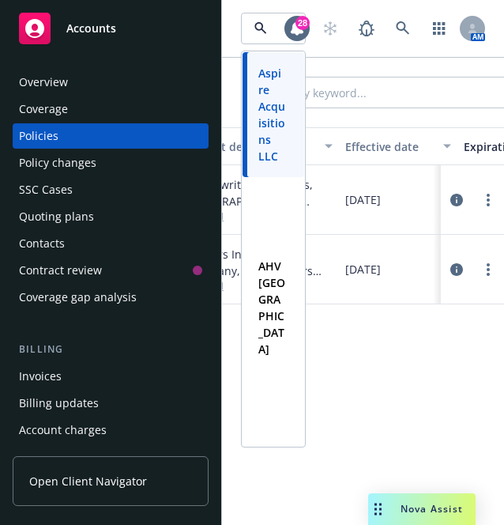
click at [112, 37] on div "Accounts" at bounding box center [110, 29] width 183 height 32
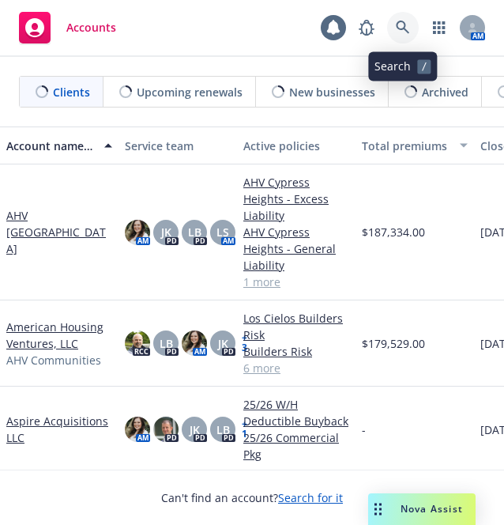
click at [394, 21] on link at bounding box center [403, 28] width 32 height 32
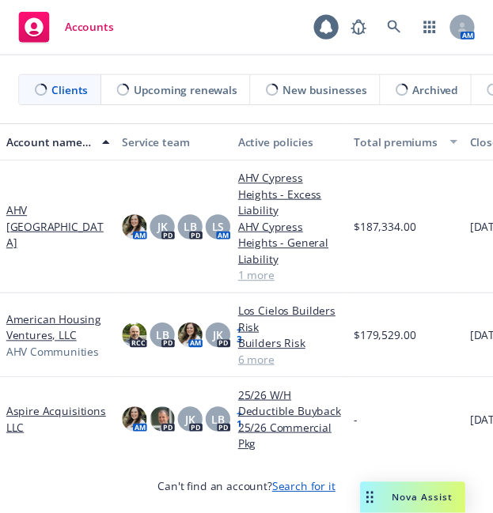
scroll to position [0, 6]
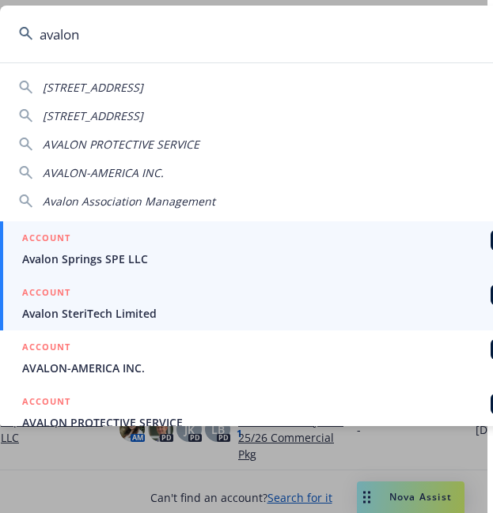
type input "avalon"
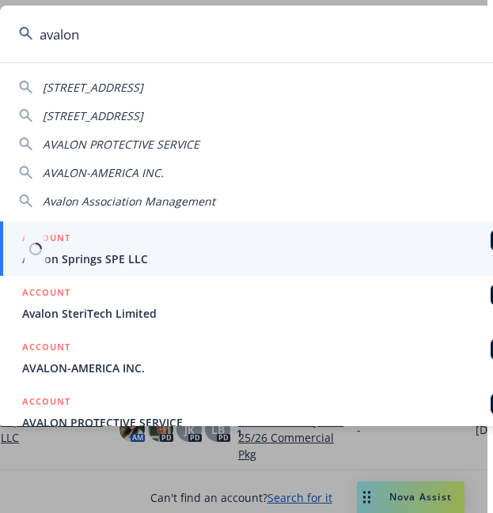
click at [185, 258] on span "Avalon Springs SPE LLC" at bounding box center [278, 259] width 512 height 17
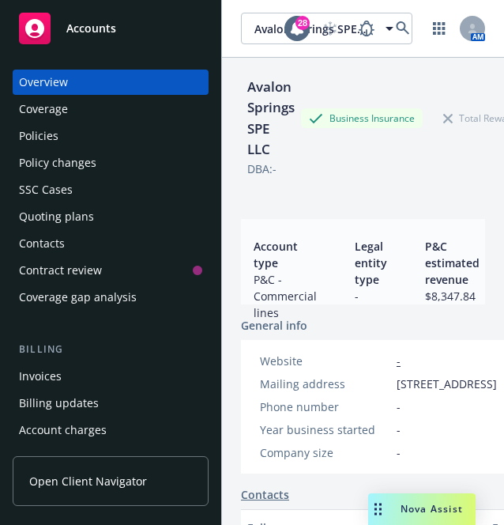
click at [37, 32] on icon at bounding box center [34, 28] width 19 height 19
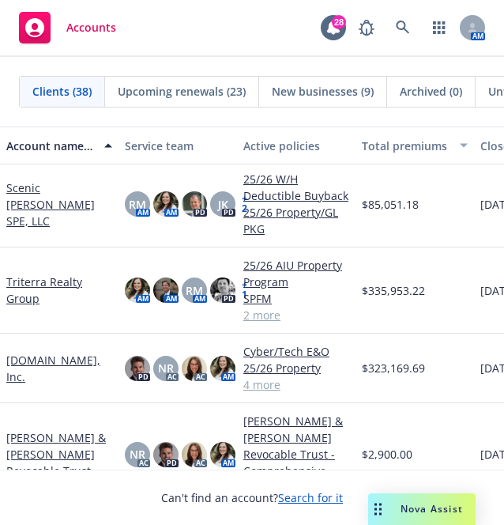
scroll to position [2218, 0]
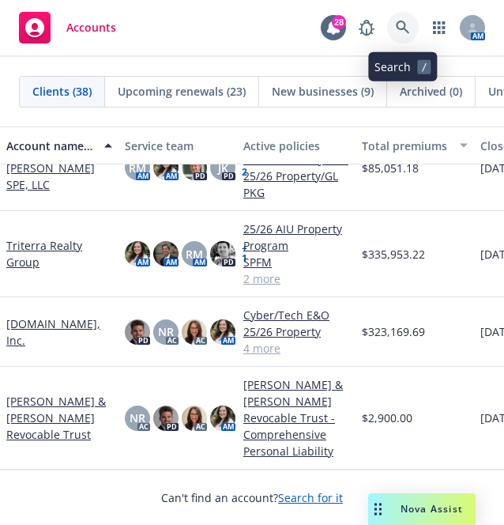
click at [398, 28] on icon at bounding box center [402, 27] width 13 height 13
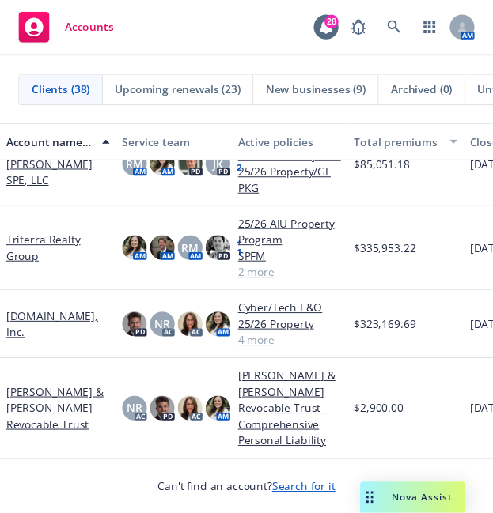
scroll to position [0, 6]
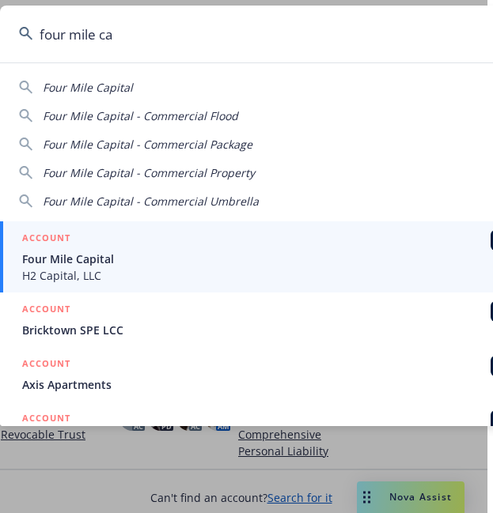
type input "four mile ca"
click at [141, 257] on span "Four Mile Capital" at bounding box center [278, 259] width 512 height 17
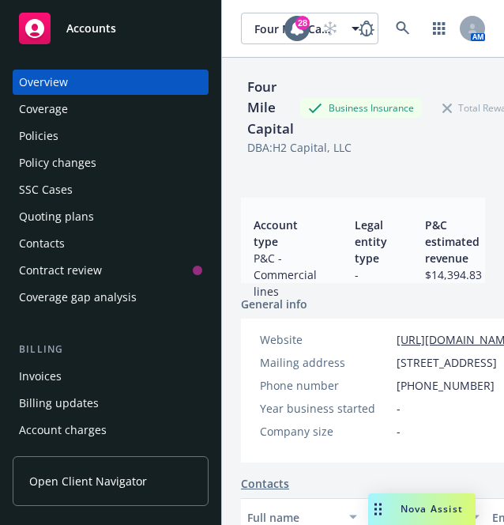
click at [62, 131] on div "Policies" at bounding box center [110, 135] width 183 height 25
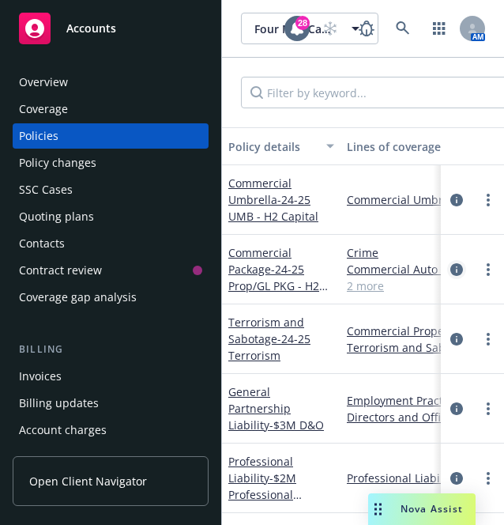
click at [451, 270] on icon "circleInformation" at bounding box center [457, 269] width 13 height 13
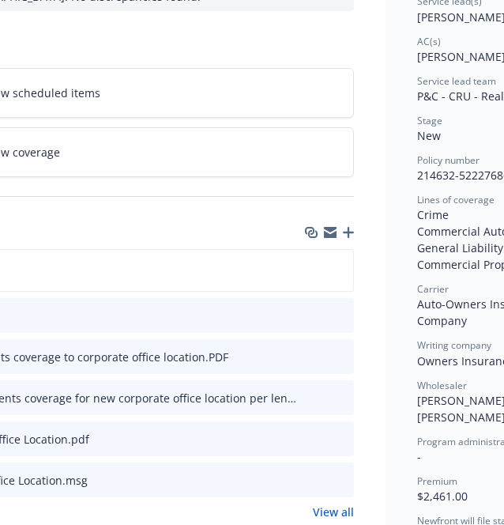
scroll to position [270, 462]
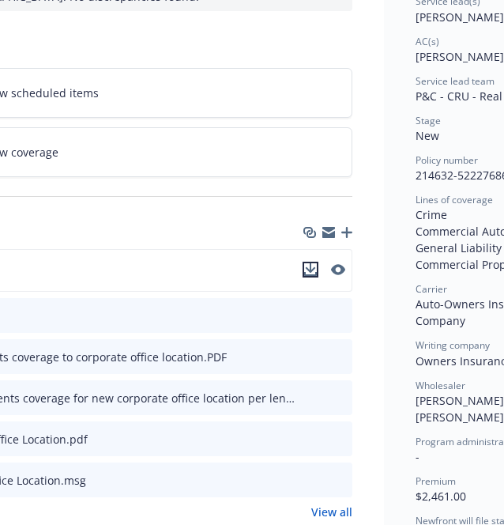
click at [313, 270] on icon "download file" at bounding box center [310, 269] width 13 height 13
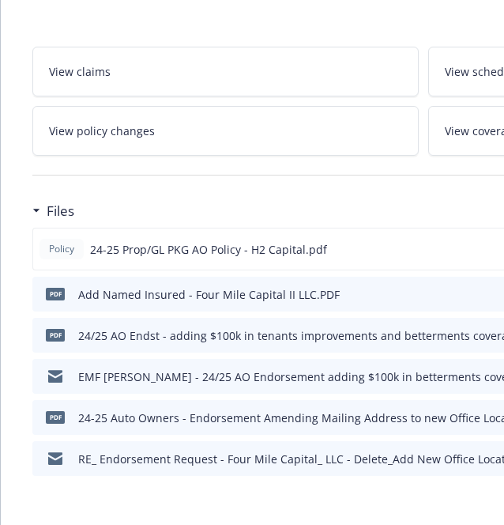
scroll to position [0, 0]
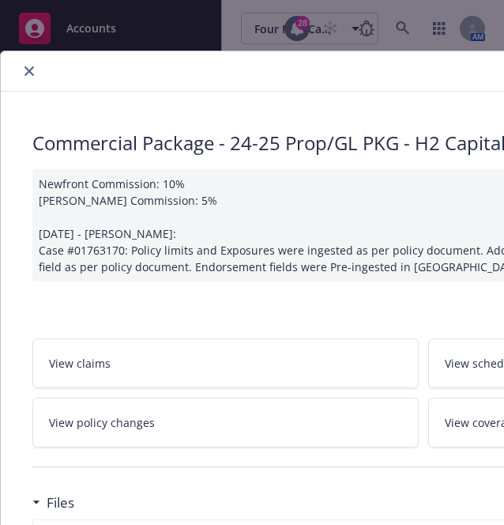
click at [26, 70] on icon "close" at bounding box center [29, 70] width 9 height 9
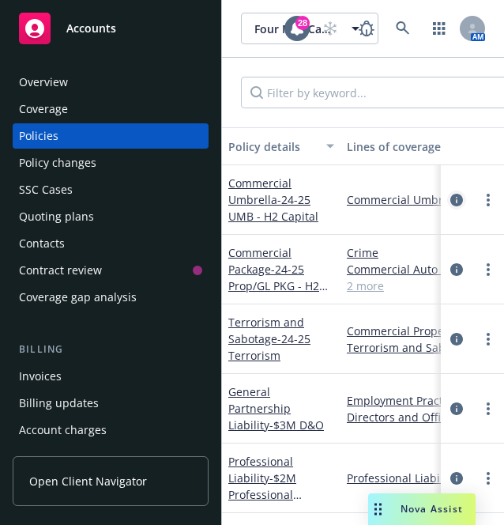
click at [451, 202] on icon "circleInformation" at bounding box center [457, 200] width 13 height 13
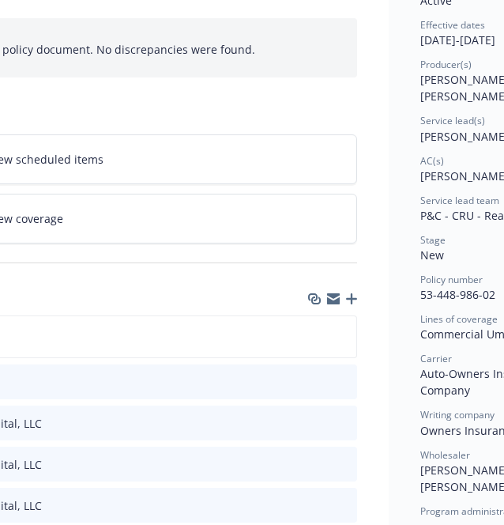
scroll to position [151, 467]
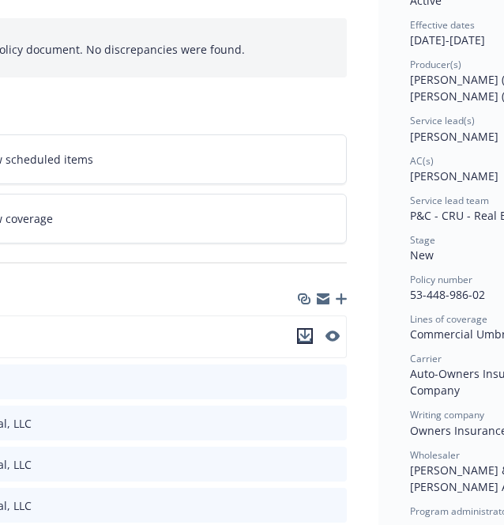
click at [305, 337] on icon "download file" at bounding box center [305, 334] width 10 height 9
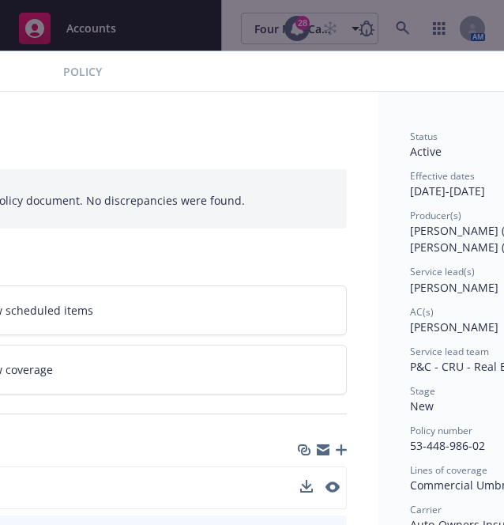
click at [387, 28] on div "Policy Commercial Umbrella - 24-25 UMB - H2 Capital [DATE] [PERSON_NAME]: Case#…" at bounding box center [252, 262] width 504 height 525
click at [407, 28] on div "Policy Commercial Umbrella - 24-25 UMB - H2 Capital [DATE] [PERSON_NAME]: Case#…" at bounding box center [252, 262] width 504 height 525
click at [79, 48] on div "Policy Commercial Umbrella - 24-25 UMB - H2 Capital [DATE] [PERSON_NAME]: Case#…" at bounding box center [252, 262] width 504 height 525
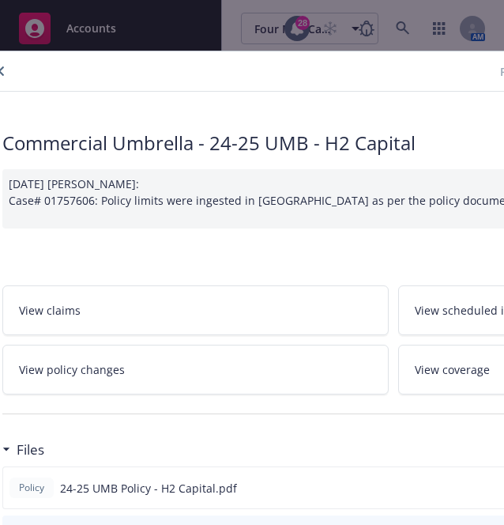
scroll to position [0, 0]
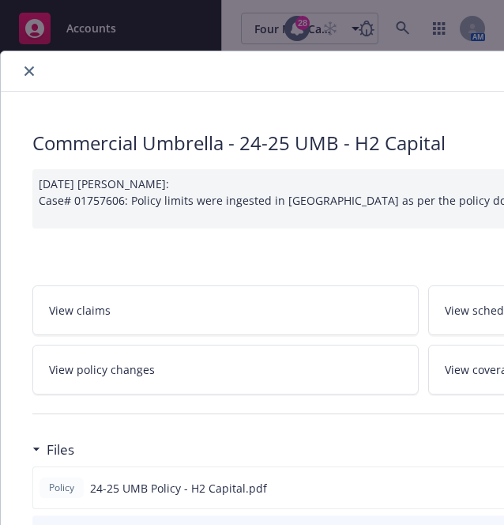
click at [34, 63] on button "close" at bounding box center [29, 71] width 19 height 19
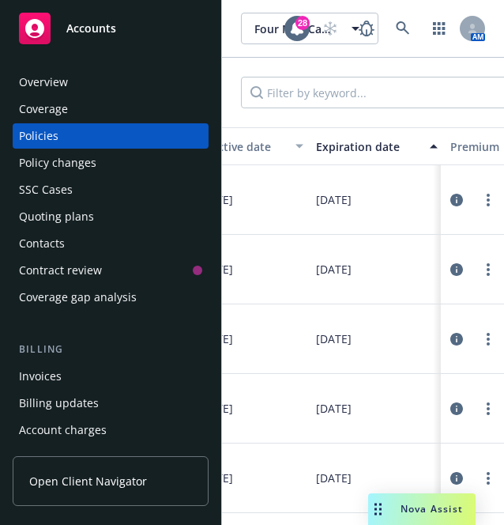
scroll to position [0, 666]
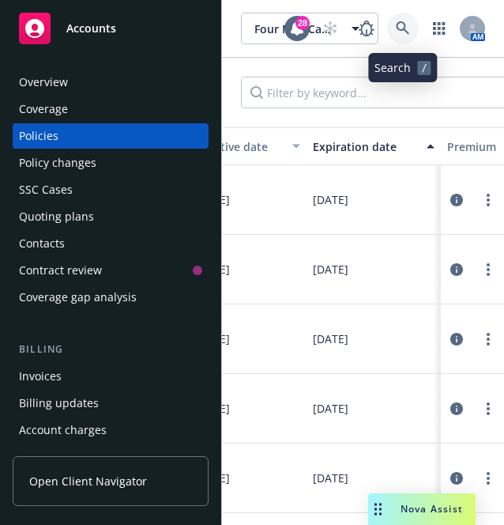
click at [392, 33] on link at bounding box center [403, 29] width 32 height 32
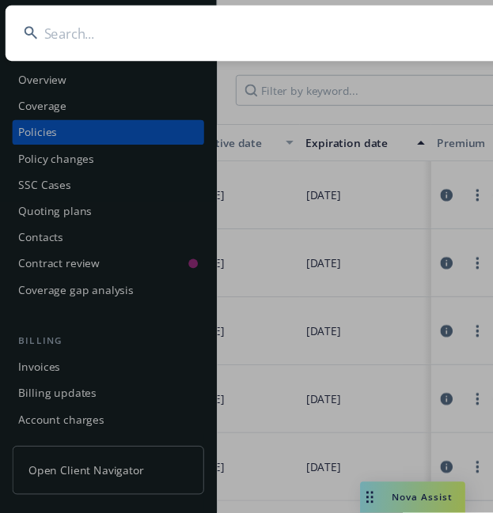
scroll to position [0, 6]
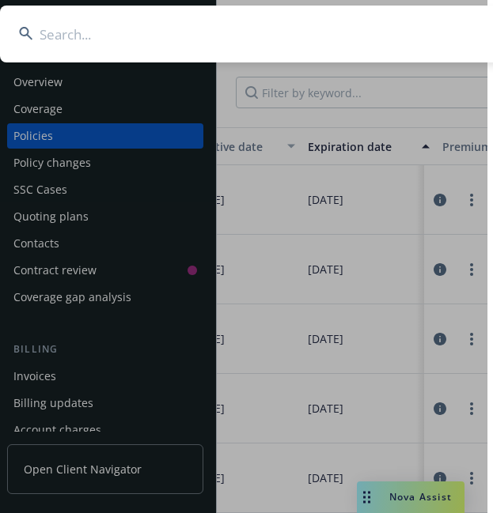
type input "f"
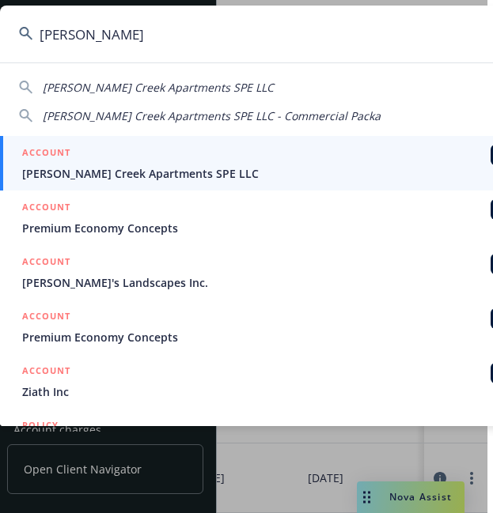
type input "[PERSON_NAME]"
click at [174, 169] on span "[PERSON_NAME] Creek Apartments SPE LLC" at bounding box center [278, 173] width 512 height 17
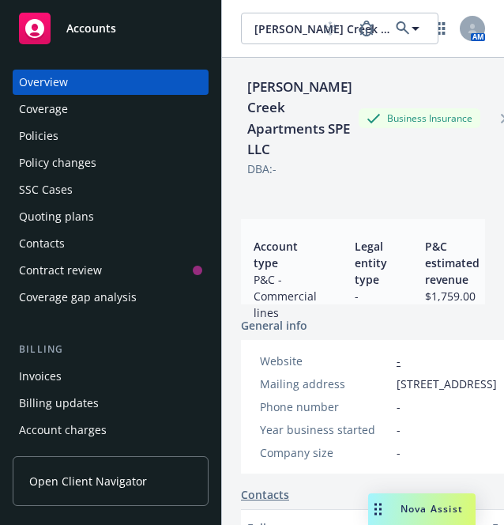
click at [90, 119] on div "Coverage" at bounding box center [110, 108] width 183 height 25
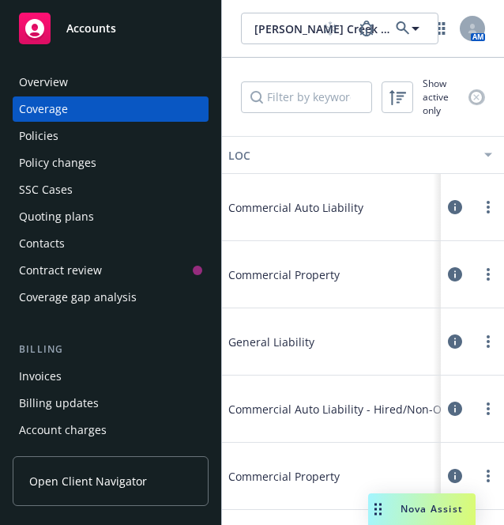
click at [84, 133] on div "Policies" at bounding box center [110, 135] width 183 height 25
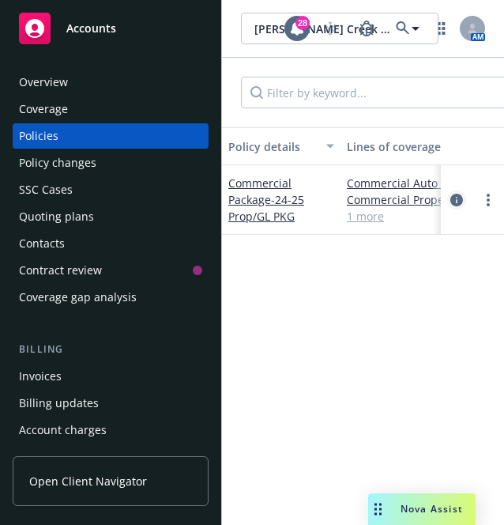
click at [453, 198] on icon "circleInformation" at bounding box center [457, 200] width 13 height 13
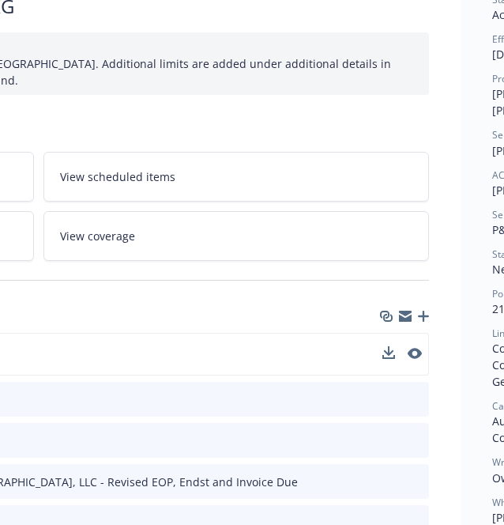
scroll to position [137, 387]
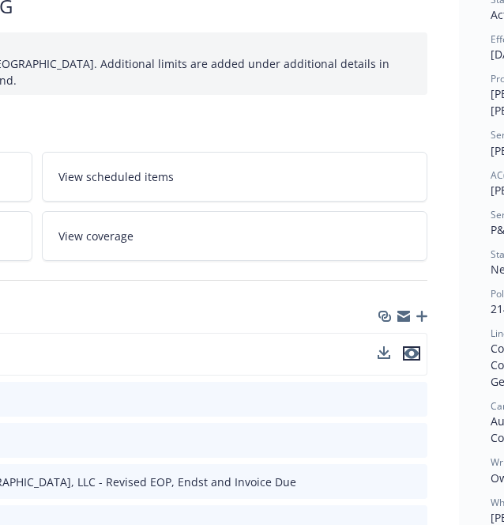
click at [407, 356] on icon "preview file" at bounding box center [412, 353] width 14 height 11
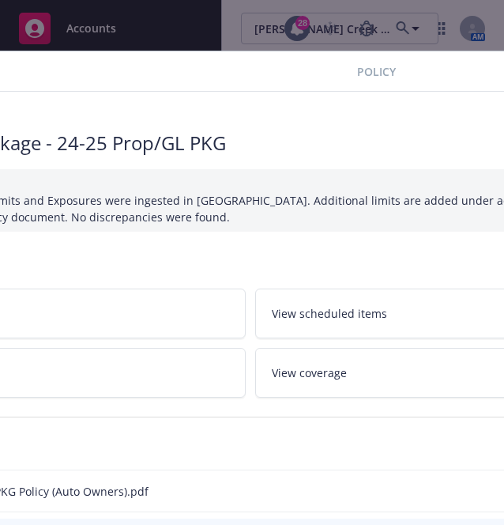
scroll to position [9, 0]
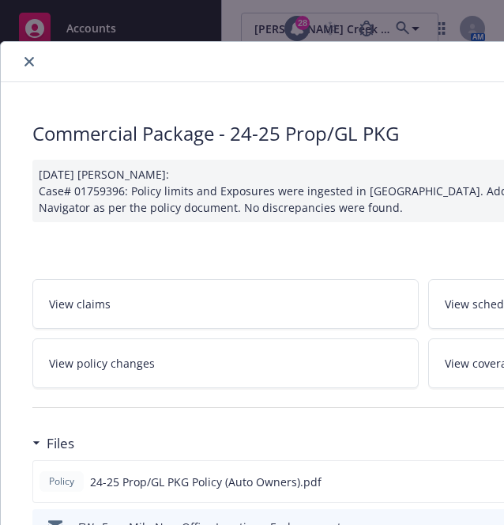
click at [27, 62] on icon "close" at bounding box center [29, 61] width 9 height 9
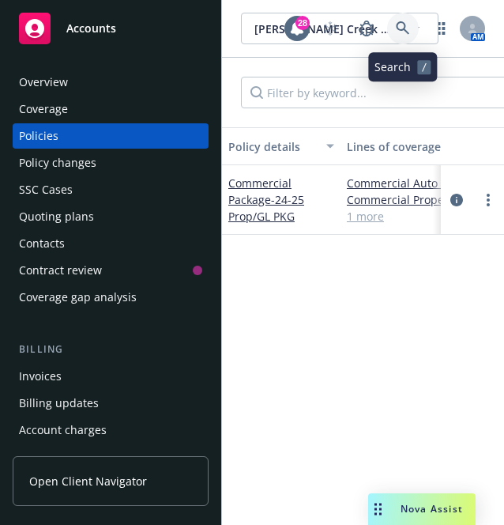
click at [406, 22] on icon at bounding box center [403, 28] width 14 height 14
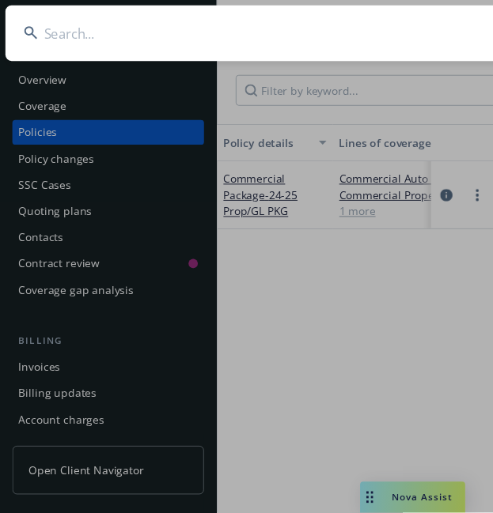
scroll to position [0, 6]
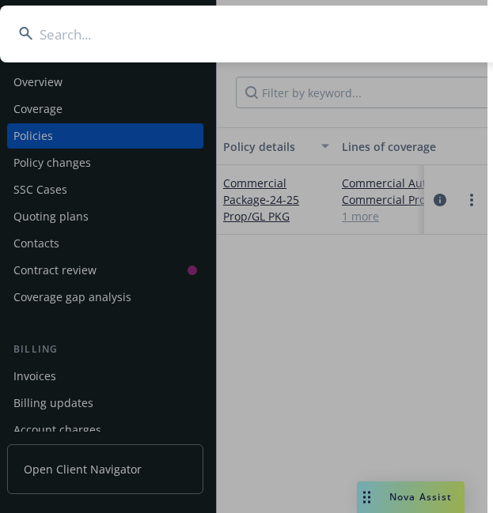
click at [165, 42] on input at bounding box center [276, 34] width 553 height 57
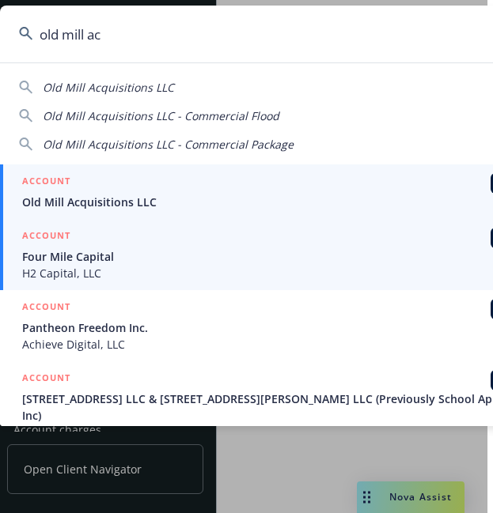
type input "old mill ac"
click at [126, 213] on link "ACCOUNT BI Old Mill Acquisitions LLC" at bounding box center [276, 191] width 553 height 55
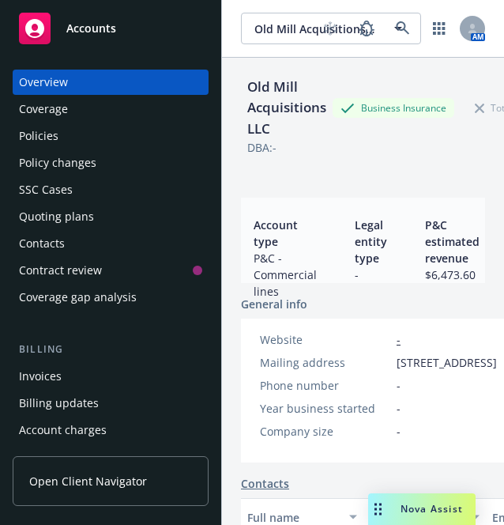
click at [64, 134] on div "Policies" at bounding box center [110, 135] width 183 height 25
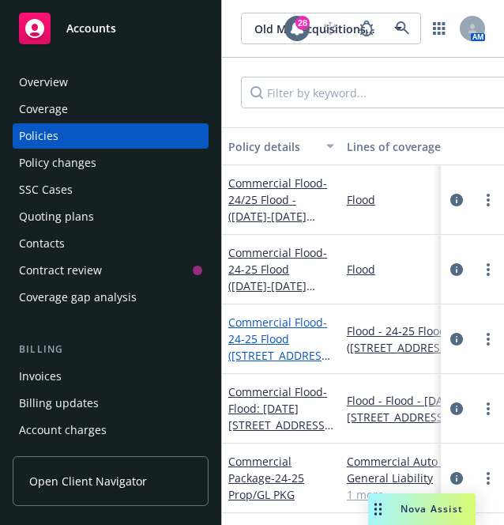
scroll to position [12, 0]
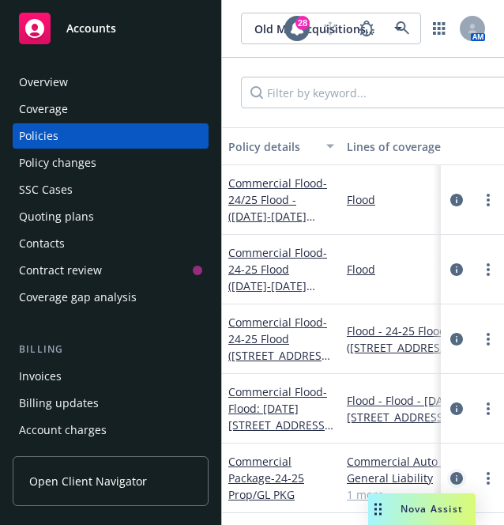
click at [451, 472] on icon "circleInformation" at bounding box center [457, 478] width 13 height 13
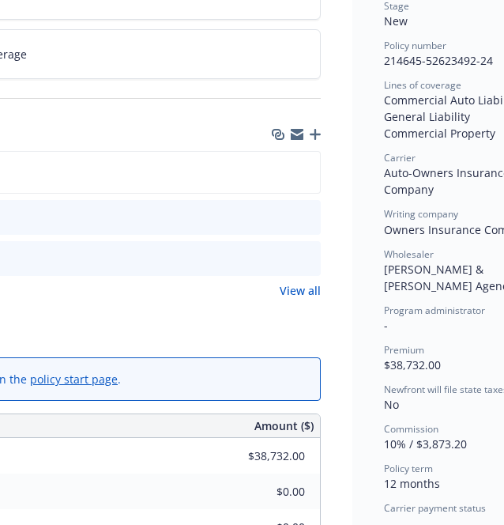
scroll to position [385, 496]
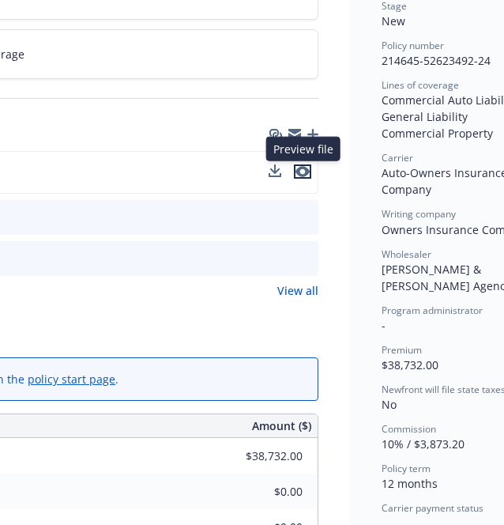
click at [308, 169] on icon "preview file" at bounding box center [303, 171] width 14 height 11
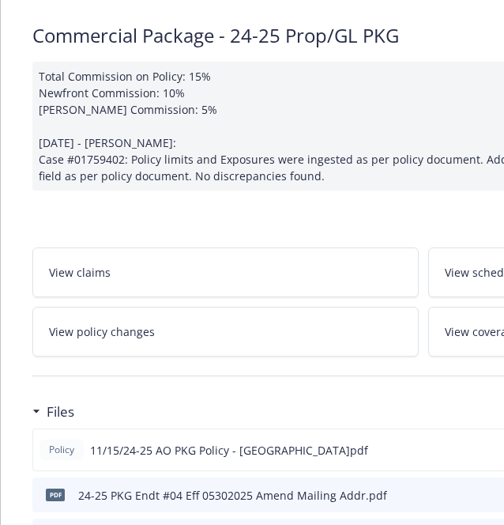
scroll to position [0, 0]
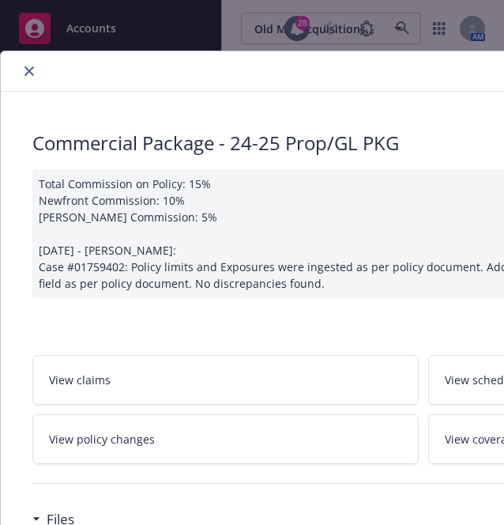
click at [32, 68] on icon "close" at bounding box center [29, 70] width 9 height 9
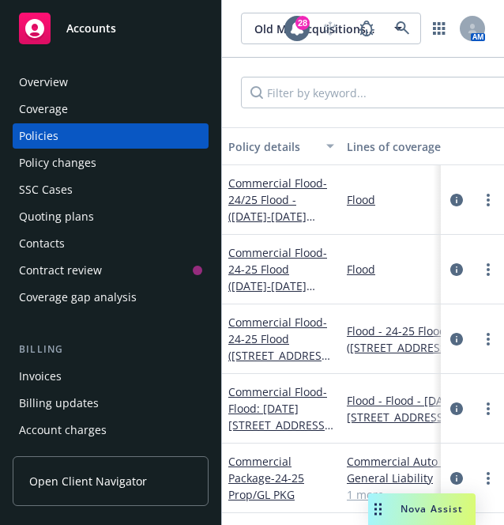
scroll to position [12, 83]
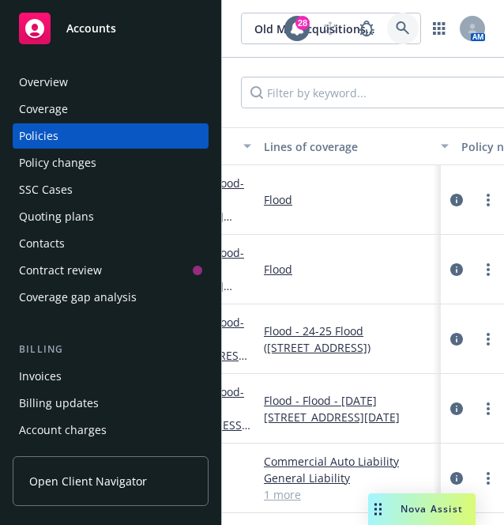
click at [399, 22] on icon at bounding box center [402, 27] width 13 height 13
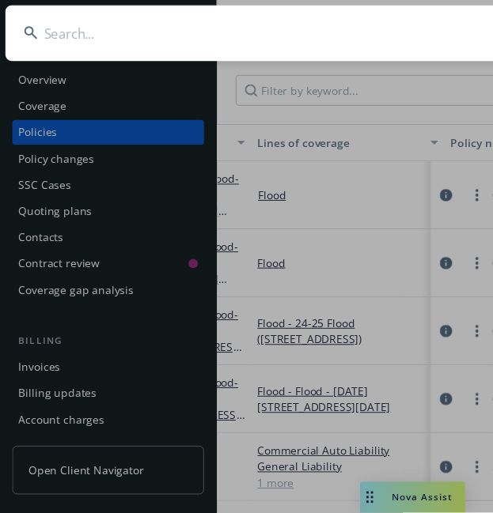
scroll to position [0, 6]
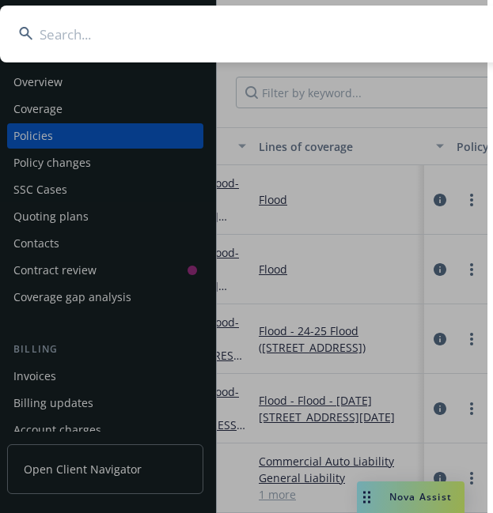
click at [191, 36] on input at bounding box center [276, 34] width 553 height 57
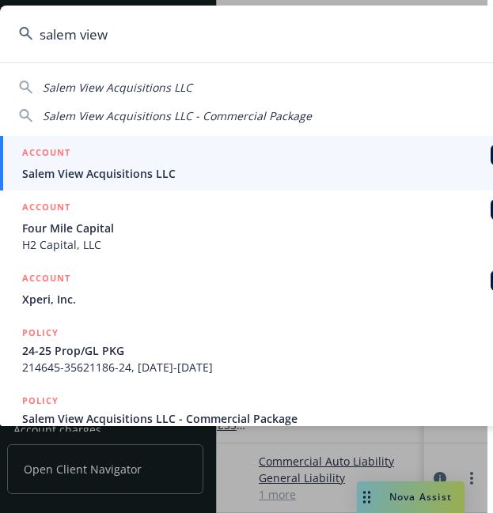
type input "salem view"
click at [114, 172] on span "Salem View Acquisitions LLC" at bounding box center [278, 173] width 512 height 17
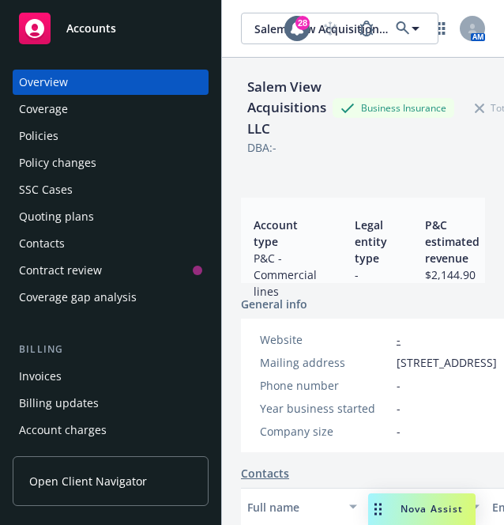
click at [82, 133] on div "Policies" at bounding box center [110, 135] width 183 height 25
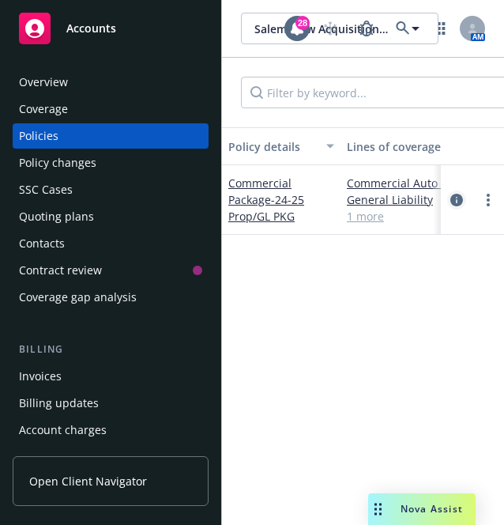
click at [452, 198] on icon "circleInformation" at bounding box center [457, 200] width 13 height 13
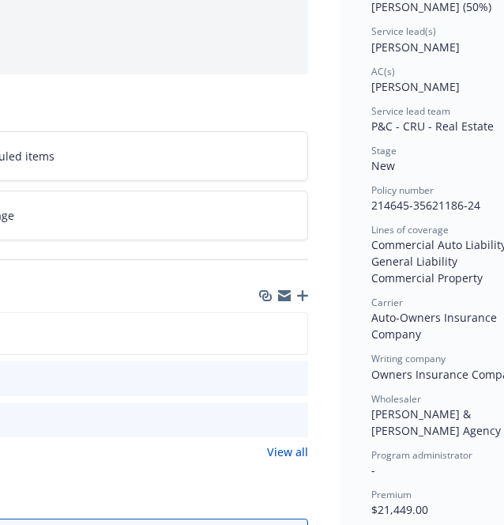
scroll to position [241, 537]
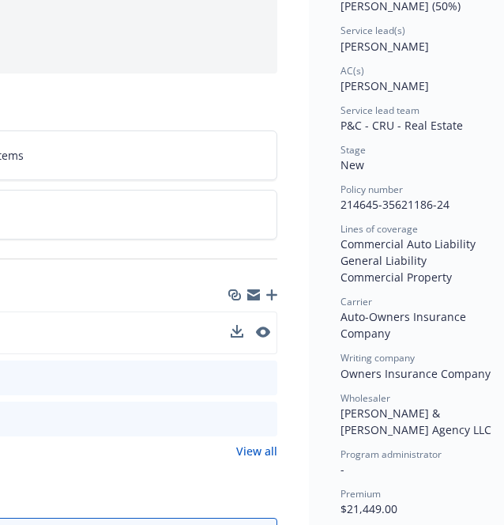
click at [265, 325] on button at bounding box center [263, 333] width 14 height 17
click at [262, 334] on icon "preview file" at bounding box center [262, 331] width 14 height 11
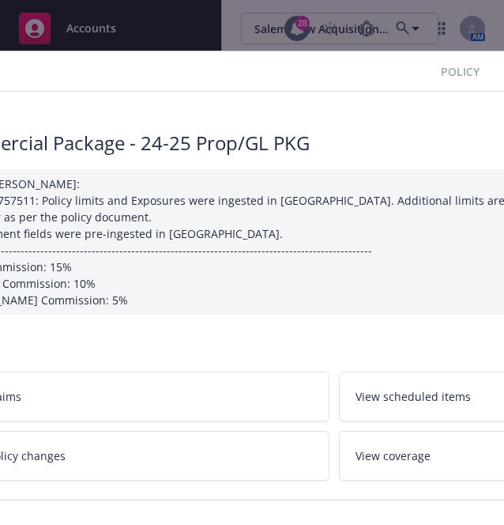
scroll to position [0, 0]
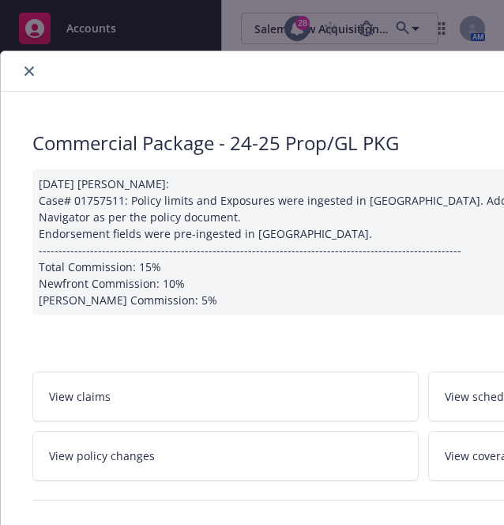
click at [27, 76] on button "close" at bounding box center [29, 71] width 19 height 19
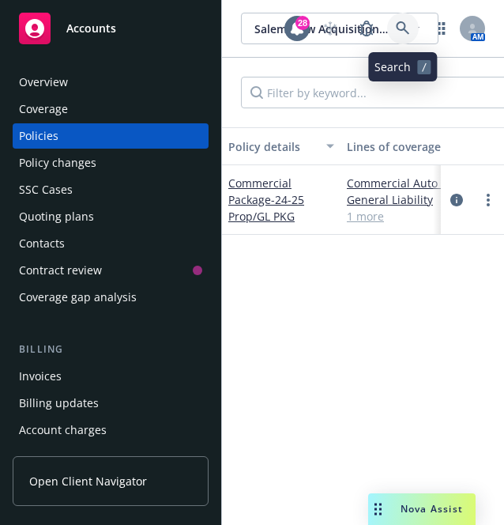
click at [408, 16] on link at bounding box center [403, 29] width 32 height 32
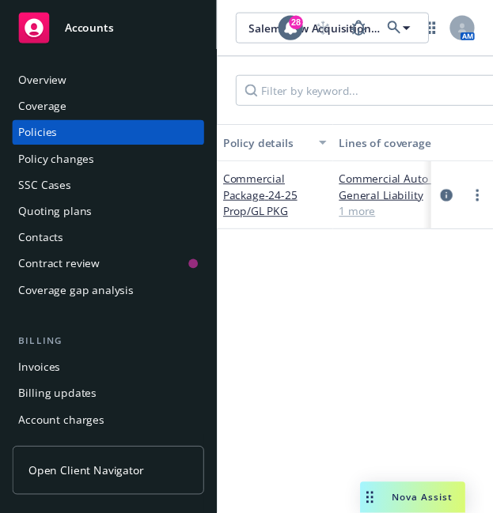
scroll to position [0, 6]
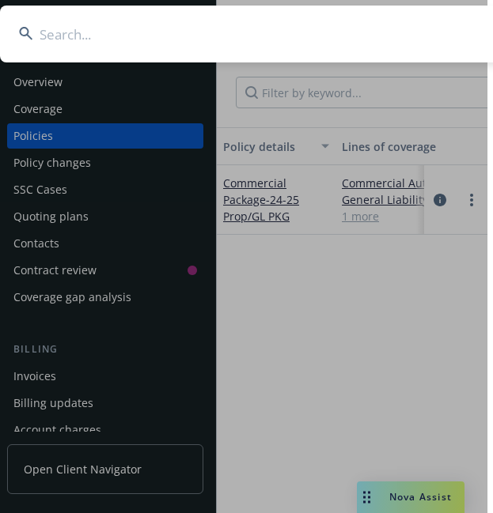
click at [201, 50] on input at bounding box center [276, 34] width 553 height 57
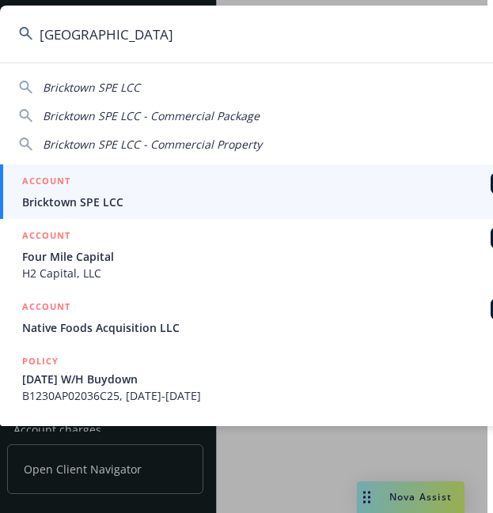
type input "[GEOGRAPHIC_DATA]"
click at [107, 206] on span "Bricktown SPE LCC" at bounding box center [278, 202] width 512 height 17
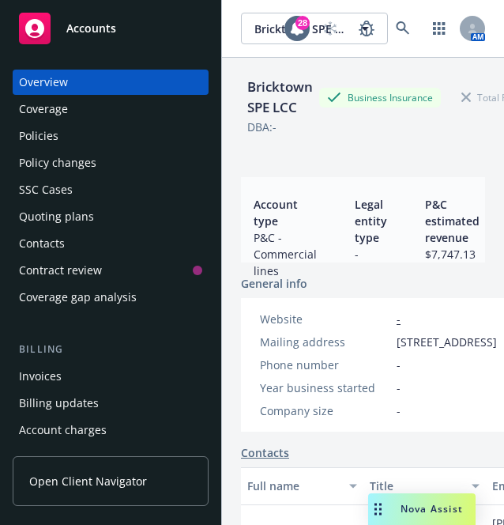
click at [92, 129] on div "Policies" at bounding box center [110, 135] width 183 height 25
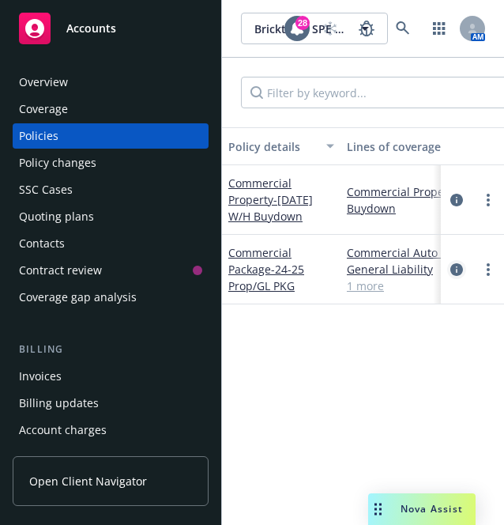
click at [455, 266] on icon "circleInformation" at bounding box center [457, 269] width 13 height 13
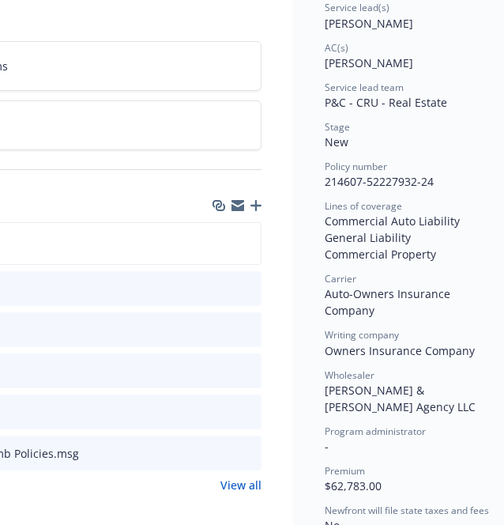
scroll to position [264, 553]
click at [250, 241] on icon "preview file" at bounding box center [245, 242] width 14 height 11
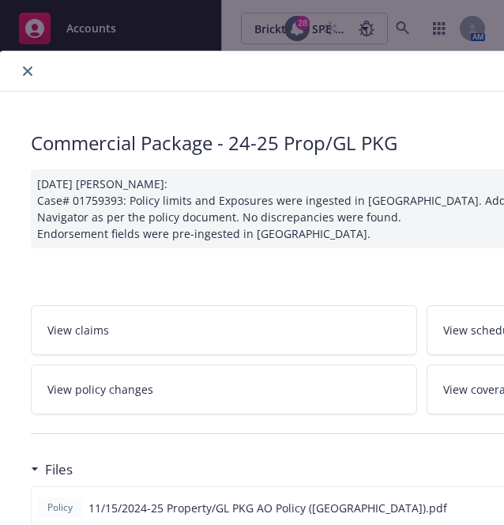
scroll to position [0, 1]
click at [28, 74] on icon "close" at bounding box center [28, 70] width 9 height 9
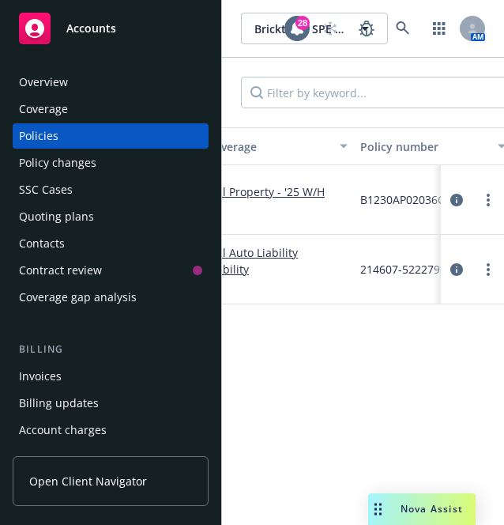
scroll to position [0, 187]
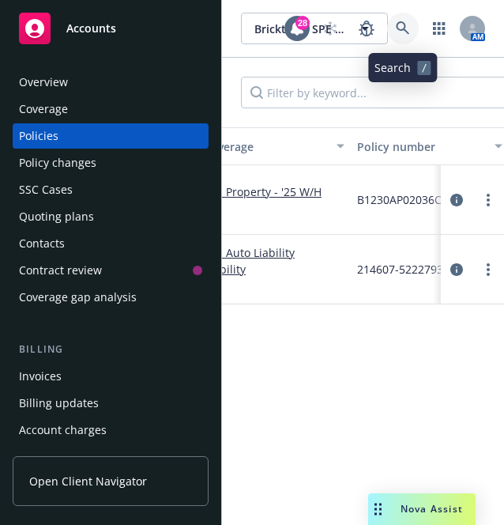
click at [411, 15] on link at bounding box center [403, 29] width 32 height 32
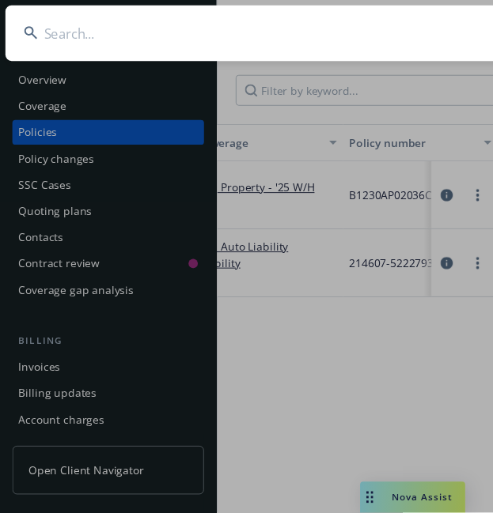
scroll to position [0, 6]
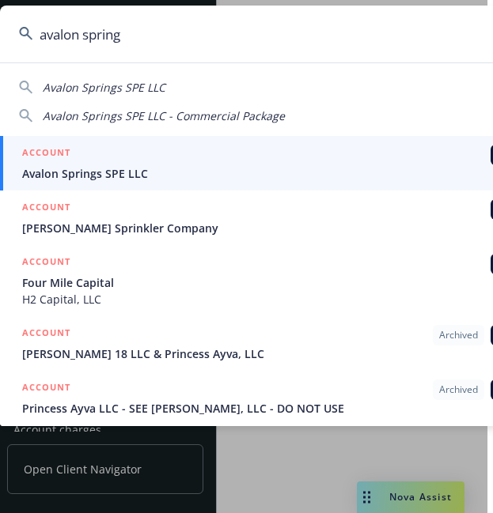
type input "avalon spring"
click at [132, 173] on span "Avalon Springs SPE LLC" at bounding box center [278, 173] width 512 height 17
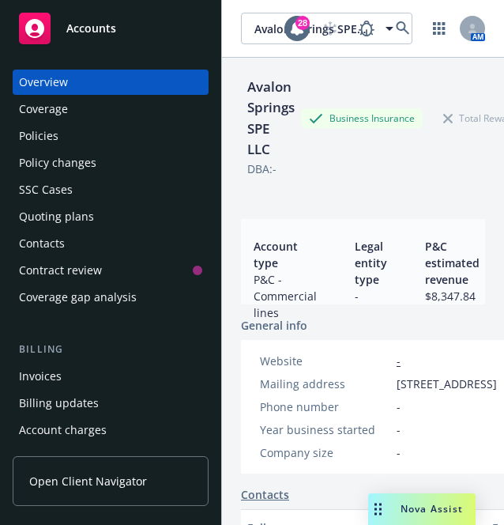
click at [67, 144] on div "Policies" at bounding box center [110, 135] width 183 height 25
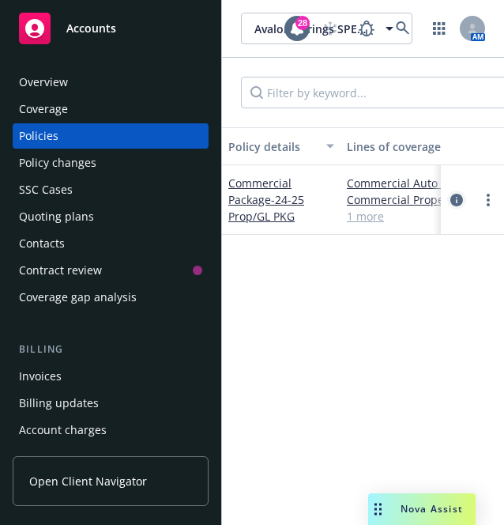
click at [457, 202] on icon "circleInformation" at bounding box center [457, 200] width 13 height 13
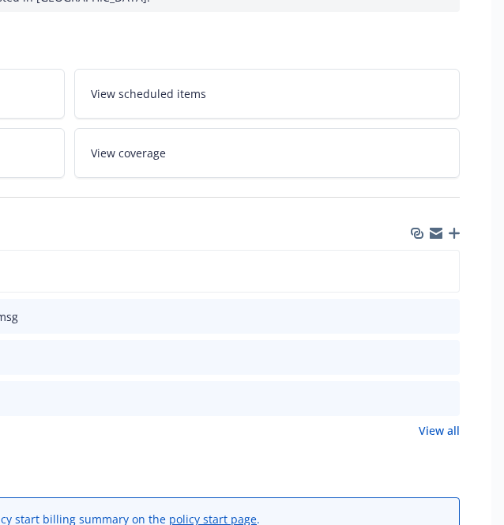
scroll to position [270, 356]
click at [442, 268] on icon "preview file" at bounding box center [443, 270] width 14 height 11
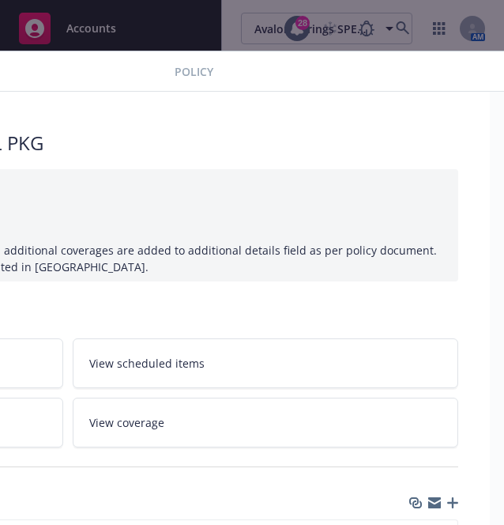
scroll to position [0, 0]
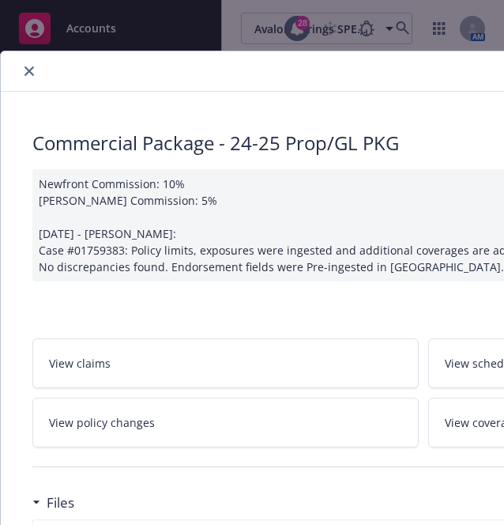
click at [28, 71] on icon "close" at bounding box center [29, 70] width 9 height 9
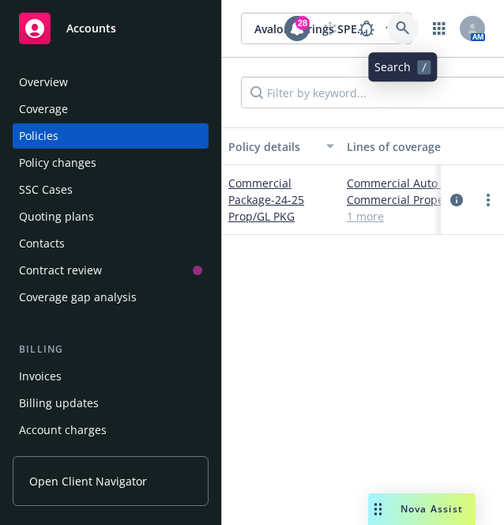
click at [398, 28] on icon at bounding box center [402, 27] width 13 height 13
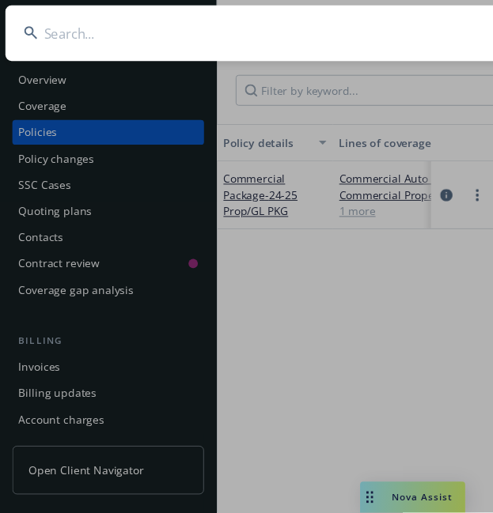
scroll to position [0, 6]
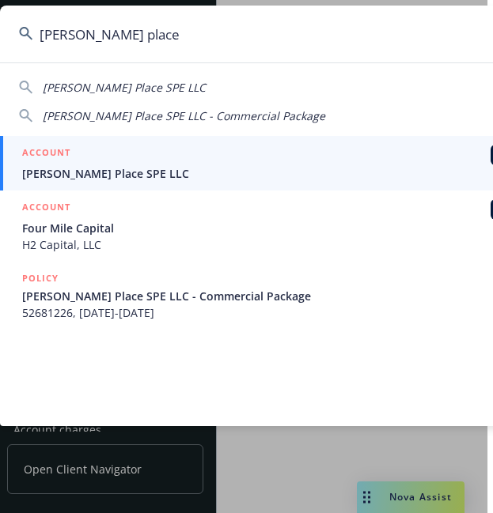
type input "james place"
click at [129, 176] on span "James Place SPE LLC" at bounding box center [278, 173] width 512 height 17
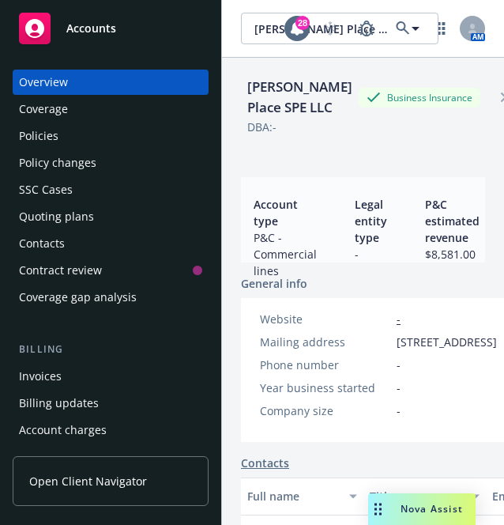
click at [85, 139] on div "Policies" at bounding box center [110, 135] width 183 height 25
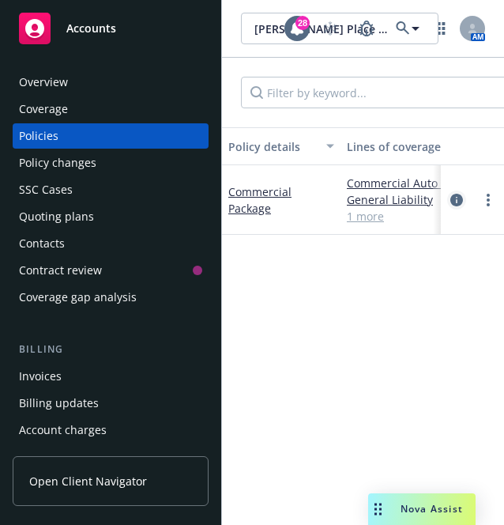
click at [459, 194] on icon "circleInformation" at bounding box center [457, 200] width 13 height 13
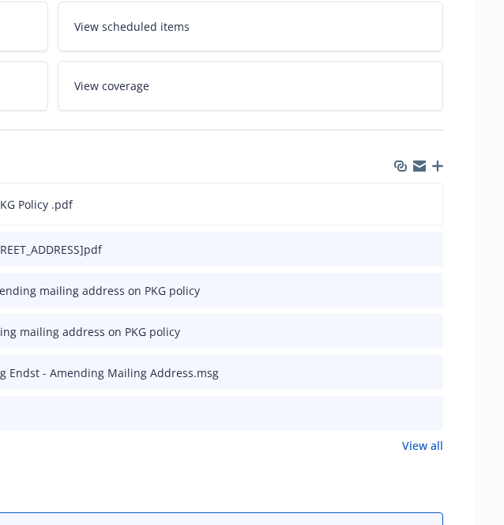
scroll to position [353, 372]
click at [424, 205] on icon "preview file" at bounding box center [426, 203] width 14 height 11
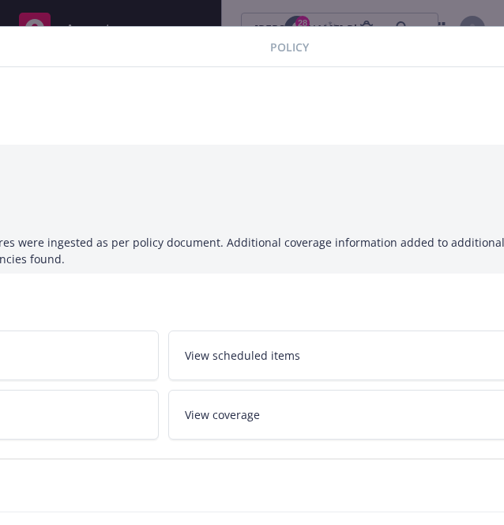
scroll to position [25, 0]
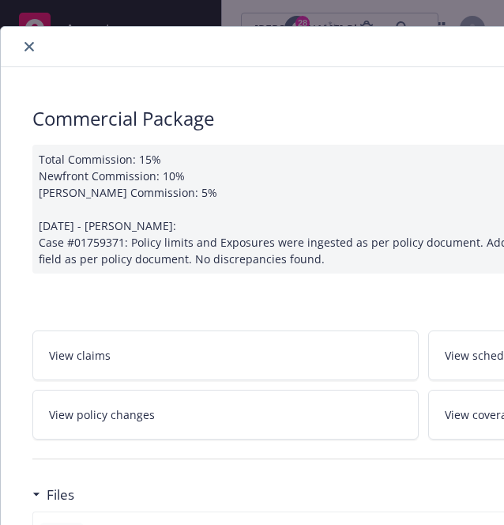
click at [31, 44] on icon "close" at bounding box center [29, 46] width 9 height 9
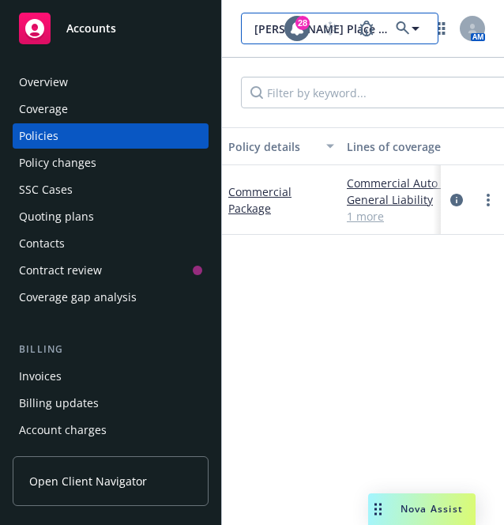
click at [339, 31] on span "James Place SPE LLC" at bounding box center [323, 29] width 137 height 17
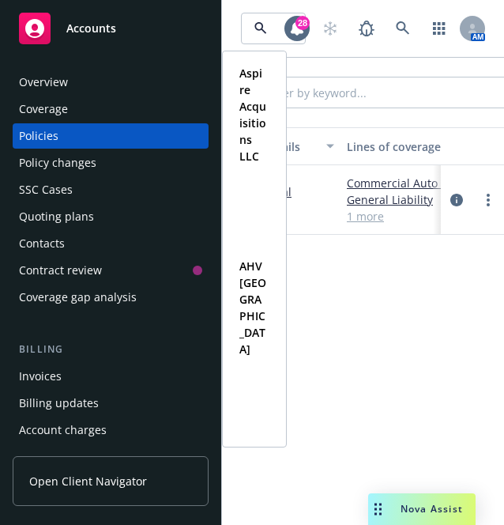
type input "northridge"
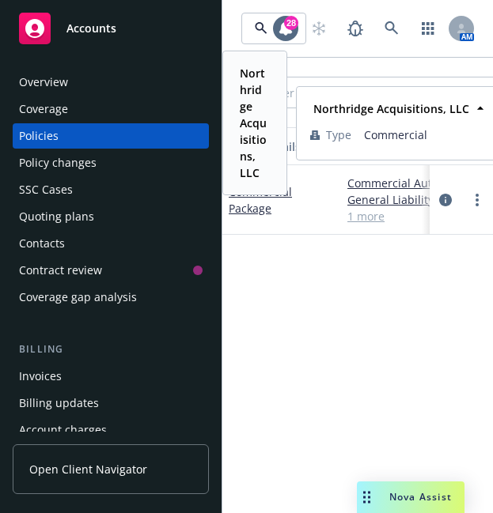
click at [259, 119] on strong "Northridge Acquisitions, LLC" at bounding box center [253, 123] width 27 height 115
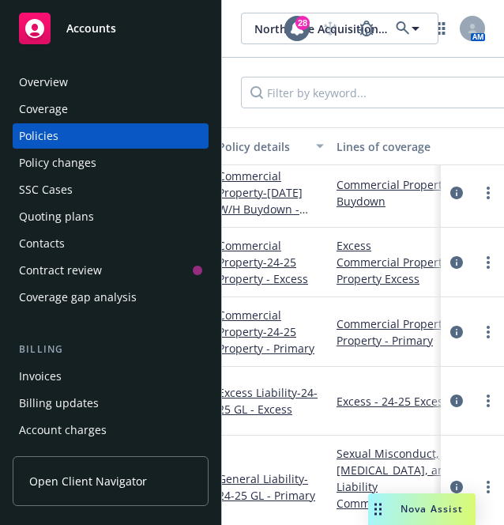
scroll to position [7, 10]
click at [451, 332] on icon "circleInformation" at bounding box center [457, 332] width 13 height 13
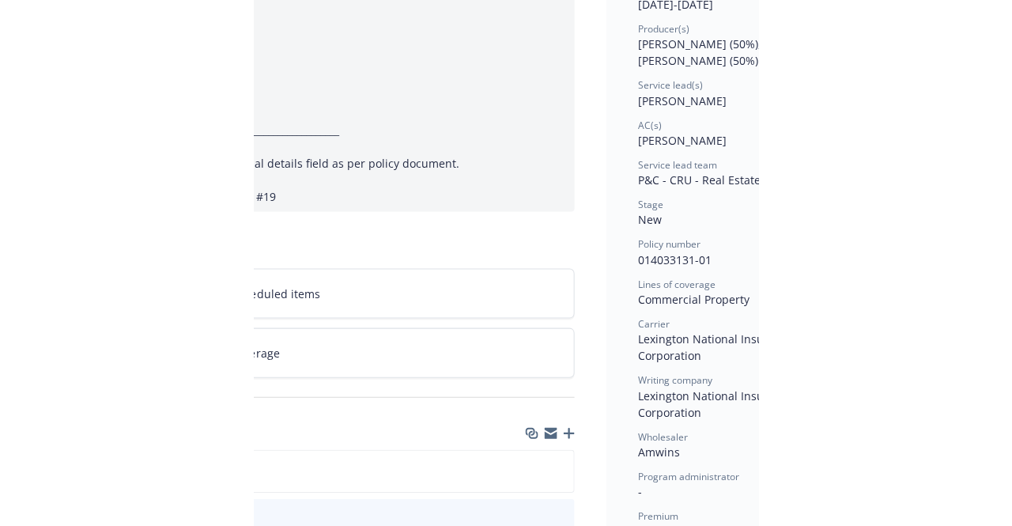
scroll to position [187, 496]
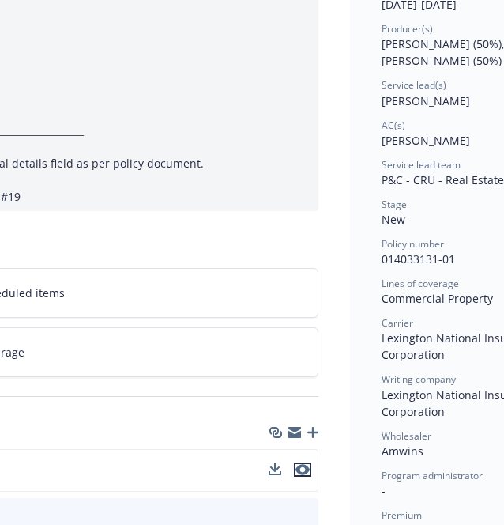
click at [306, 470] on icon "preview file" at bounding box center [303, 469] width 14 height 11
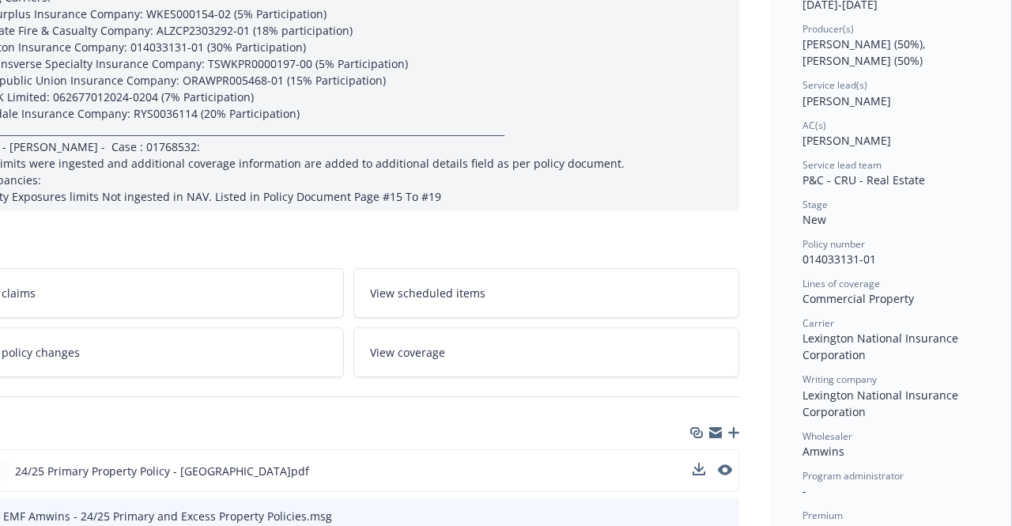
scroll to position [0, 87]
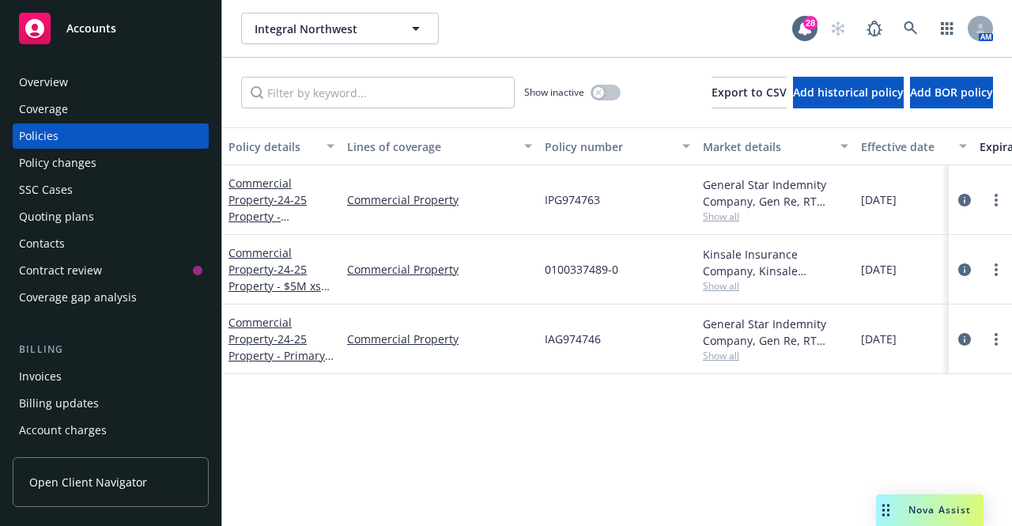
scroll to position [257, 0]
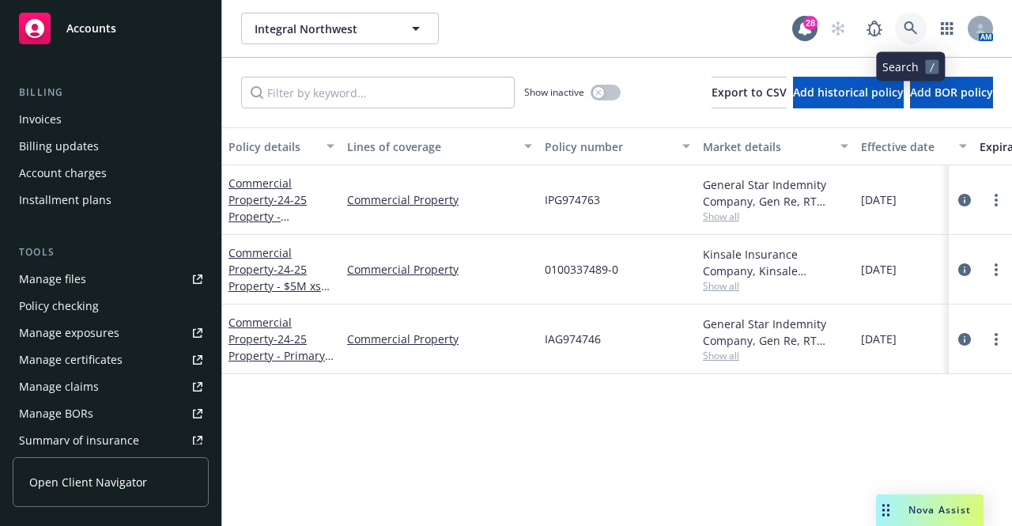
click at [909, 36] on link at bounding box center [911, 29] width 32 height 32
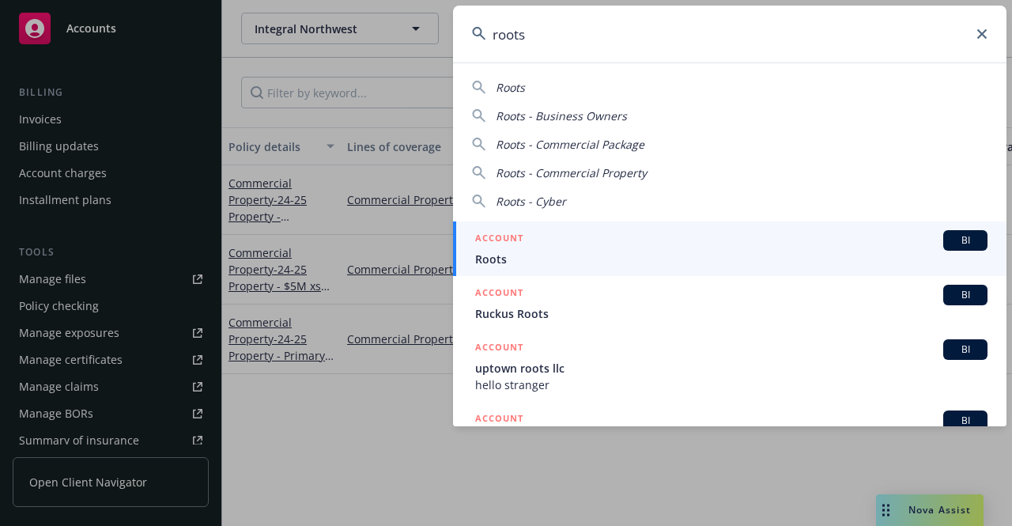
type input "roots"
click at [564, 236] on div "ACCOUNT BI" at bounding box center [731, 240] width 512 height 21
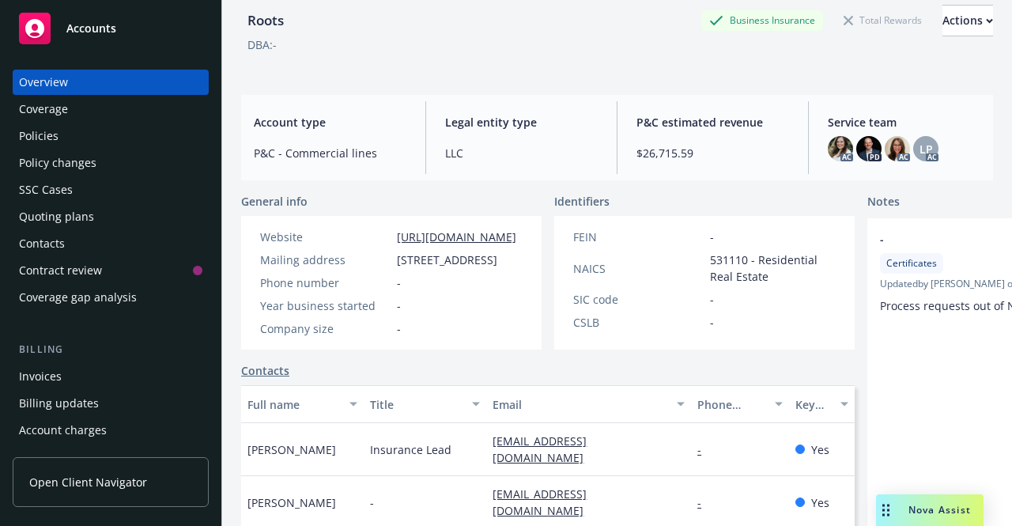
scroll to position [71, 0]
click at [68, 128] on div "Policies" at bounding box center [110, 135] width 183 height 25
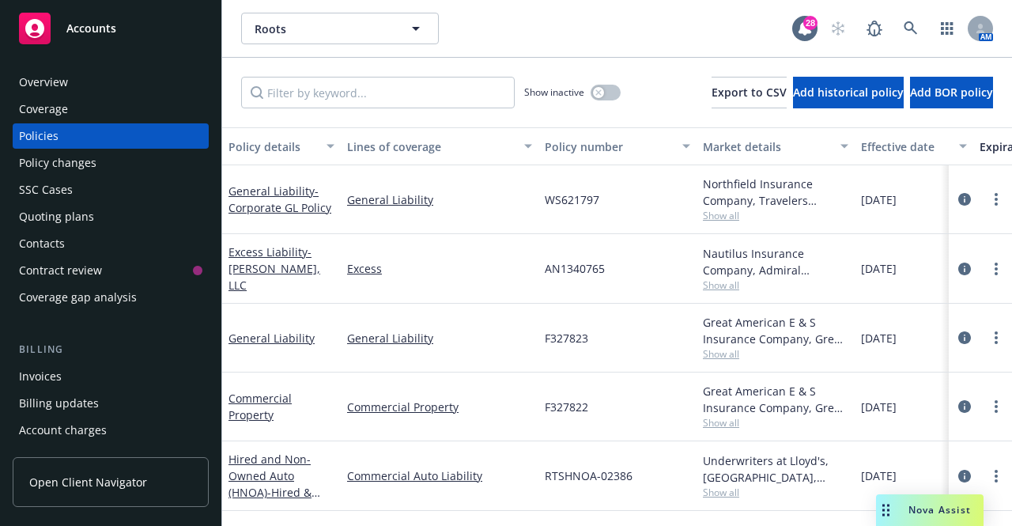
click at [54, 217] on div "Quoting plans" at bounding box center [56, 216] width 75 height 25
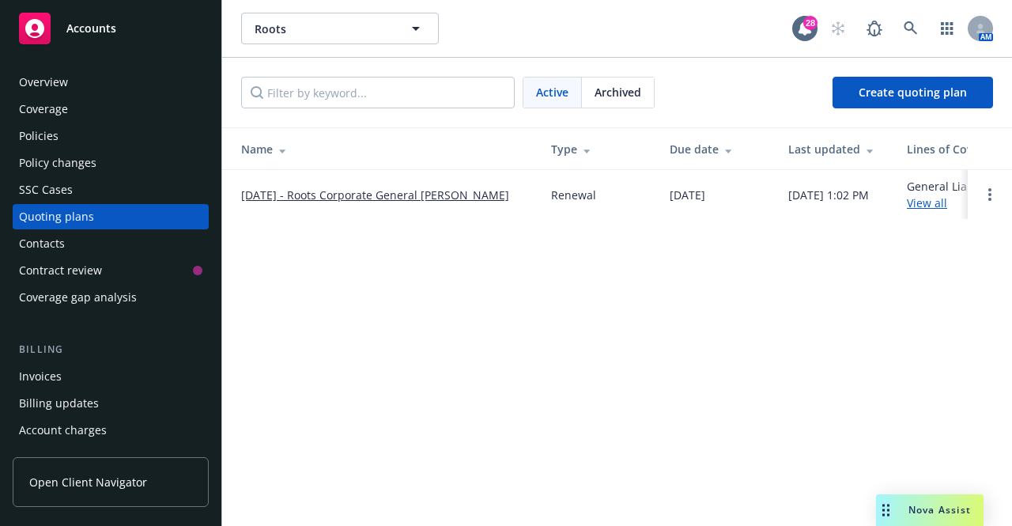
click at [496, 195] on link "[DATE] - Roots Corporate General [PERSON_NAME]" at bounding box center [375, 195] width 268 height 17
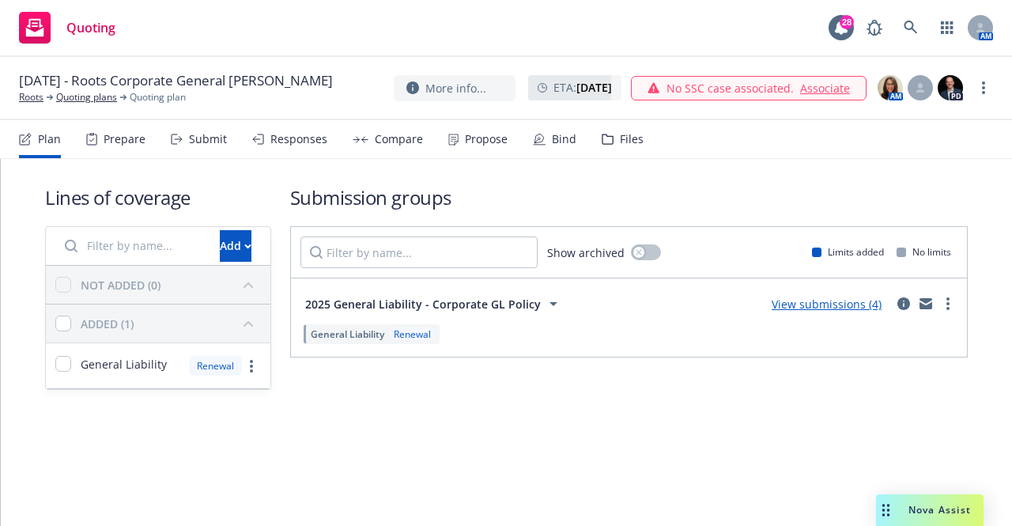
click at [474, 151] on div "Propose" at bounding box center [477, 139] width 59 height 38
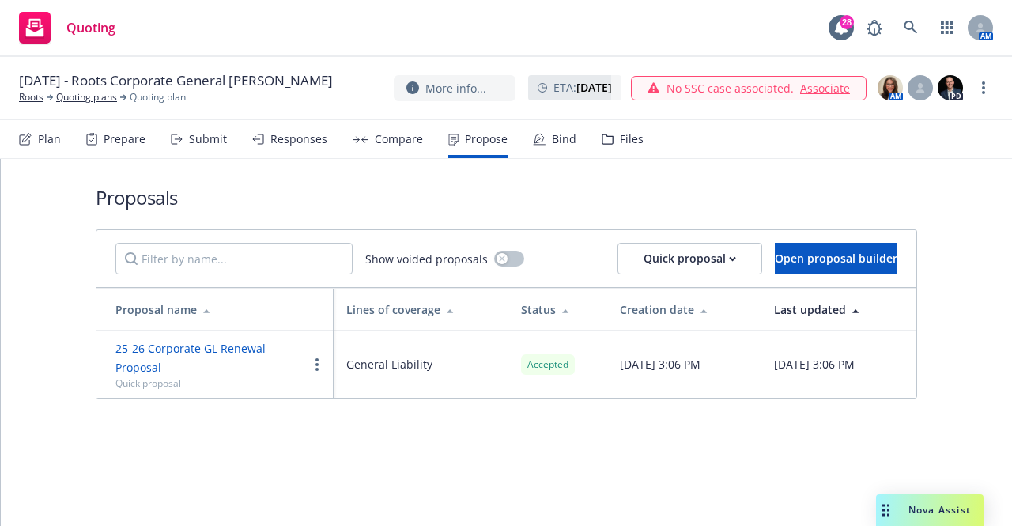
click at [553, 137] on div "Bind" at bounding box center [564, 139] width 25 height 13
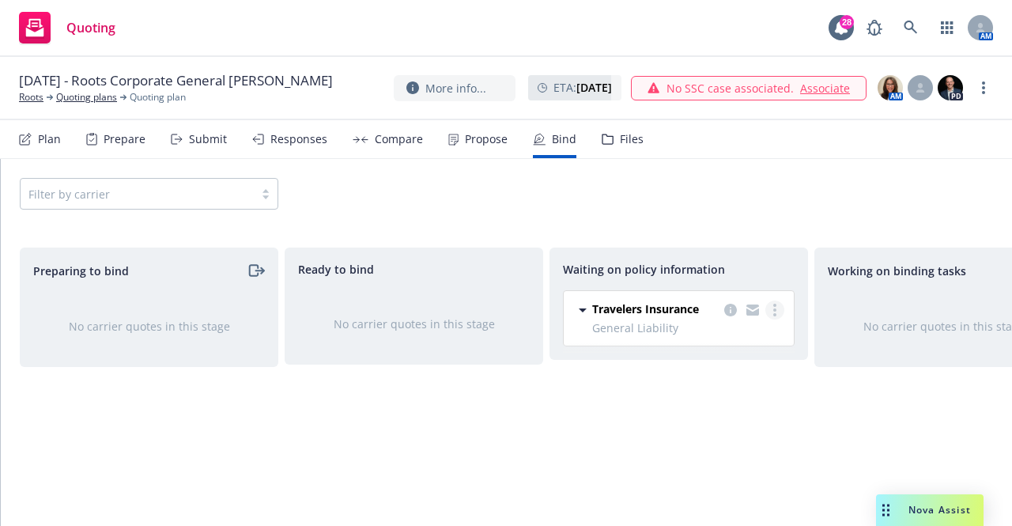
click at [769, 314] on link "more" at bounding box center [774, 309] width 19 height 19
click at [715, 351] on link "Create policies" at bounding box center [711, 342] width 143 height 32
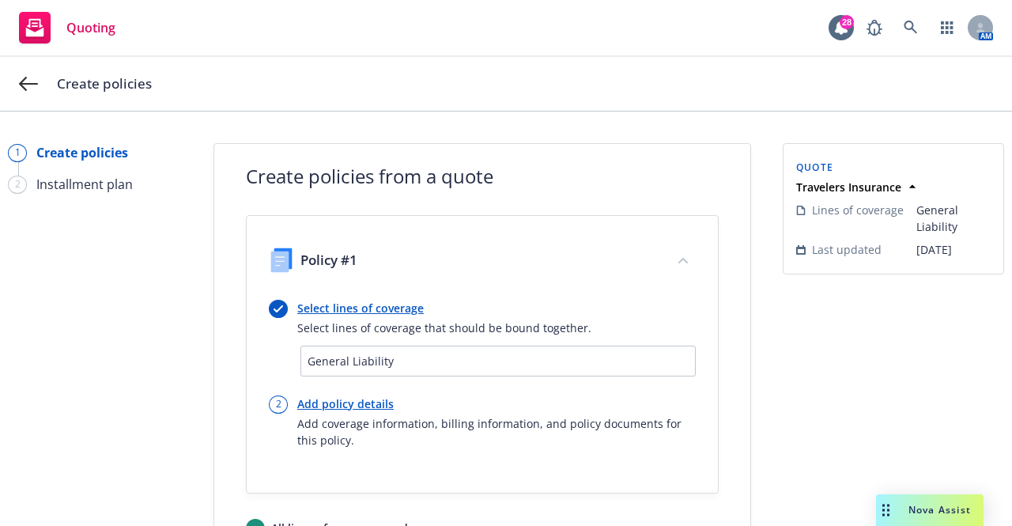
click at [357, 402] on link "Add policy details" at bounding box center [496, 403] width 398 height 17
select select "12"
select select "GA"
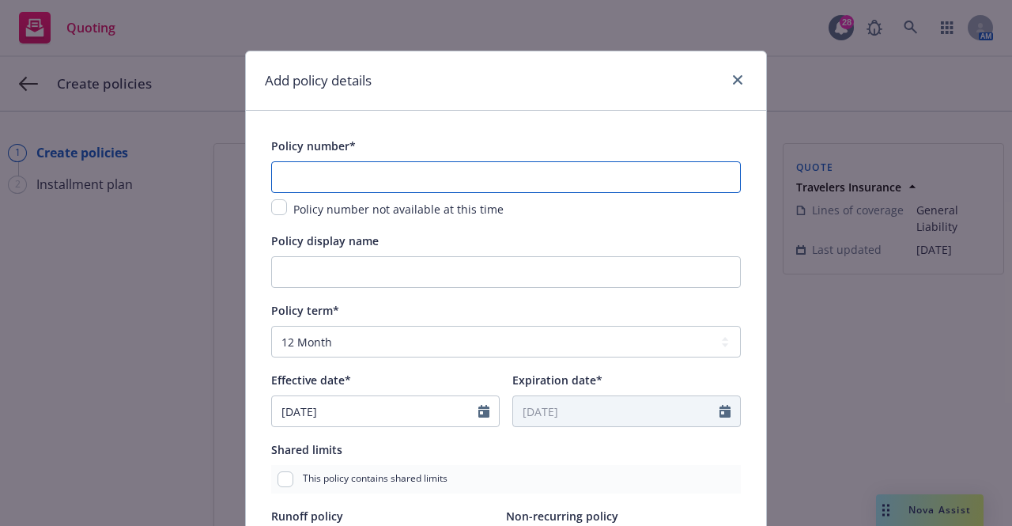
click at [376, 172] on input "text" at bounding box center [506, 177] width 470 height 32
paste input "WS668540"
type input "WS668540"
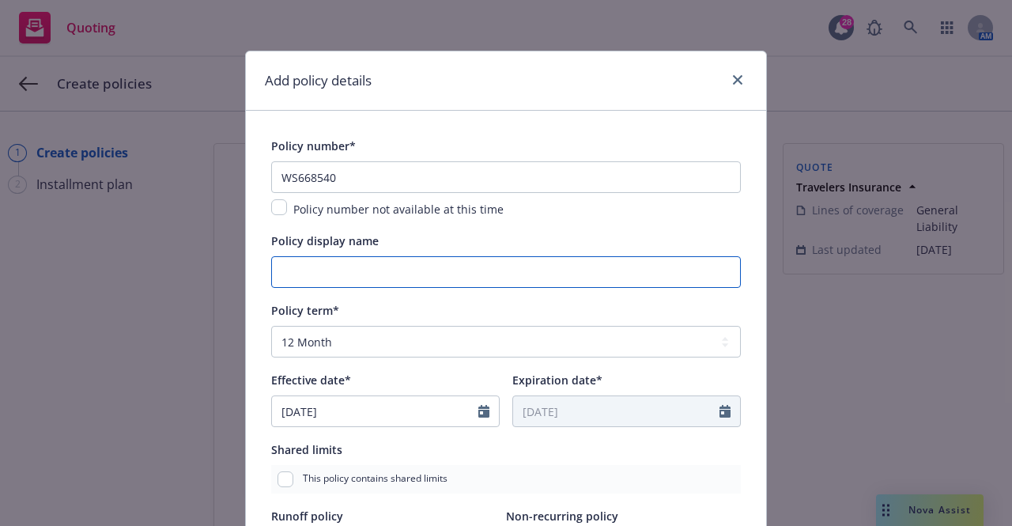
click at [326, 264] on input "Policy display name" at bounding box center [506, 272] width 470 height 32
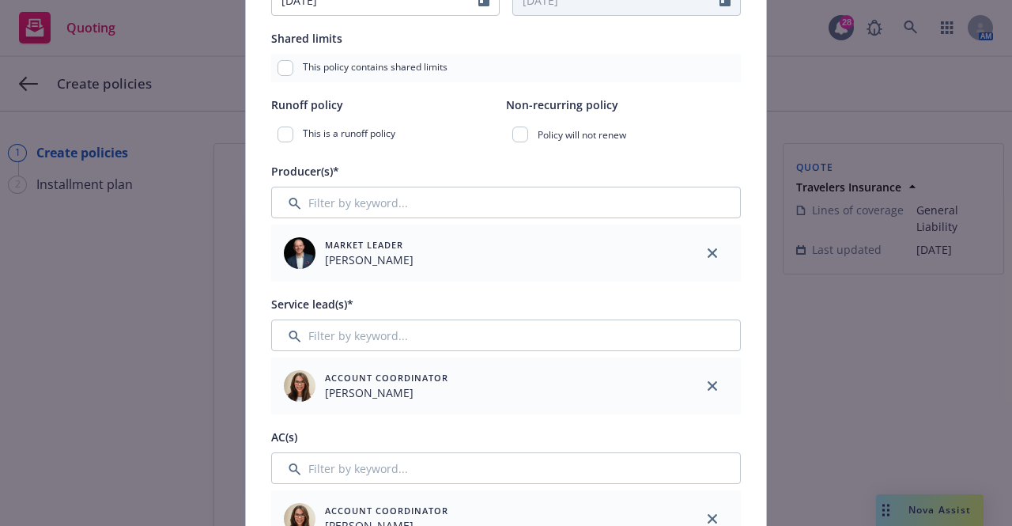
scroll to position [481, 0]
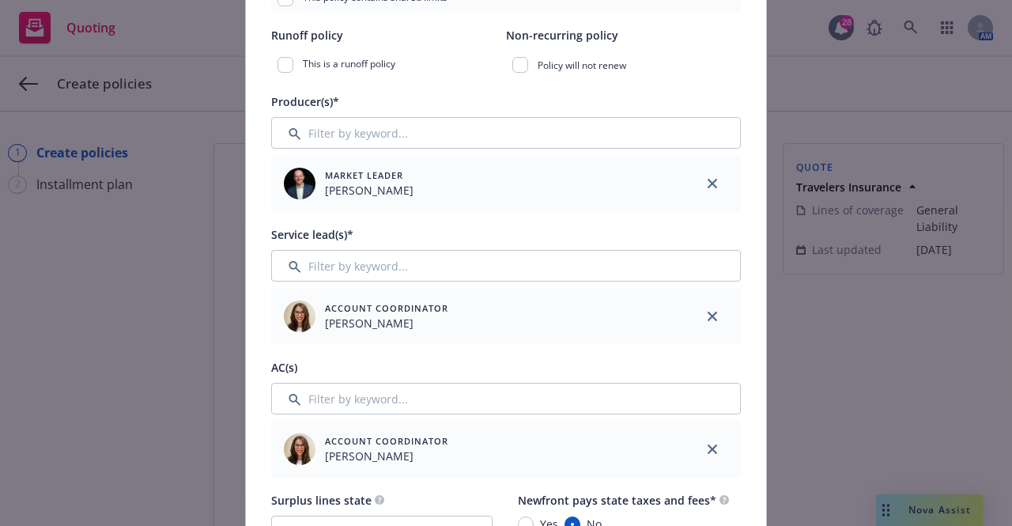
type input "25/26 Corporate GL Policy"
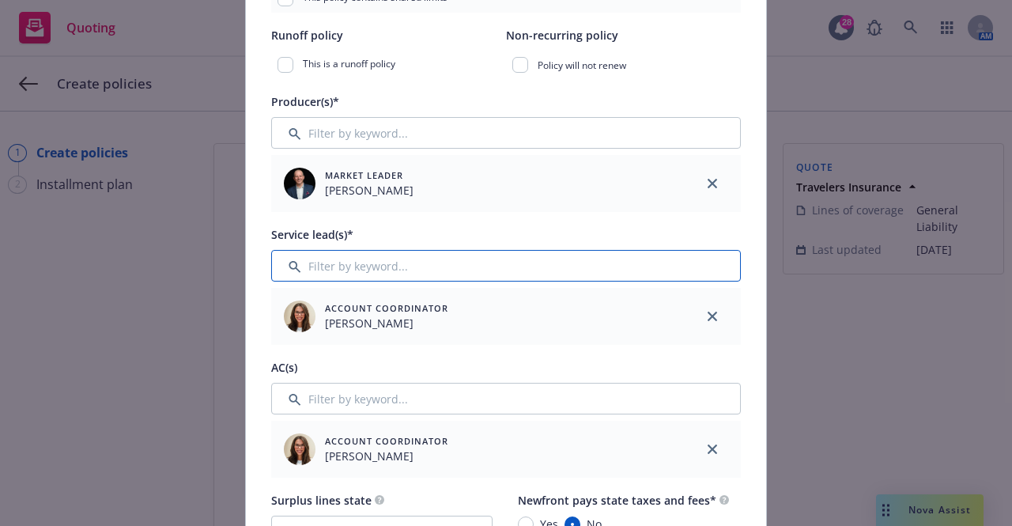
click at [406, 268] on input "Filter by keyword..." at bounding box center [506, 266] width 470 height 32
type input "a"
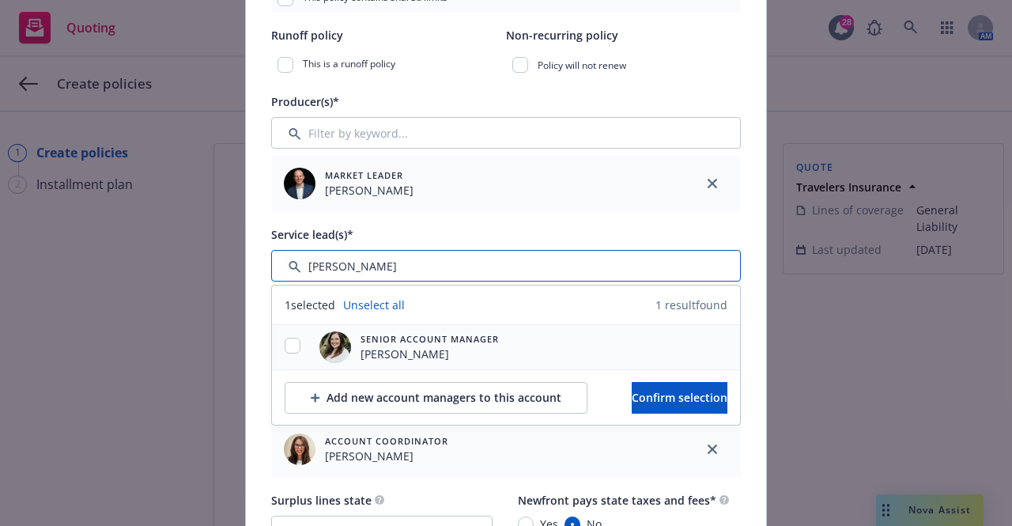
type input "hannah"
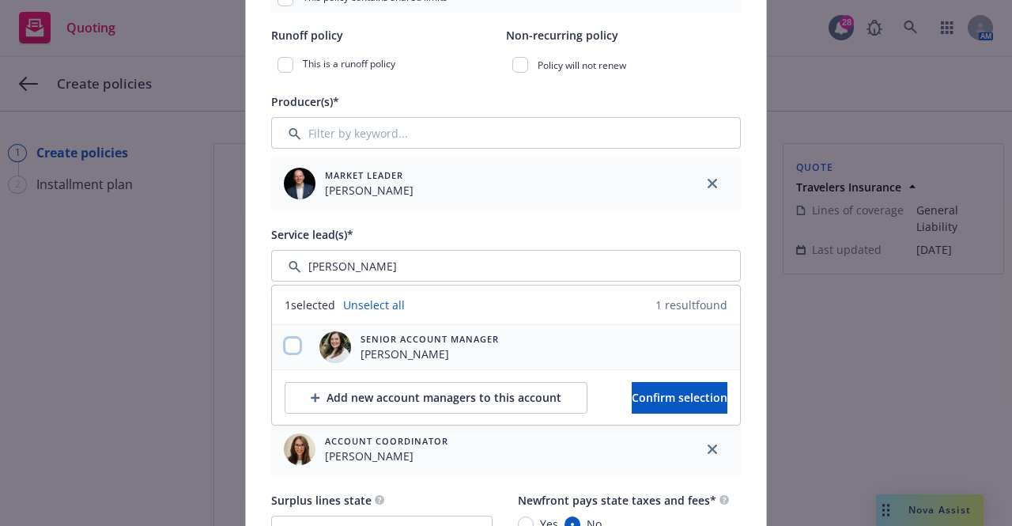
click at [291, 343] on input "checkbox" at bounding box center [293, 346] width 16 height 16
checkbox input "true"
click at [656, 391] on span "Confirm selection" at bounding box center [680, 397] width 96 height 15
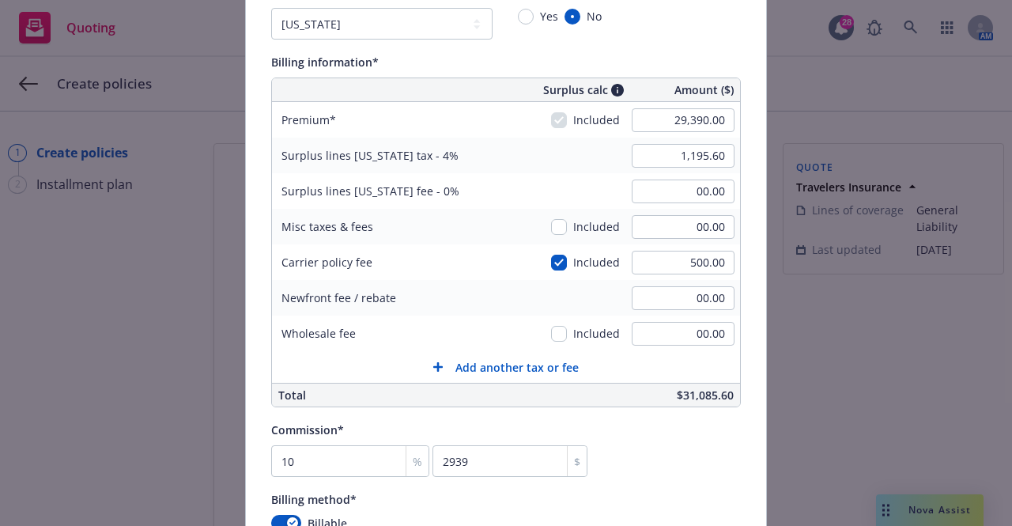
scroll to position [1059, 0]
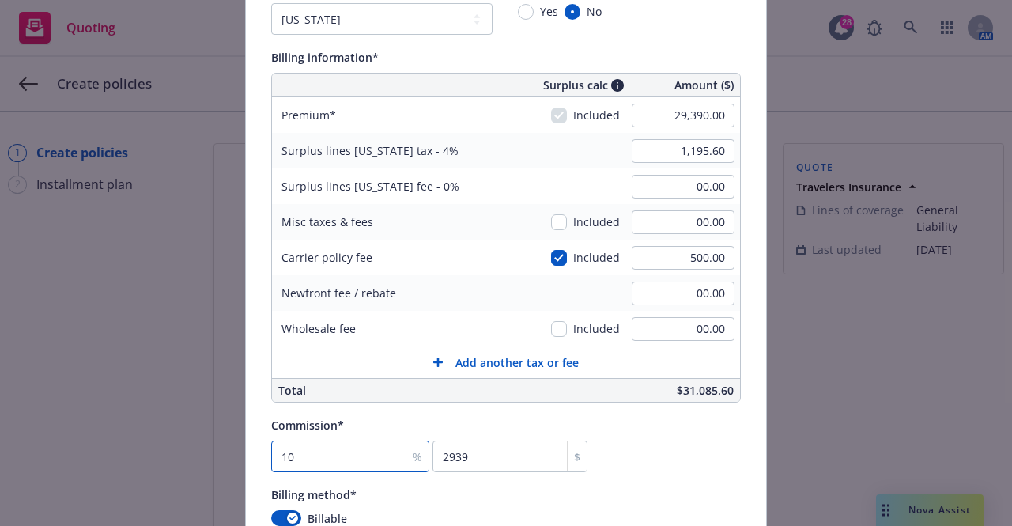
click at [330, 467] on input "10" at bounding box center [350, 456] width 158 height 32
type input "1"
type input "293.9"
type input "12"
type input "3526.8"
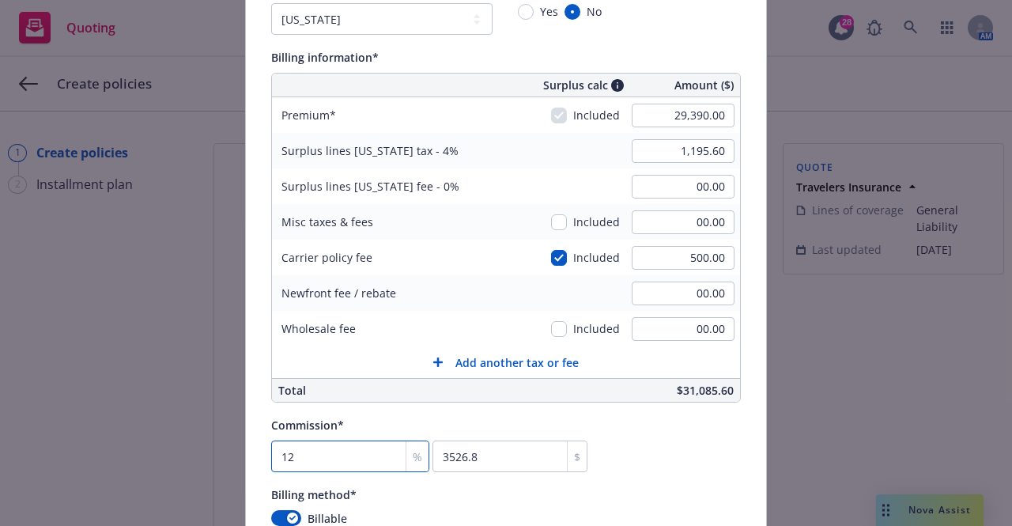
type input "12"
click at [711, 494] on div "Billing method*" at bounding box center [506, 494] width 470 height 19
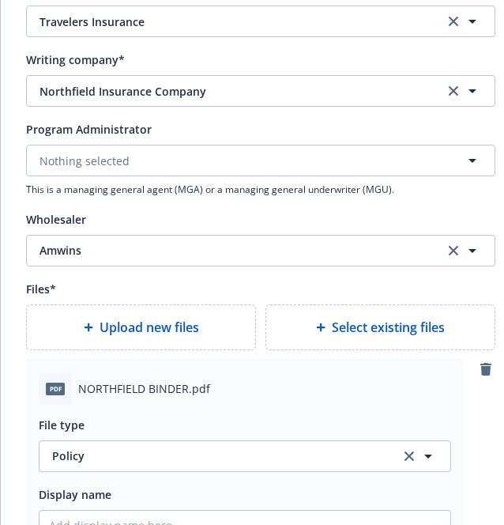
scroll to position [1801, 0]
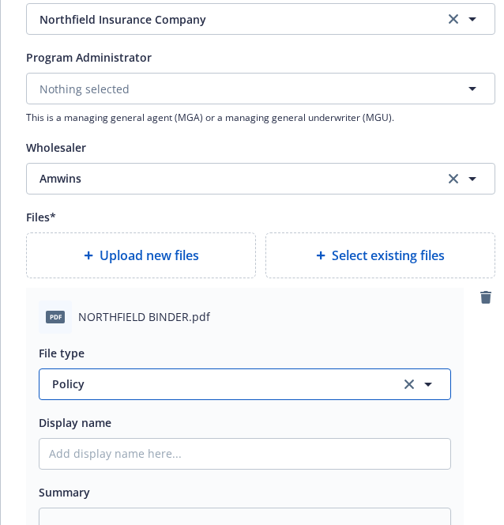
click at [125, 392] on span "Policy" at bounding box center [217, 384] width 330 height 17
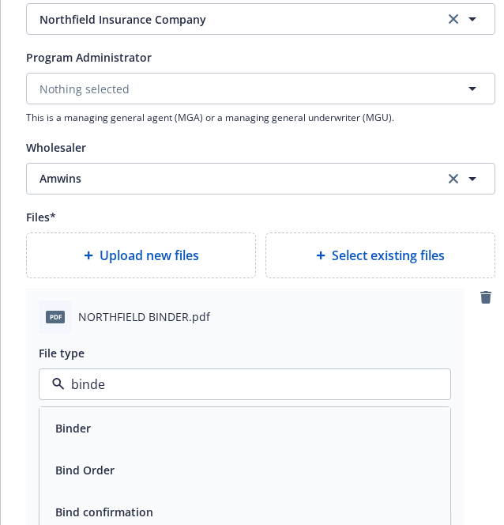
type input "binder"
click at [111, 423] on div "Binder" at bounding box center [245, 428] width 392 height 23
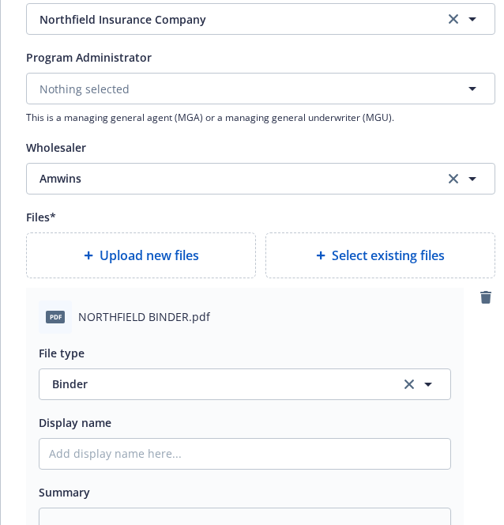
click at [111, 472] on div "File type Binder Display name Summary" at bounding box center [245, 442] width 413 height 217
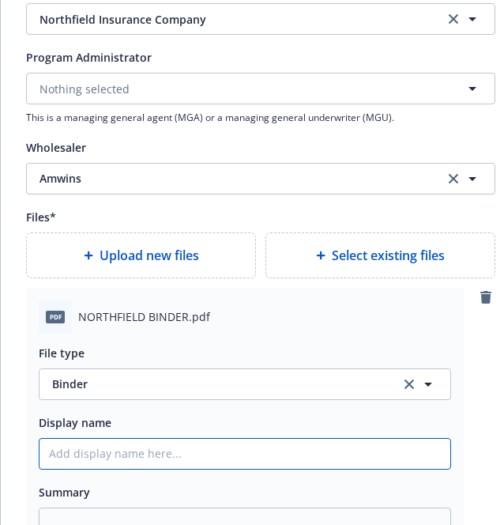
click at [117, 443] on input "Policy display name" at bounding box center [245, 454] width 411 height 30
type textarea "x"
type input "2"
type textarea "x"
type input "25"
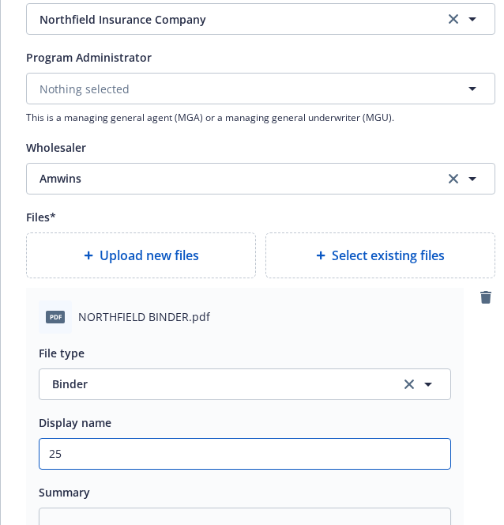
type textarea "x"
type input "25-"
type textarea "x"
type input "25-2"
type textarea "x"
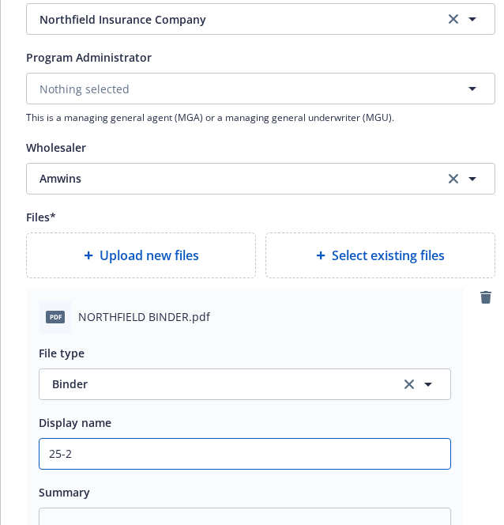
type input "25-25"
type textarea "x"
type input "25-25"
type textarea "x"
type input "25-25 G"
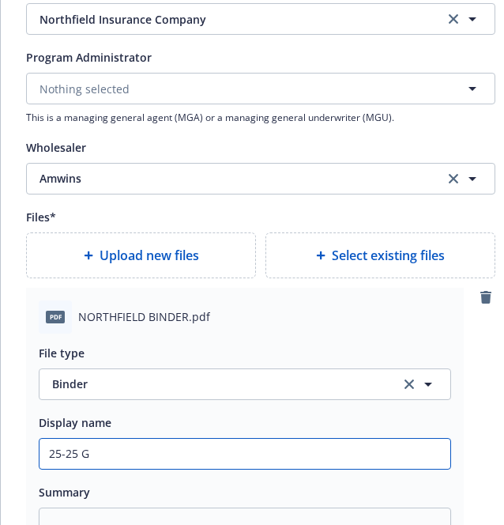
type textarea "x"
type input "25-25 GL"
type textarea "x"
type input "25-25 G"
type textarea "x"
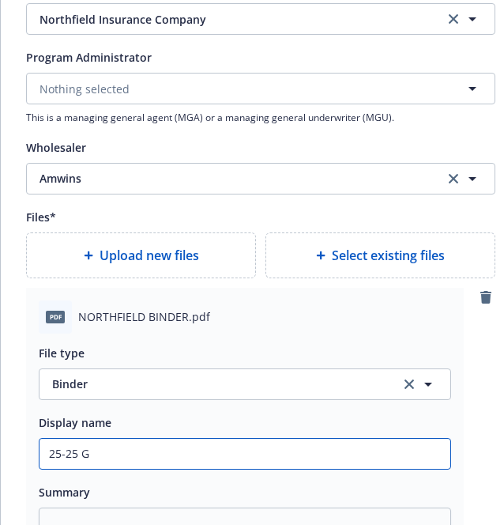
type input "25-25"
type textarea "x"
type input "25-25 A"
type textarea "x"
type input "25-25 Am"
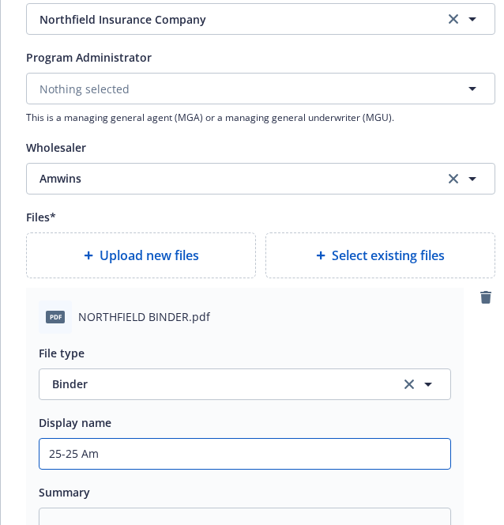
type textarea "x"
type input "25-25 AmW"
type textarea "x"
type input "25-25 AmWo"
type textarea "x"
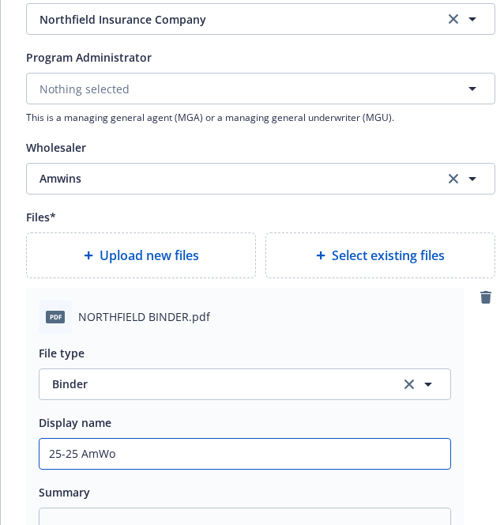
type input "25-25 AmW"
type textarea "x"
type input "25-25 AmWi"
type textarea "x"
type input "25-25 AmWins"
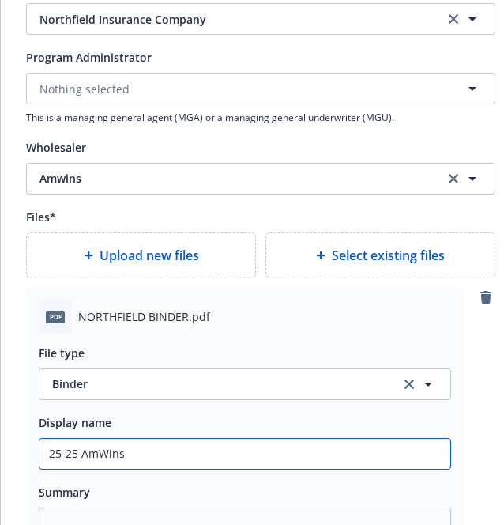
type textarea "x"
type input "25-25 AmWins/"
type textarea "x"
type input "25-25 AmWins/N"
type textarea "x"
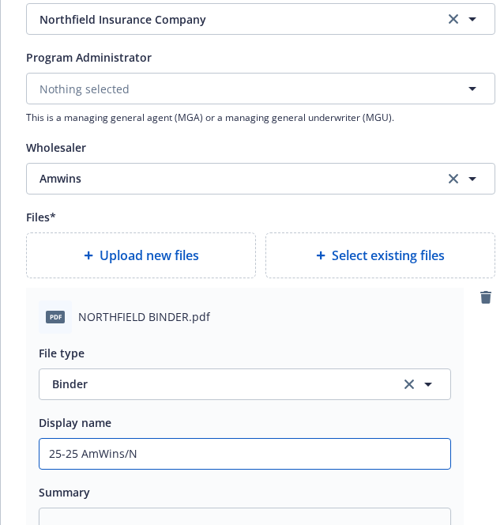
type input "25-25 AmWins/No"
type textarea "x"
type input "25-25 AmWins/Nor"
type textarea "x"
type input "25-25 AmWins/North"
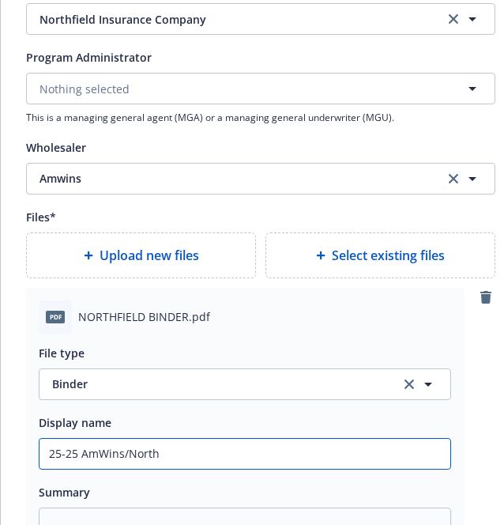
type textarea "x"
type input "25-25 AmWins/Northf"
type textarea "x"
type input "25-25 AmWins/Northfi"
type textarea "x"
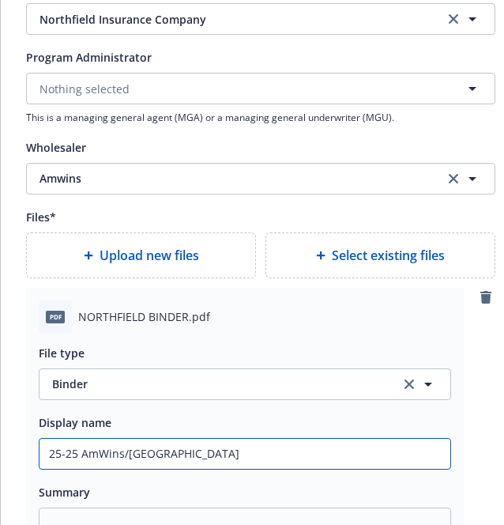
type input "25-25 AmWins/Northfir"
type textarea "x"
type input "25-25 AmWins/Northfi"
type textarea "x"
type input "25-25 AmWins/Northfie"
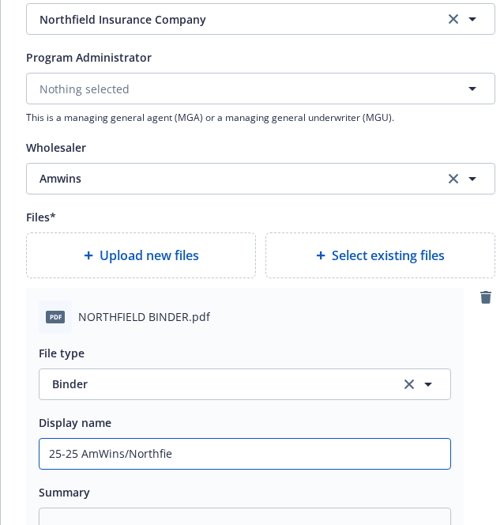
type textarea "x"
type input "25-25 AmWins/Northfiel"
type textarea "x"
type input "25-25 AmWins/Northfield"
type textarea "x"
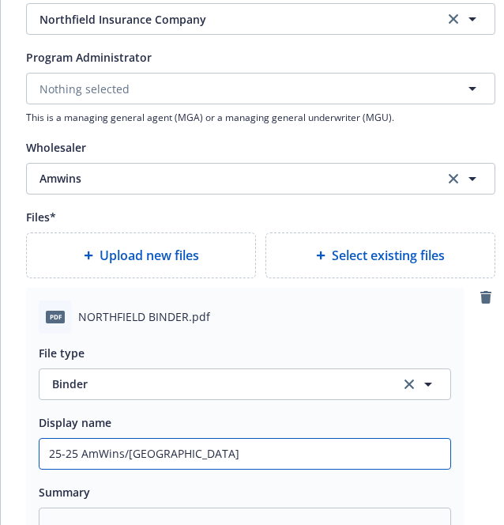
type input "25-25 AmWins/Northfield G"
type textarea "x"
type input "25-25 AmWins/Northfield GL"
type textarea "x"
type input "25-25 AmWins/Northfield GL B"
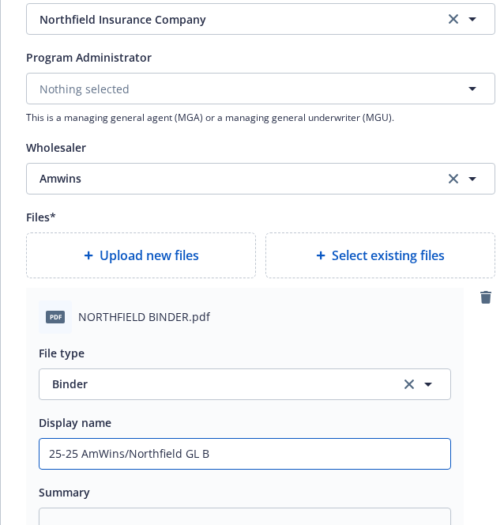
type textarea "x"
type input "25-25 AmWins/Northfield GL Bi"
type textarea "x"
type input "25-25 AmWins/Northfield GL Bin"
type textarea "x"
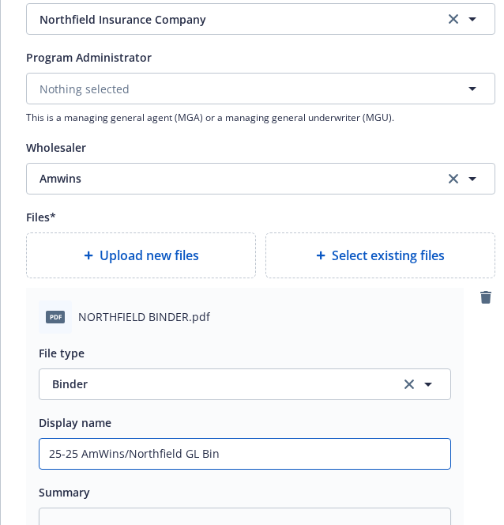
type input "25-25 AmWins/Northfield GL Bind"
type textarea "x"
type input "25-25 AmWins/Northfield GL Binde"
type textarea "x"
type input "25-25 AmWins/Northfield GL Binder"
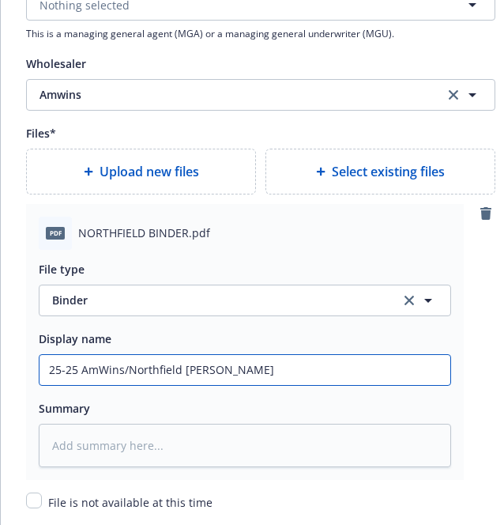
scroll to position [1886, 0]
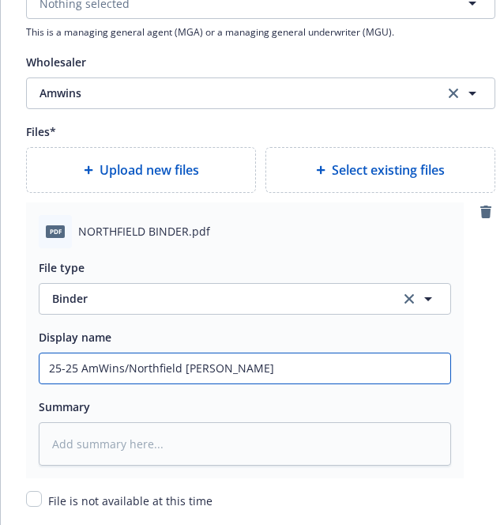
type textarea "x"
type input "25-25 AmWins/Northfield GL Binder"
type textarea "x"
type input "25-25 AmWins/Northfield GL Binder ("
type textarea "x"
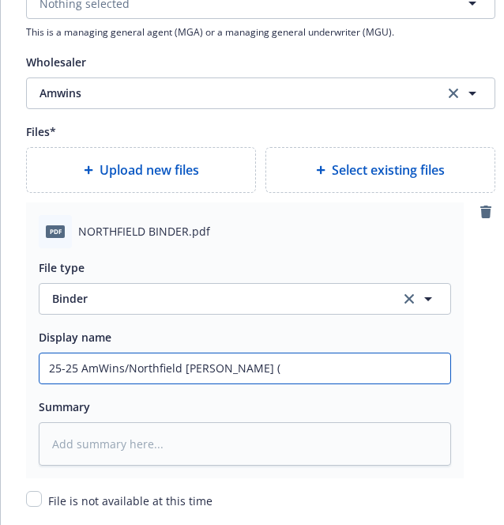
type input "25-25 AmWins/Northfield GL Binder (1"
type textarea "x"
type input "25-25 AmWins/Northfield GL Binder (10"
type textarea "x"
type input "25-25 AmWins/Northfield GL Binder (10."
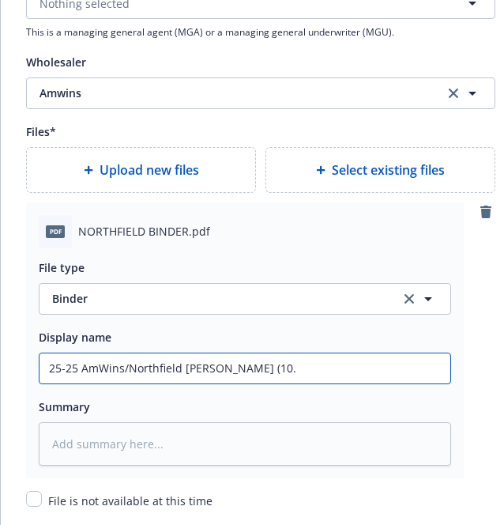
type textarea "x"
type input "25-25 AmWins/Northfield GL Binder (10.1"
type textarea "x"
type input "25-25 AmWins/Northfield GL Binder (10.18"
type textarea "x"
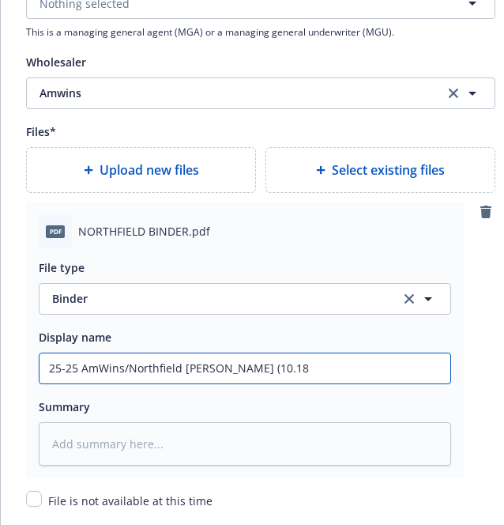
type input "25-25 AmWins/Northfield GL Binder (10.18."
type textarea "x"
type input "25-25 AmWins/Northfield GL Binder (10.18.2"
type textarea "x"
type input "25-25 AmWins/Northfield GL Binder (10.18.25"
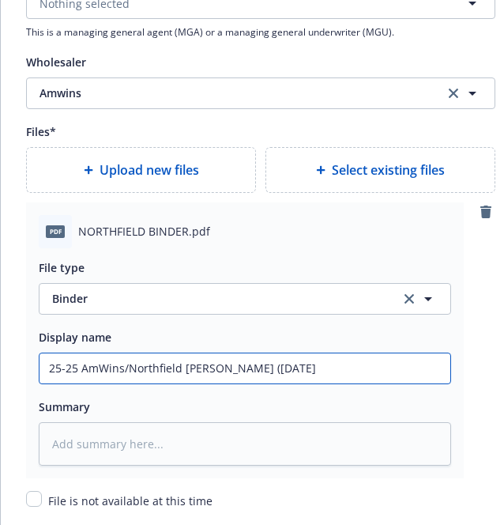
type textarea "x"
type input "25-25 AmWins/Northfield GL Binder (10.18.25-"
type textarea "x"
type input "25-25 AmWins/Northfield GL Binder (10.18.25-1"
type textarea "x"
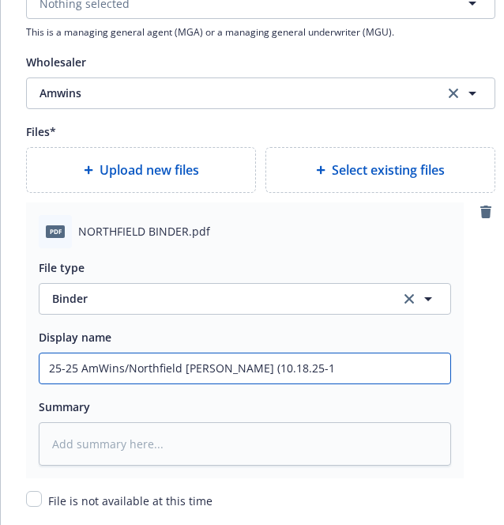
type input "25-25 AmWins/Northfield GL Binder (10.18.25-10"
type textarea "x"
type input "25-25 AmWins/Northfield GL Binder (10.18.25-10."
type textarea "x"
type input "25-25 AmWins/Northfield GL Binder (10.18.25-10.1"
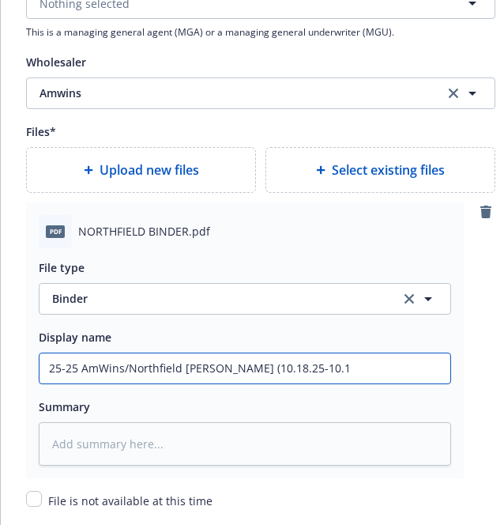
type textarea "x"
type input "25-25 AmWins/Northfield GL Binder (10.18.25-10.18"
type textarea "x"
type input "25-25 AmWins/Northfield GL Binder (10.18.25-10.18."
type textarea "x"
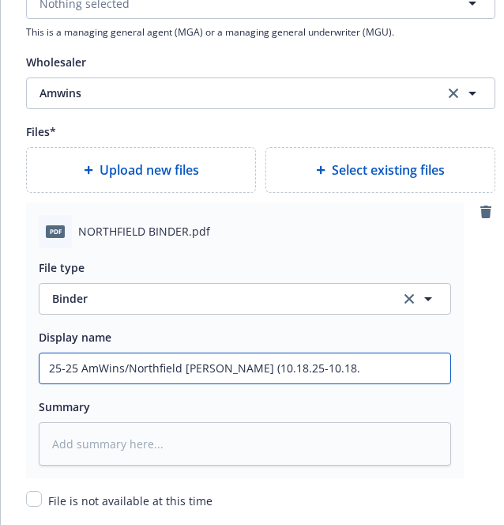
type input "25-25 AmWins/Northfield GL Binder (10.18.25-10.18.2"
type textarea "x"
type input "25-25 AmWins/Northfield GL Binder (10.18.25-10.18.25"
type textarea "x"
type input "25-25 AmWins/Northfield GL Binder (10.18.25-10.18.25"
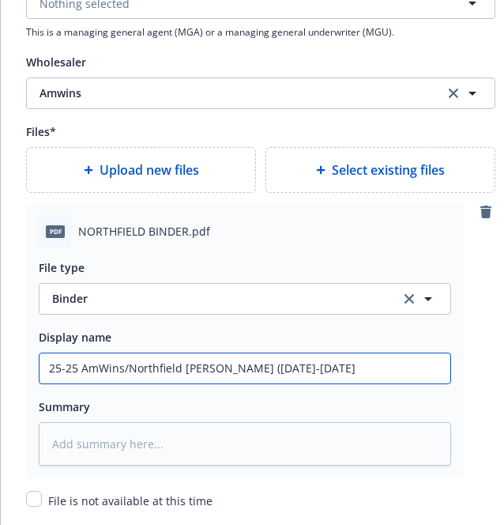
type textarea "x"
type input "25-25 AmWins/Northfield GL Binder (10.18.25-10.18.25 G"
type textarea "x"
type input "25-25 AmWins/Northfield GL Binder (10.18.25-10.18.25 GL"
type textarea "x"
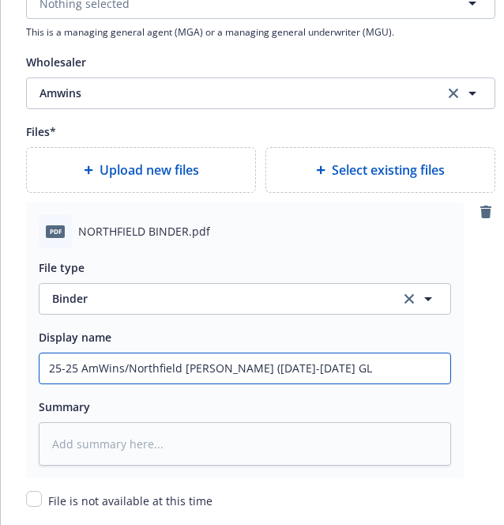
type input "25-25 AmWins/Northfield GL Binder (10.18.25-10.18.25 GL"
type textarea "x"
type input "25-25 AmWins/Northfield GL Binder (10.18.25-10.18.25 GL P"
type textarea "x"
type input "25-25 AmWins/Northfield GL Binder (10.18.25-10.18.25 GL Po"
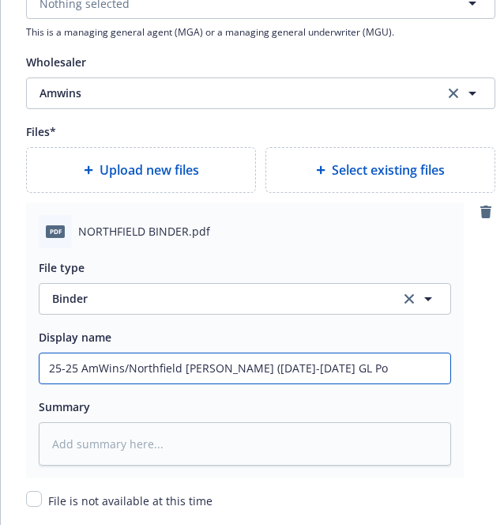
type textarea "x"
type input "25-25 AmWins/Northfield GL Binder (10.18.25-10.18.25 GL Pol"
type textarea "x"
type input "25-25 AmWins/Northfield GL Binder (10.18.25-10.18.25 GL Poli"
type textarea "x"
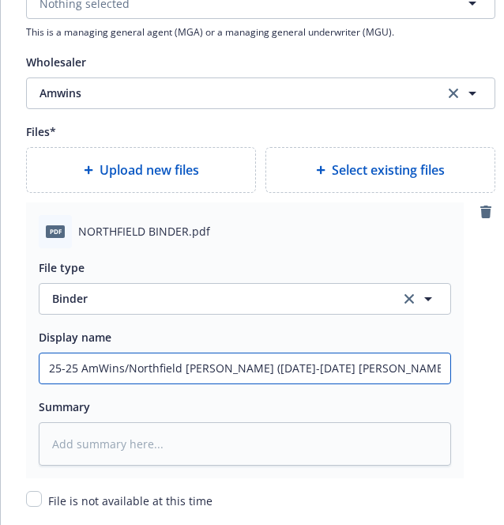
type input "25-25 AmWins/Northfield GL Binder (10.18.25-10.18.25 GL Policy"
type textarea "x"
drag, startPoint x: 395, startPoint y: 368, endPoint x: -69, endPoint y: 371, distance: 464.1
click at [0, 371] on html "Quoting 28 AM Create policies 1 Create policies 2 Installment plan Create polic…" at bounding box center [252, 262] width 504 height 525
type input "25-25 AmWins/Northfield GL Binder (10.18.25-10.18.25 GL Policy)"
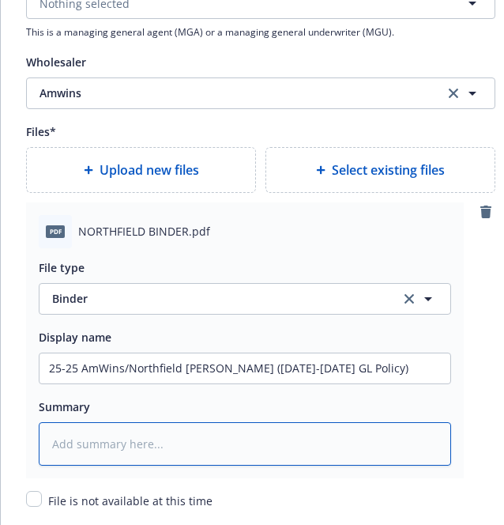
click at [103, 450] on textarea at bounding box center [245, 443] width 413 height 43
paste textarea "25-25 AmWins/Northfield GL Binder (10.18.25-10.18.25 GL Policy)"
type textarea "x"
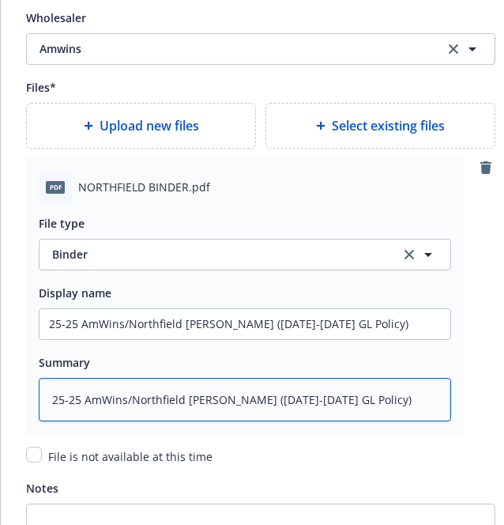
scroll to position [1931, 0]
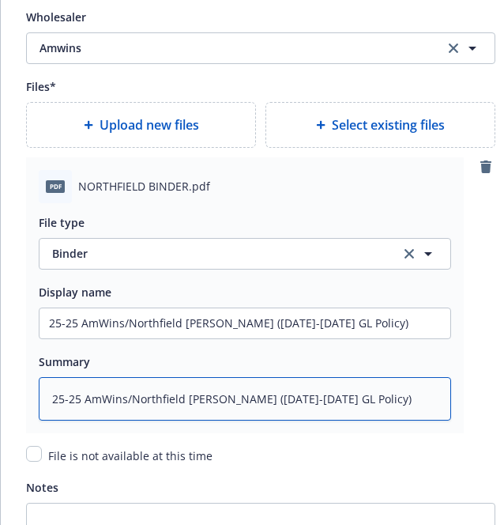
type textarea "25-25 AmWins/Northfield GL Binder (10.18.25-10.18.25 GL Policy)"
type textarea "x"
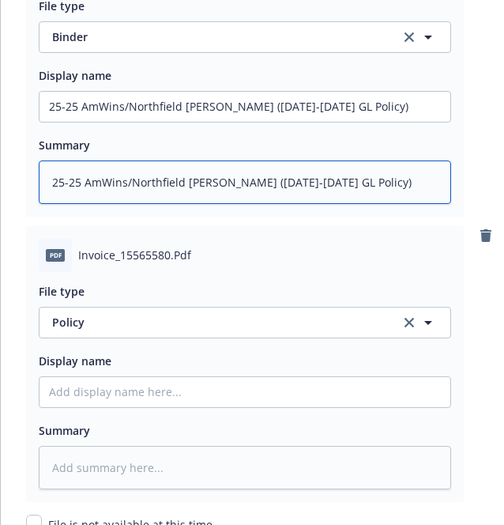
scroll to position [2149, 0]
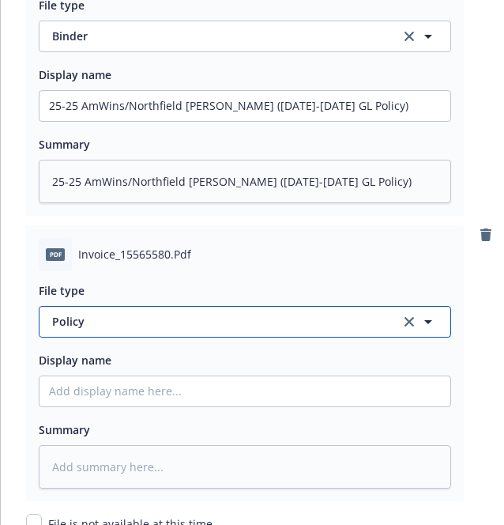
click at [95, 315] on span "Policy" at bounding box center [217, 321] width 330 height 17
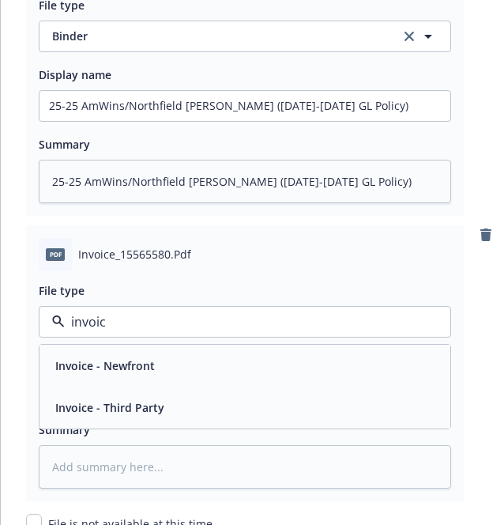
type input "invoice"
click at [89, 398] on div "Invoice - Third Party" at bounding box center [108, 407] width 119 height 23
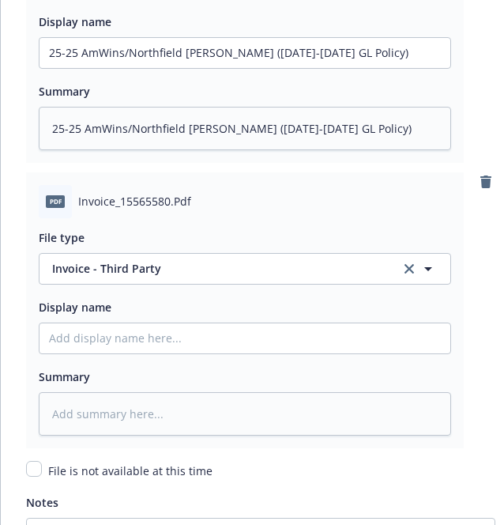
scroll to position [2202, 0]
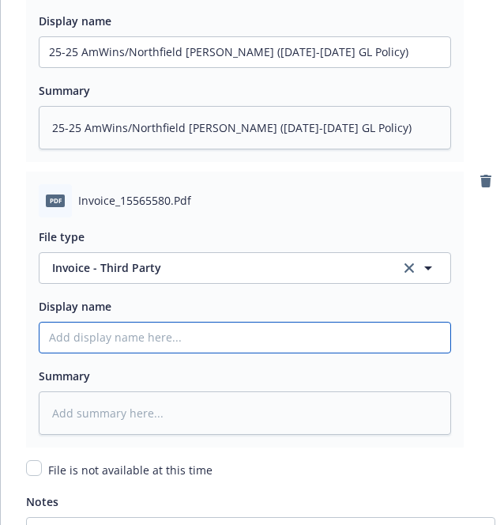
click at [130, 342] on input "Policy display name" at bounding box center [245, 338] width 411 height 30
paste input "25-25 AmWins/Northfield GL Binder (10.18.25-10.18.25 GL Policy)"
type textarea "x"
type input "25-25 AmWins/Northfield GL Binder (10.18.25-10.18.25 GL Policy)"
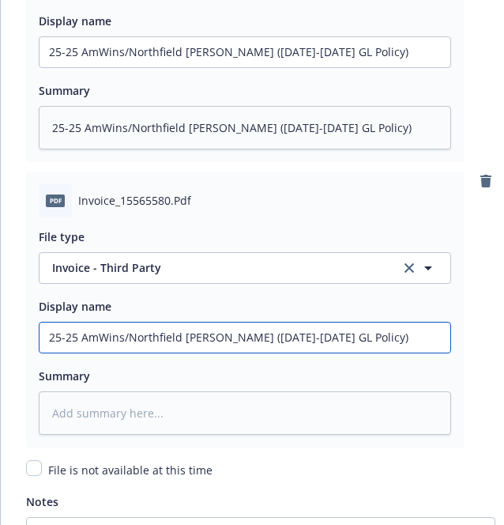
drag, startPoint x: 235, startPoint y: 343, endPoint x: 201, endPoint y: 345, distance: 34.0
click at [201, 345] on input "25-25 AmWins/Northfield GL Binder (10.18.25-10.18.25 GL Policy)" at bounding box center [245, 338] width 411 height 30
type textarea "x"
type input "25-25 AmWins/Northfield GL I(10.18.25-10.18.25 GL Policy)"
type textarea "x"
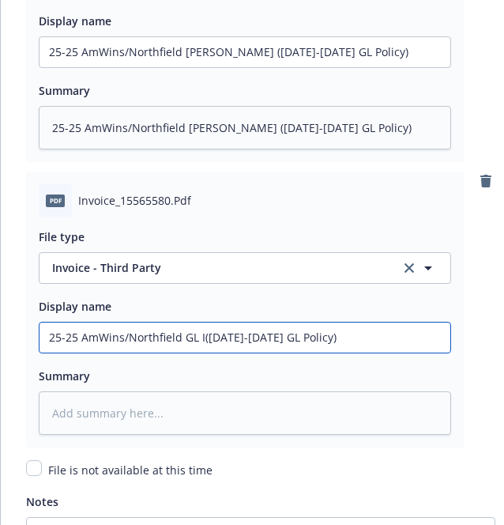
type input "25-25 AmWins/Northfield GL IN(10.18.25-10.18.25 GL Policy)"
type textarea "x"
type input "25-25 AmWins/Northfield GL INV(10.18.25-10.18.25 GL Policy)"
type textarea "x"
type input "25-25 AmWins/Northfield GL INVO(10.18.25-10.18.25 GL Policy)"
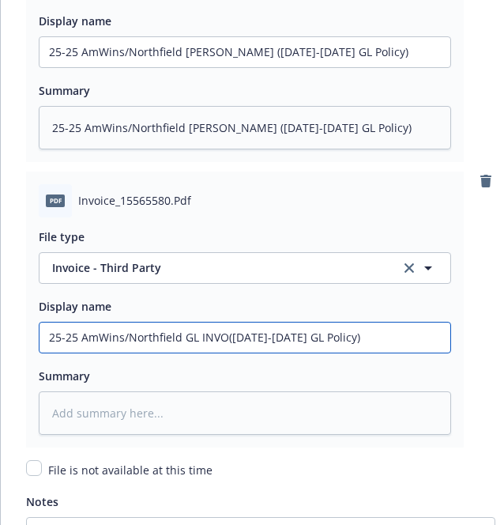
type textarea "x"
type input "25-25 AmWins/Northfield GL INVOI(10.18.25-10.18.25 GL Policy)"
type textarea "x"
type input "25-25 AmWins/Northfield GL INVOIC(10.18.25-10.18.25 GL Policy)"
type textarea "x"
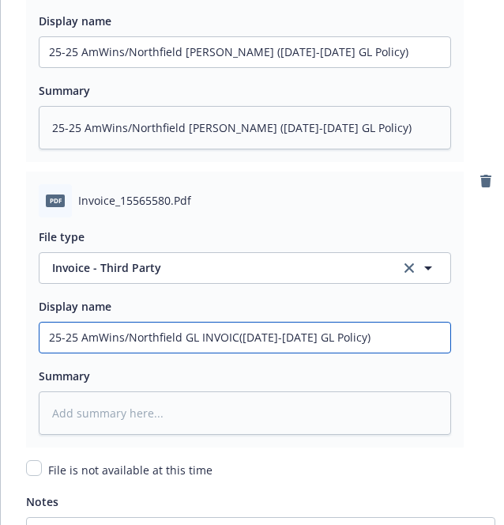
type input "25-25 AmWins/Northfield GL INVOICE(10.18.25-10.18.25 GL Policy)"
type textarea "x"
click at [217, 342] on input "25-25 AmWins/Northfield GL INVOICE (10.18.25-10.18.25 GL Policy)" at bounding box center [245, 338] width 411 height 30
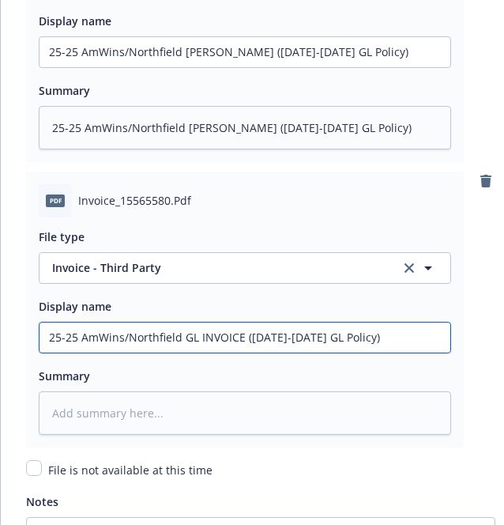
type input "25-25 AmWins/Northfield GL INVOICE (10.18.25-10.18.25 GL Policy)"
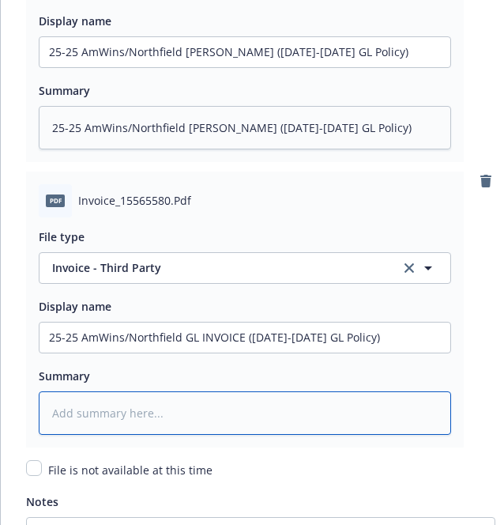
click at [192, 414] on textarea at bounding box center [245, 412] width 413 height 43
paste textarea "25-25 AmWins/Northfield GL INVOICE (10.18.25-10.18.25 GL Policy)"
type textarea "x"
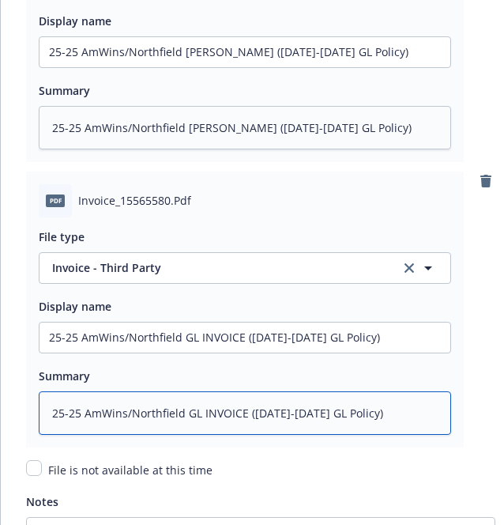
scroll to position [2402, 0]
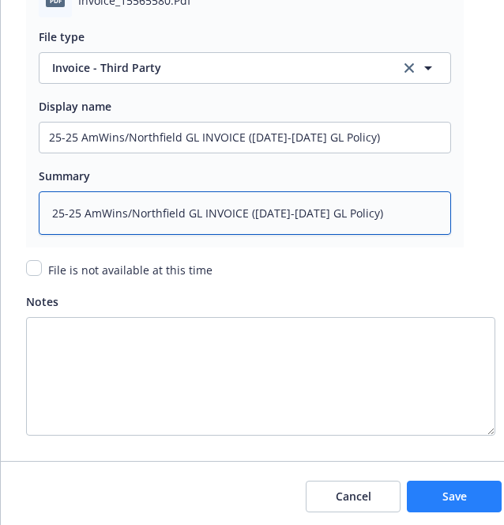
type textarea "25-25 AmWins/Northfield GL INVOICE (10.18.25-10.18.25 GL Policy)"
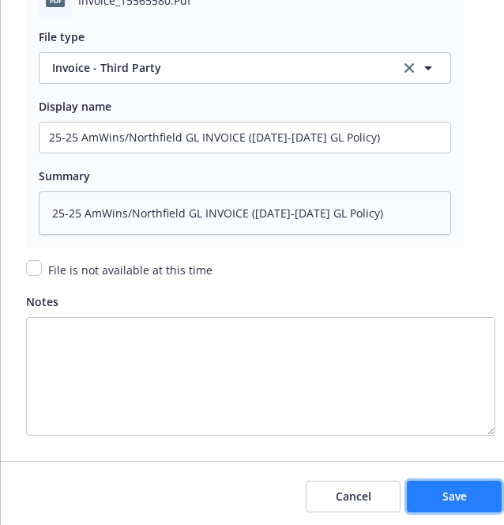
click at [448, 501] on span "Save" at bounding box center [455, 496] width 25 height 15
type textarea "x"
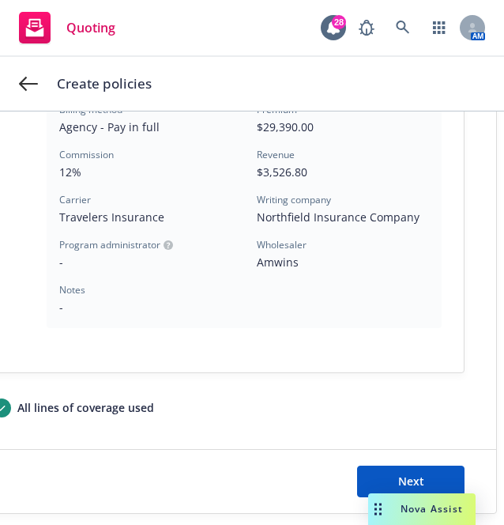
scroll to position [596, 0]
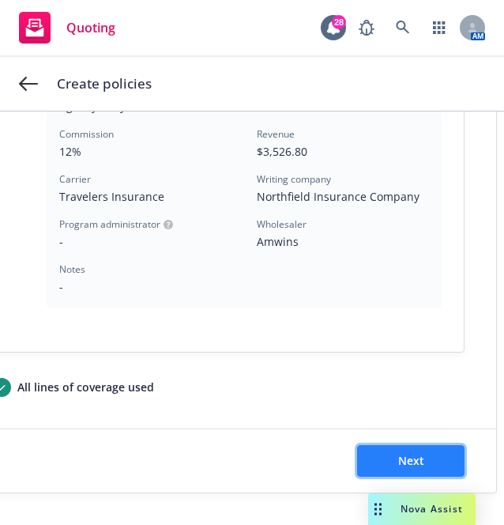
click at [388, 445] on button "Next" at bounding box center [411, 461] width 108 height 32
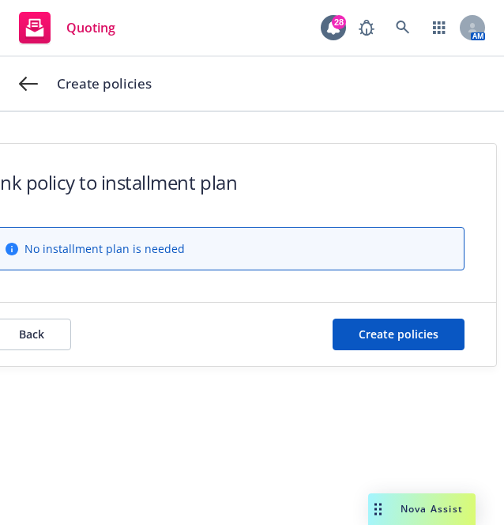
scroll to position [0, 0]
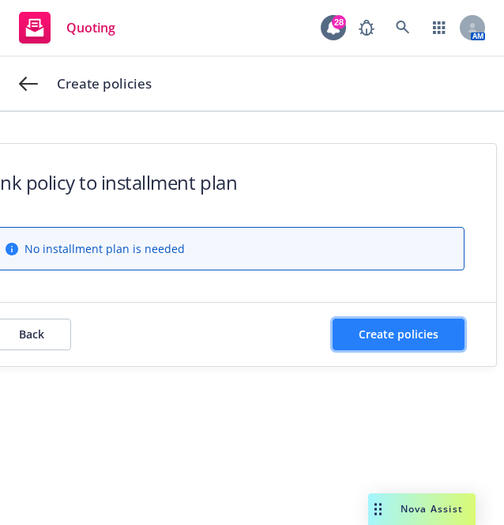
click at [392, 325] on button "Create policies" at bounding box center [399, 335] width 132 height 32
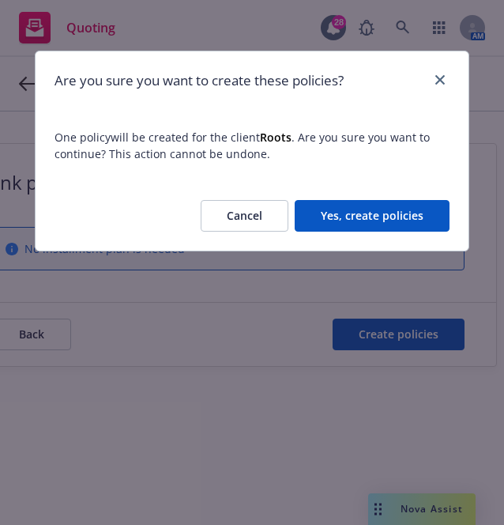
click at [349, 209] on button "Yes, create policies" at bounding box center [372, 216] width 155 height 32
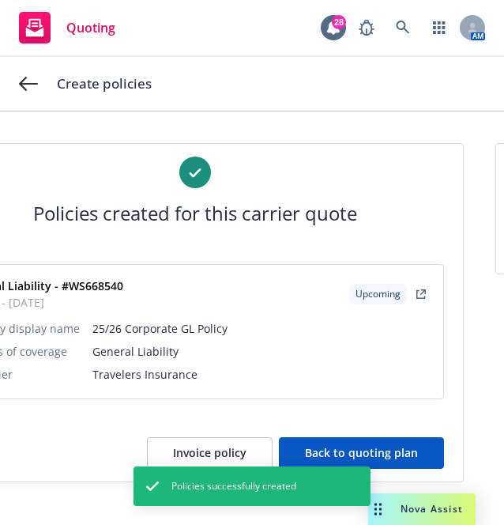
scroll to position [1, 0]
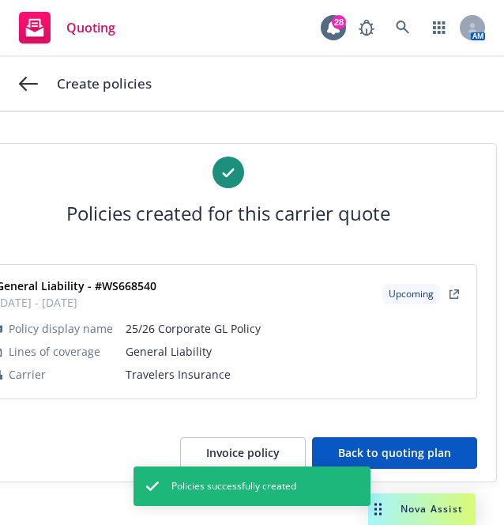
click at [252, 451] on button "Invoice policy" at bounding box center [243, 453] width 126 height 32
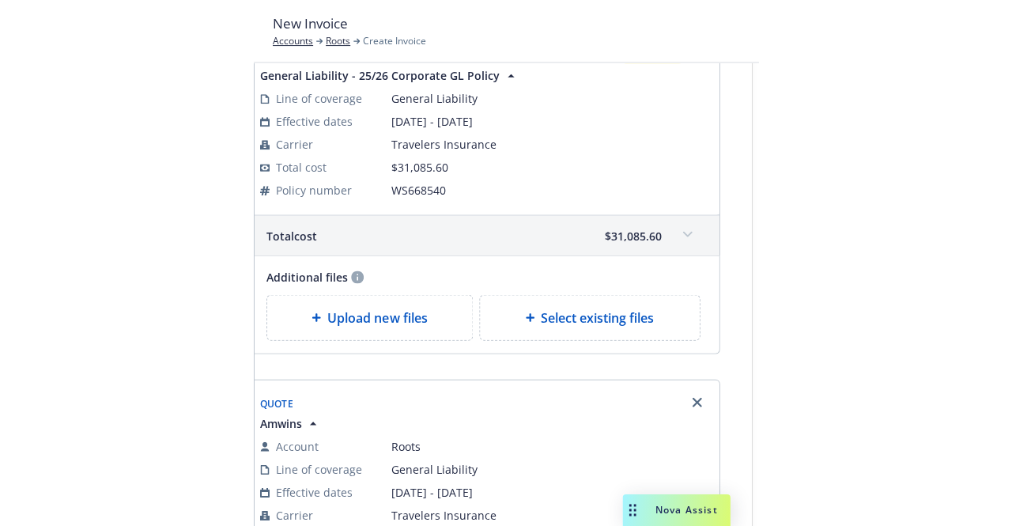
scroll to position [149, 0]
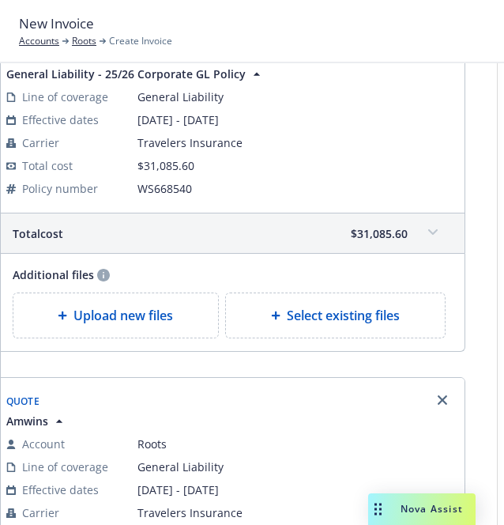
click at [277, 321] on div "Select existing files" at bounding box center [336, 315] width 194 height 19
select select "Invoice - Third Party"
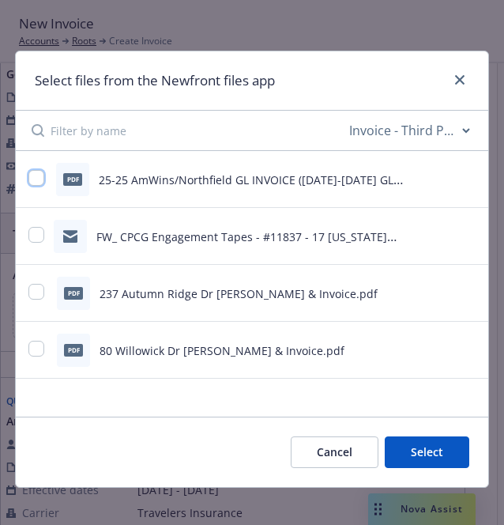
click at [28, 174] on input "checkbox" at bounding box center [36, 178] width 16 height 16
checkbox input "true"
click at [390, 446] on button "Select 1 file" at bounding box center [413, 452] width 114 height 32
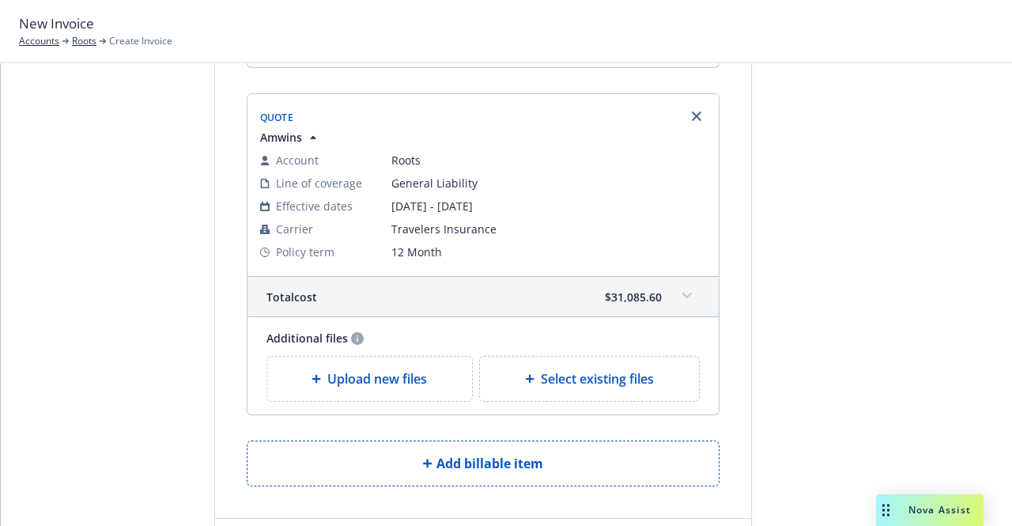
scroll to position [566, 0]
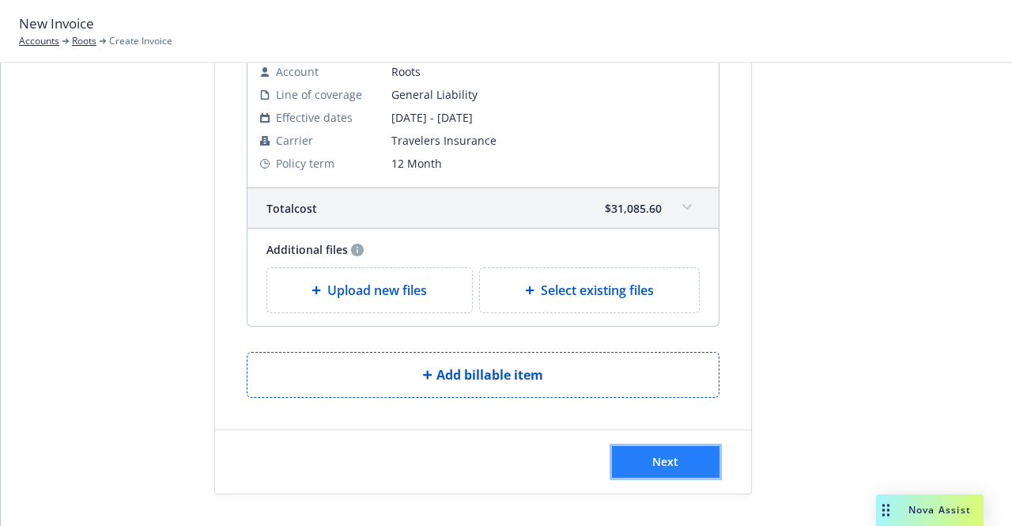
click at [504, 470] on button "Next" at bounding box center [666, 462] width 108 height 32
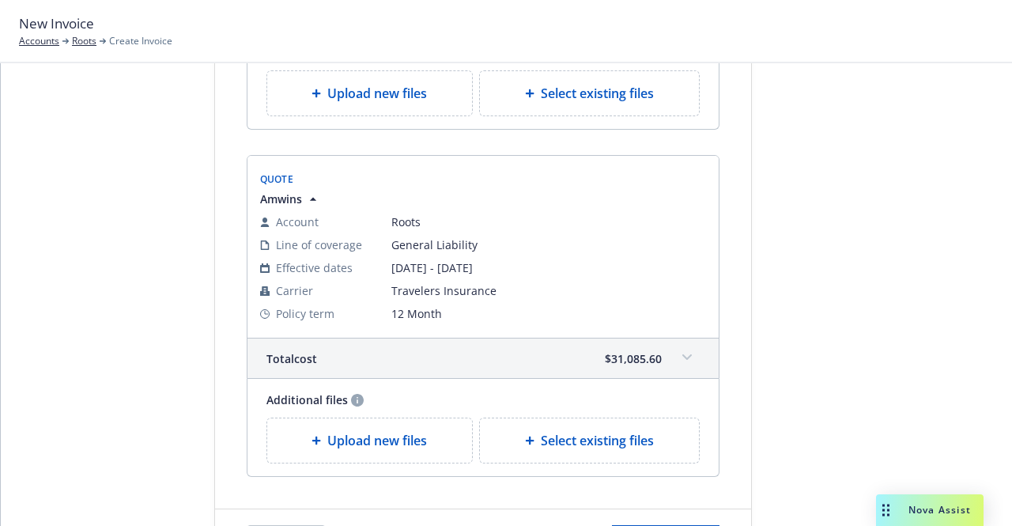
scroll to position [760, 0]
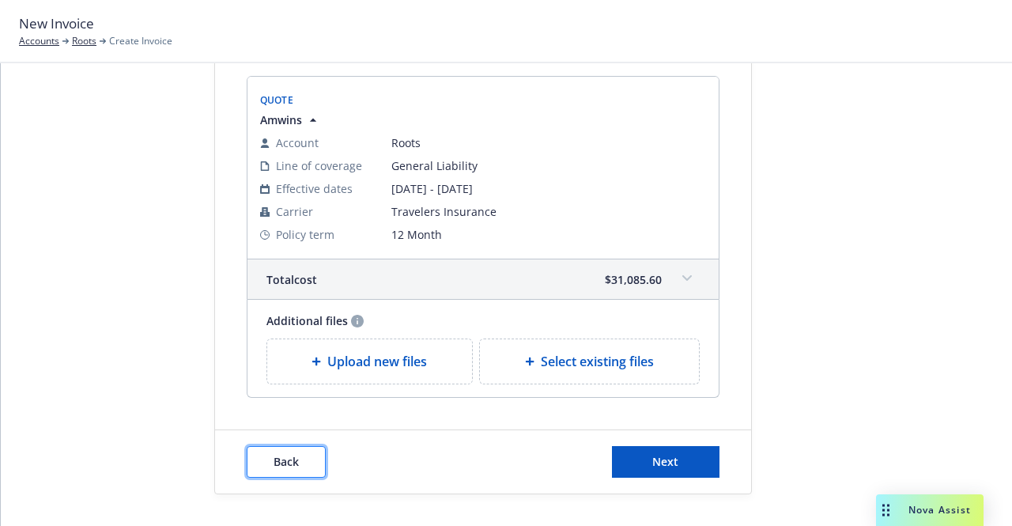
click at [274, 468] on span "Back" at bounding box center [286, 461] width 25 height 15
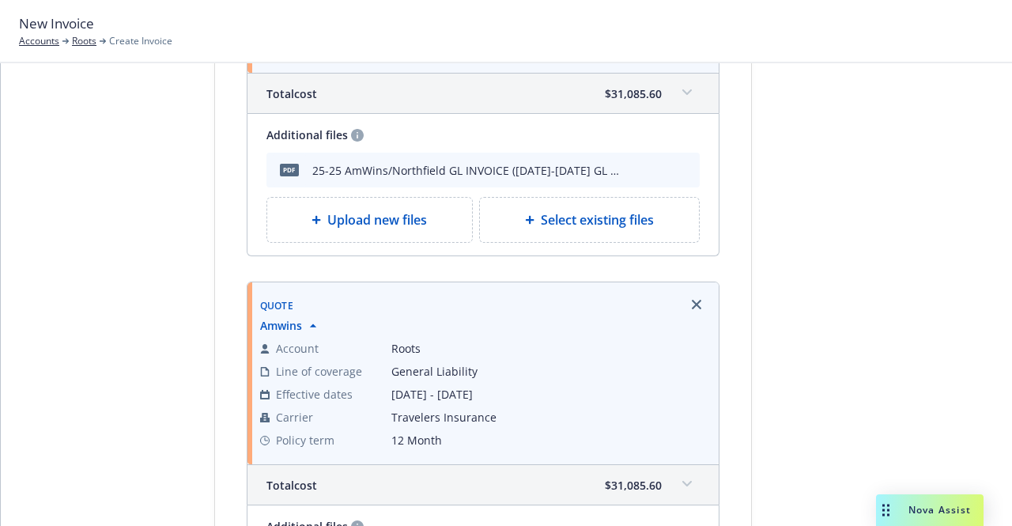
scroll to position [374, 0]
click at [504, 300] on link "Remove browser" at bounding box center [696, 305] width 19 height 19
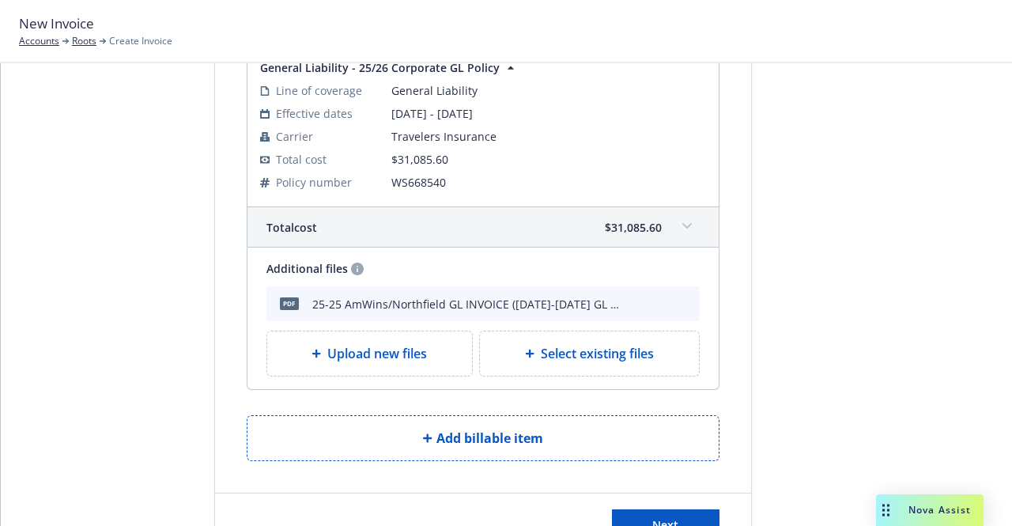
scroll to position [219, 0]
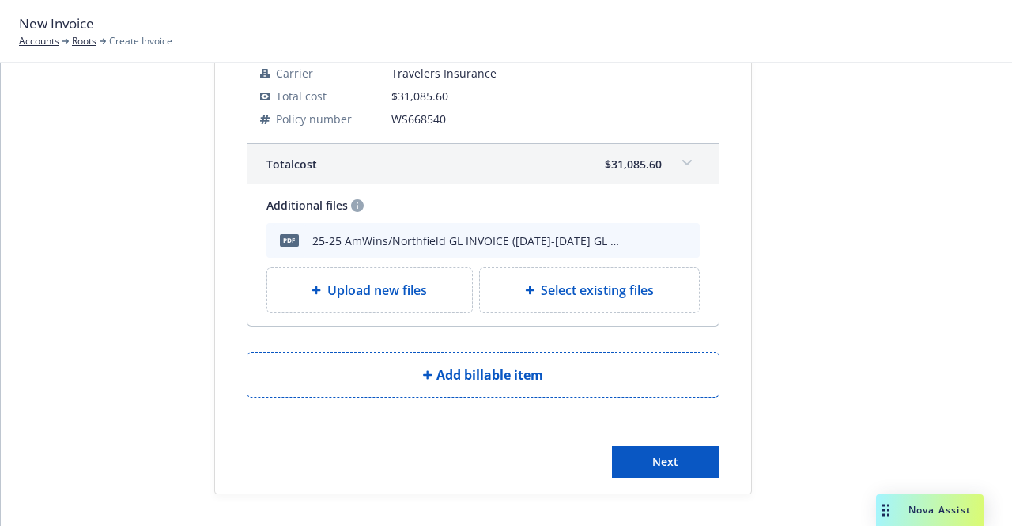
click at [504, 478] on div "Next" at bounding box center [483, 461] width 536 height 63
click at [504, 447] on button "Next" at bounding box center [666, 462] width 108 height 32
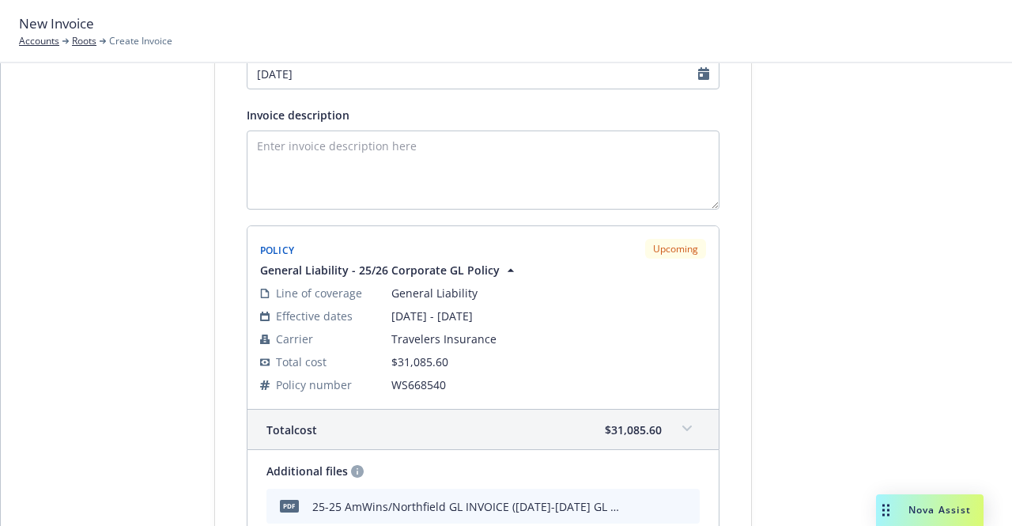
scroll to position [55, 0]
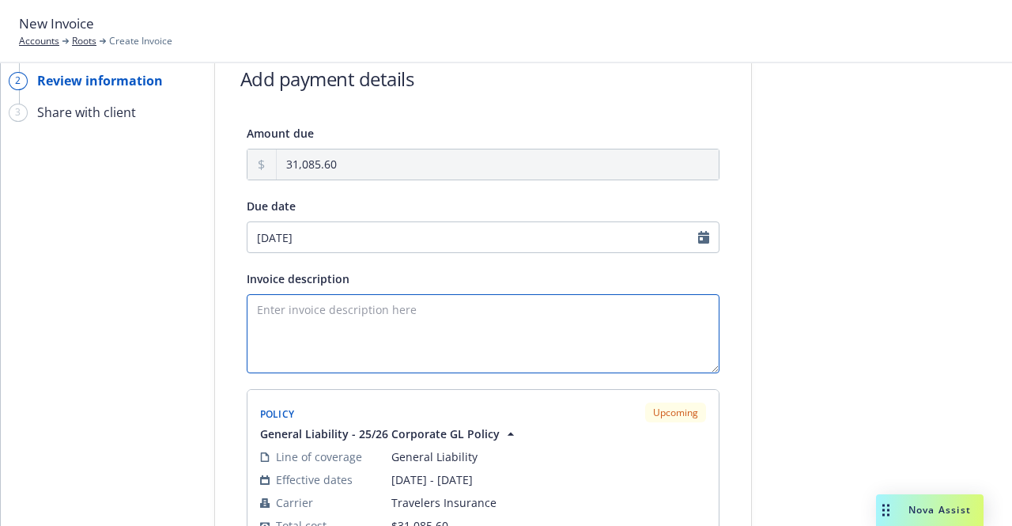
click at [398, 351] on textarea "Invoice description" at bounding box center [483, 333] width 473 height 79
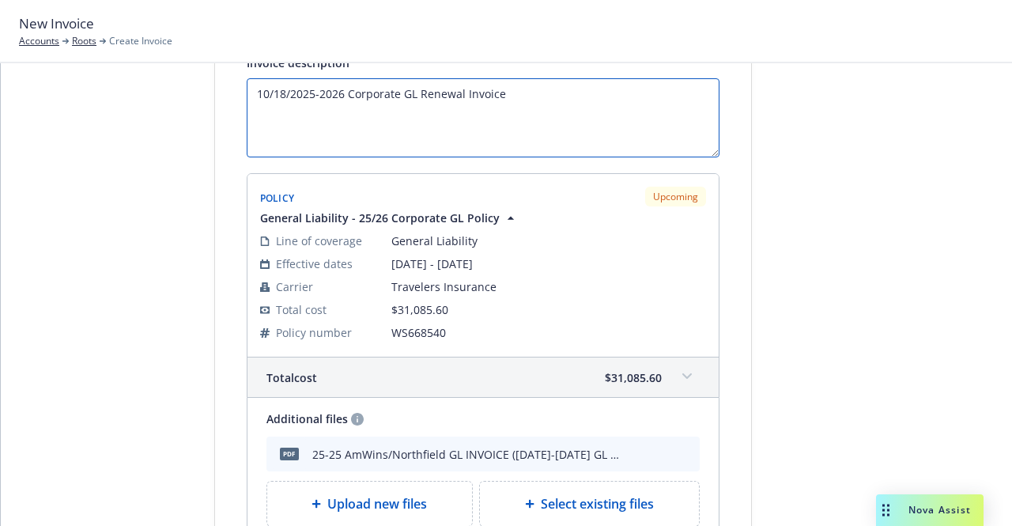
scroll to position [413, 0]
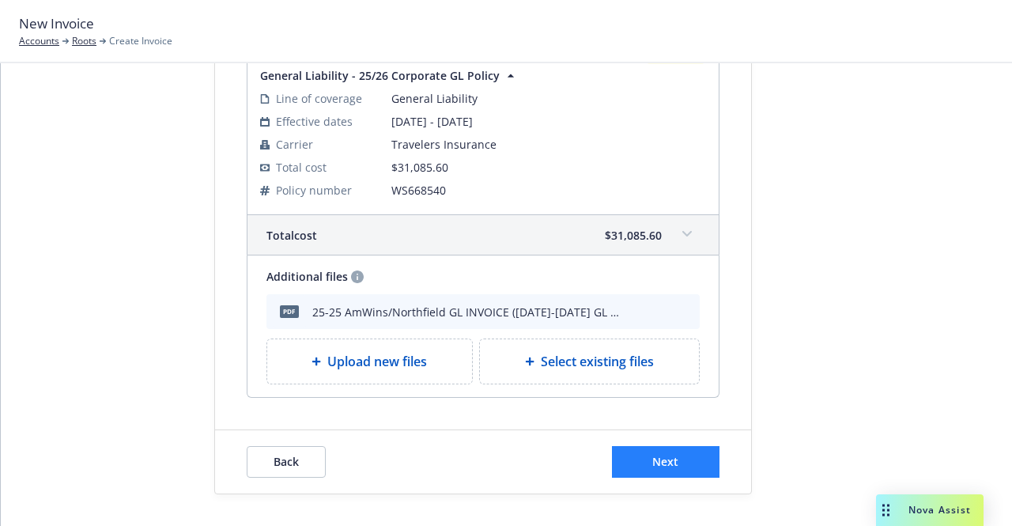
type textarea "10/18/2025-2026 Corporate GL Renewal Invoice"
click at [504, 459] on span "Next" at bounding box center [665, 461] width 26 height 15
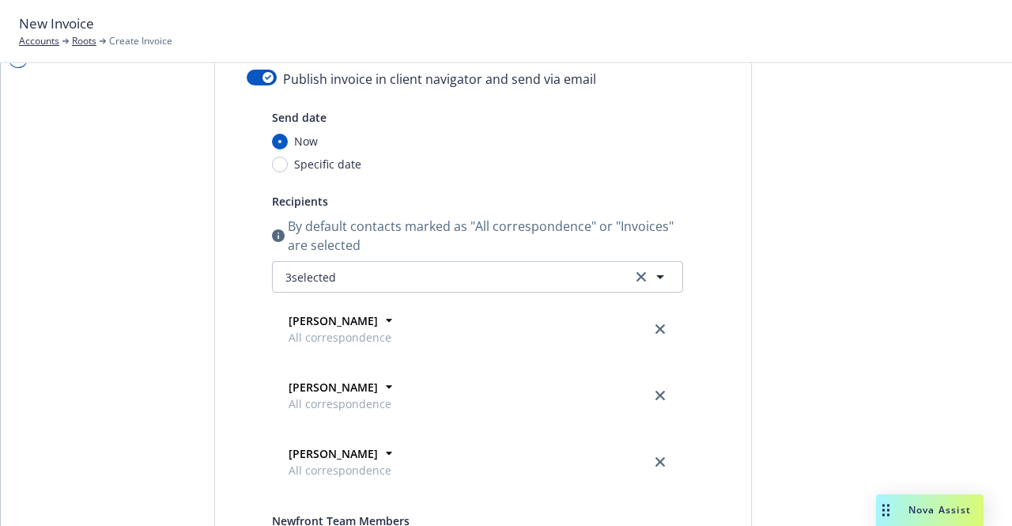
scroll to position [108, 0]
click at [250, 81] on button "button" at bounding box center [262, 79] width 30 height 16
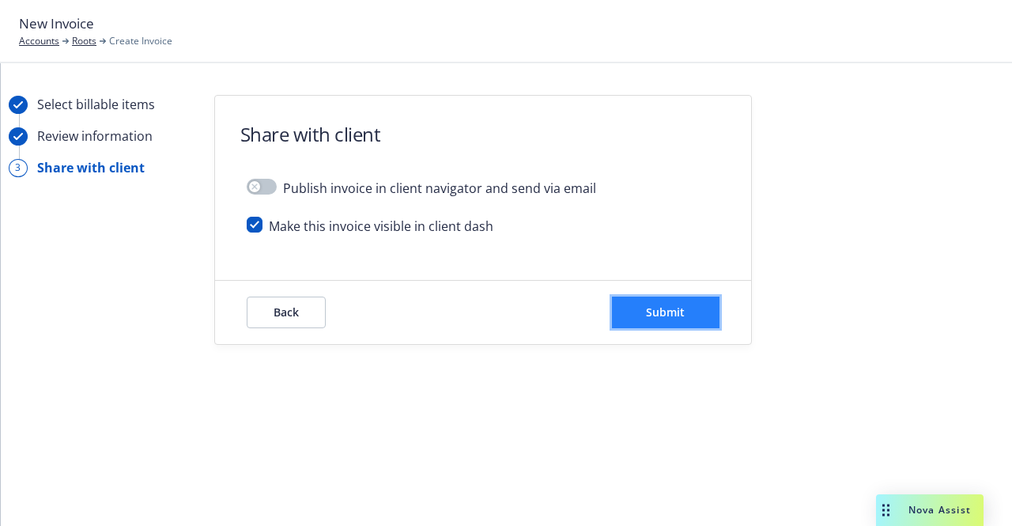
click at [504, 309] on span "Submit" at bounding box center [665, 311] width 39 height 15
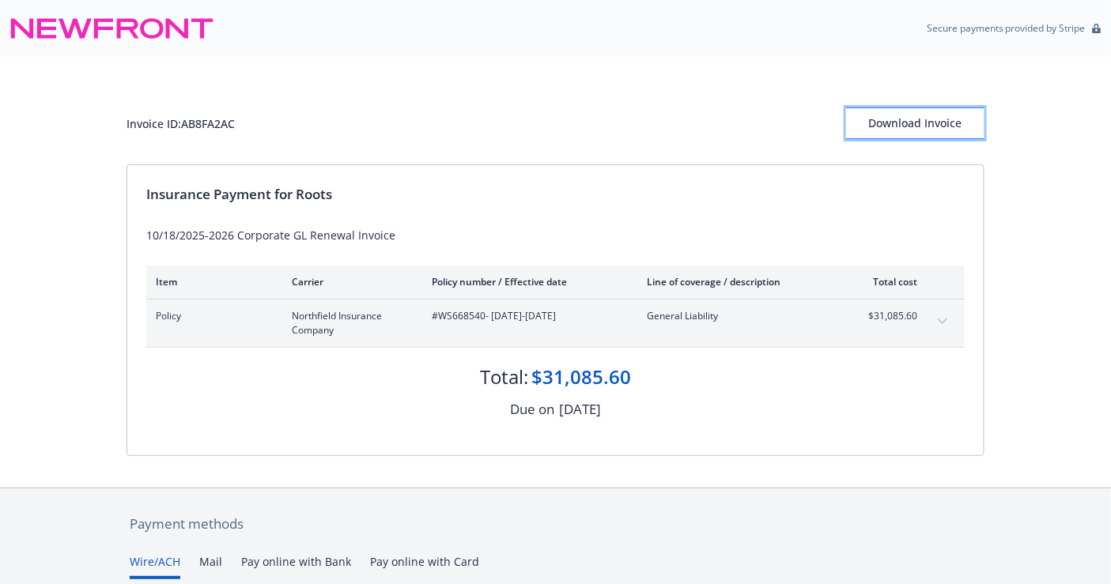
click at [886, 121] on div "Download Invoice" at bounding box center [915, 123] width 138 height 30
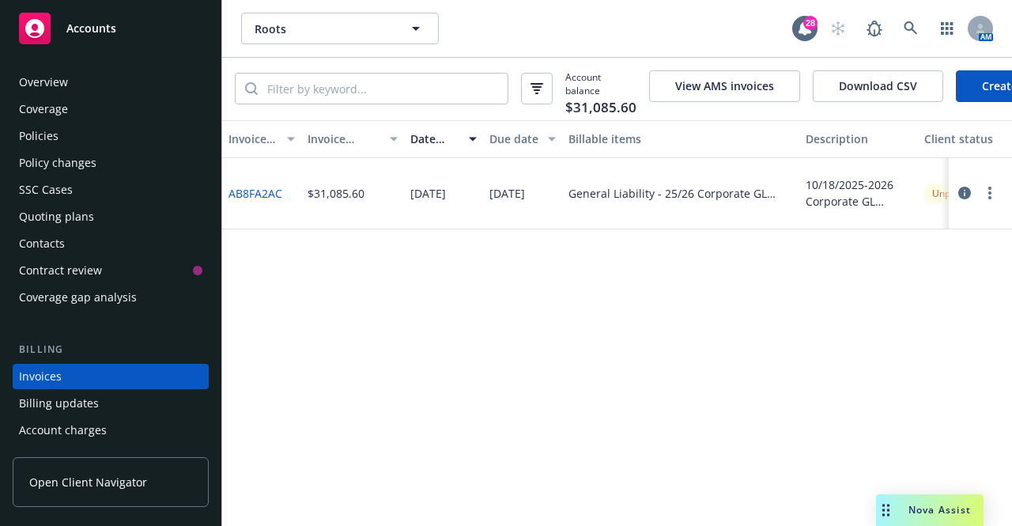
click at [68, 92] on div "Overview" at bounding box center [110, 82] width 183 height 25
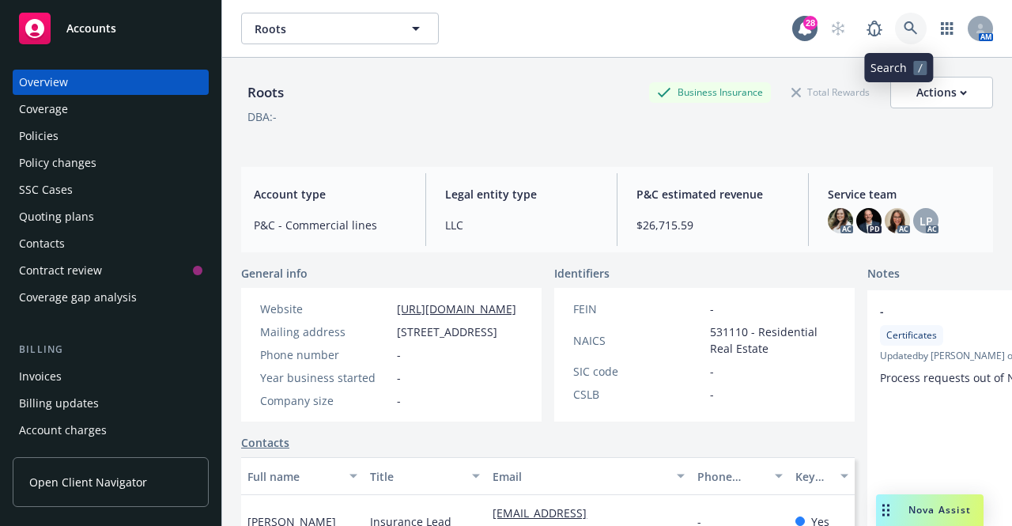
click at [904, 32] on icon at bounding box center [911, 28] width 14 height 14
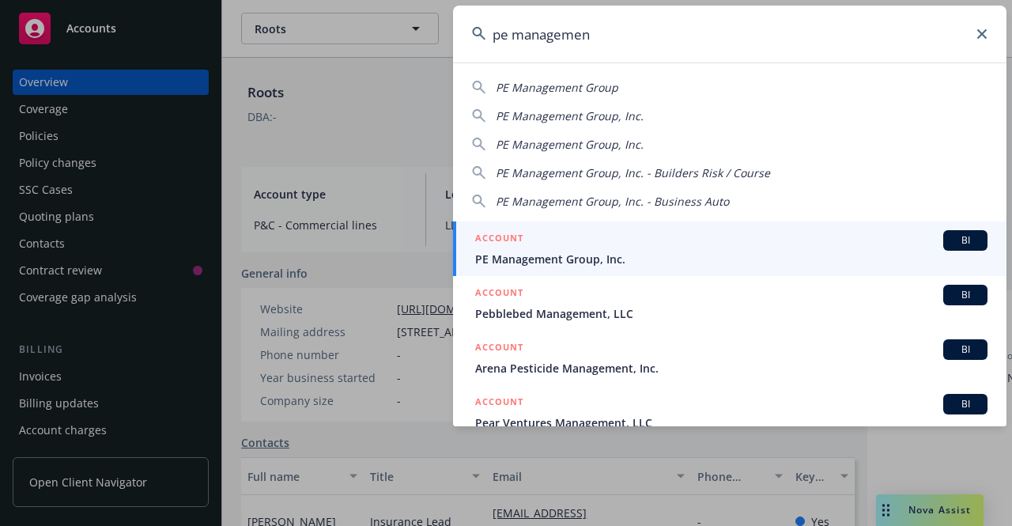
click at [544, 84] on span "PE Management Group" at bounding box center [557, 87] width 123 height 15
type input "PE Management Group"
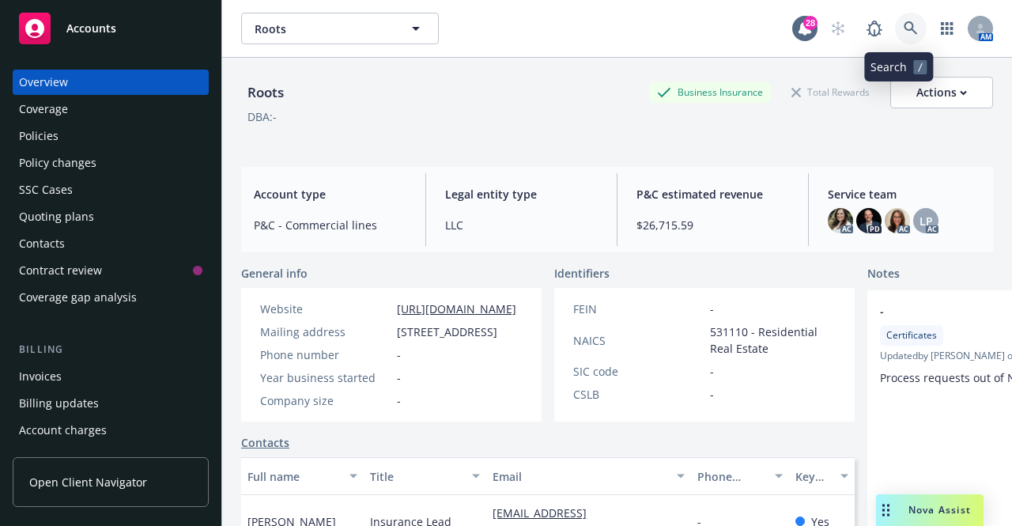
click at [895, 40] on link at bounding box center [911, 29] width 32 height 32
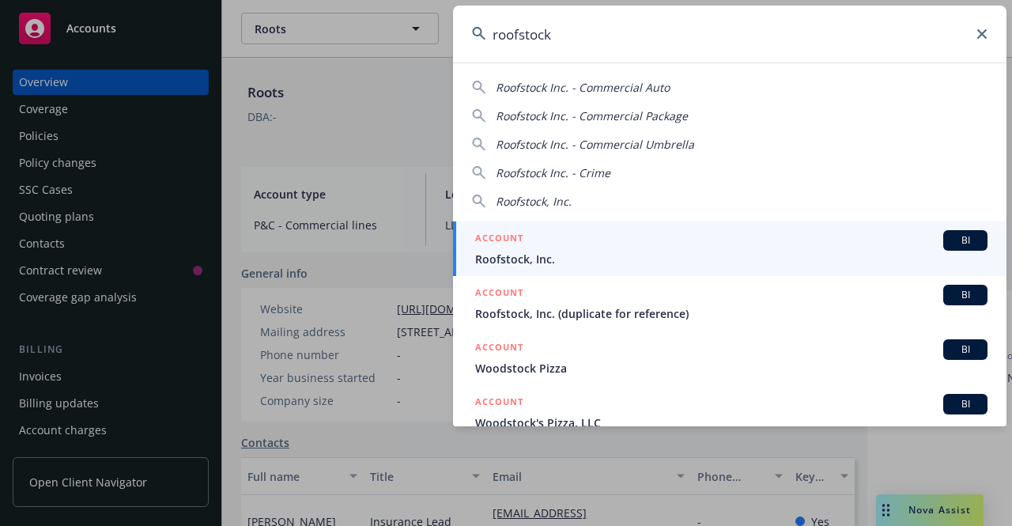
type input "roofstock"
click at [553, 255] on span "Roofstock, Inc." at bounding box center [731, 259] width 512 height 17
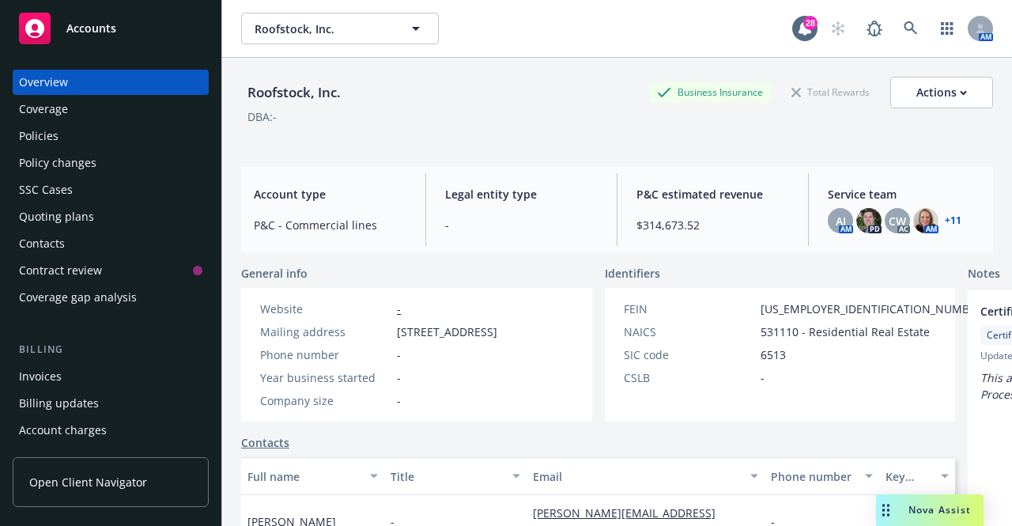
click at [32, 134] on div "Policies" at bounding box center [39, 135] width 40 height 25
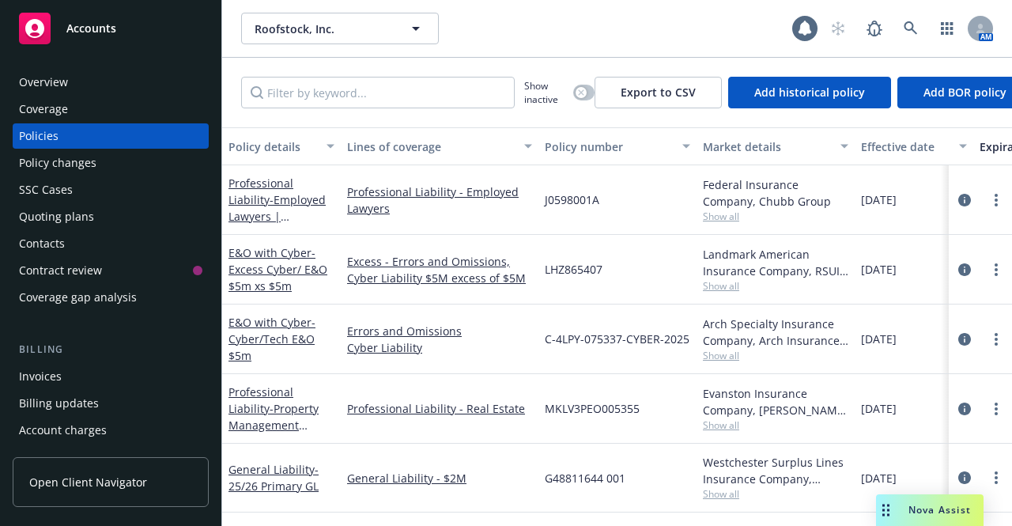
click at [44, 372] on div "Invoices" at bounding box center [40, 376] width 43 height 25
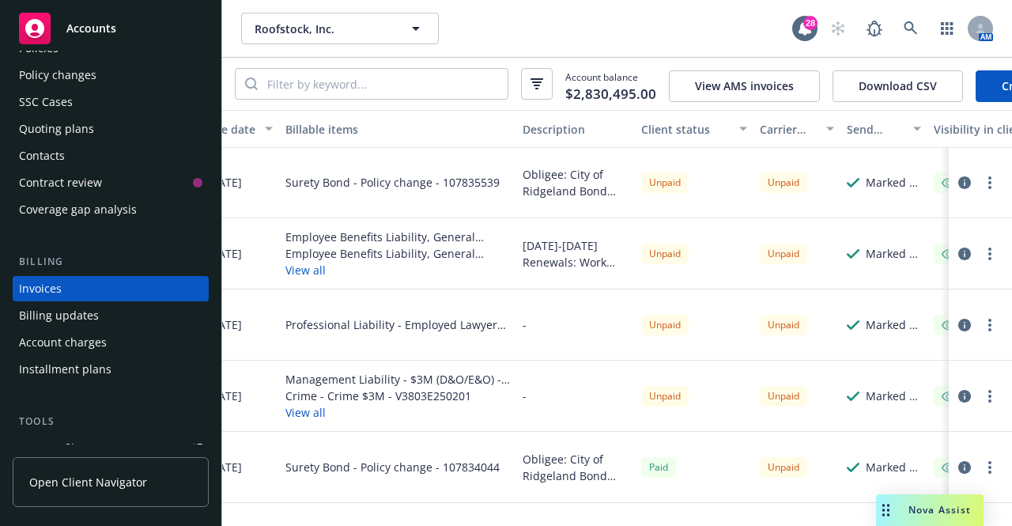
scroll to position [1, 400]
